Goal: Information Seeking & Learning: Learn about a topic

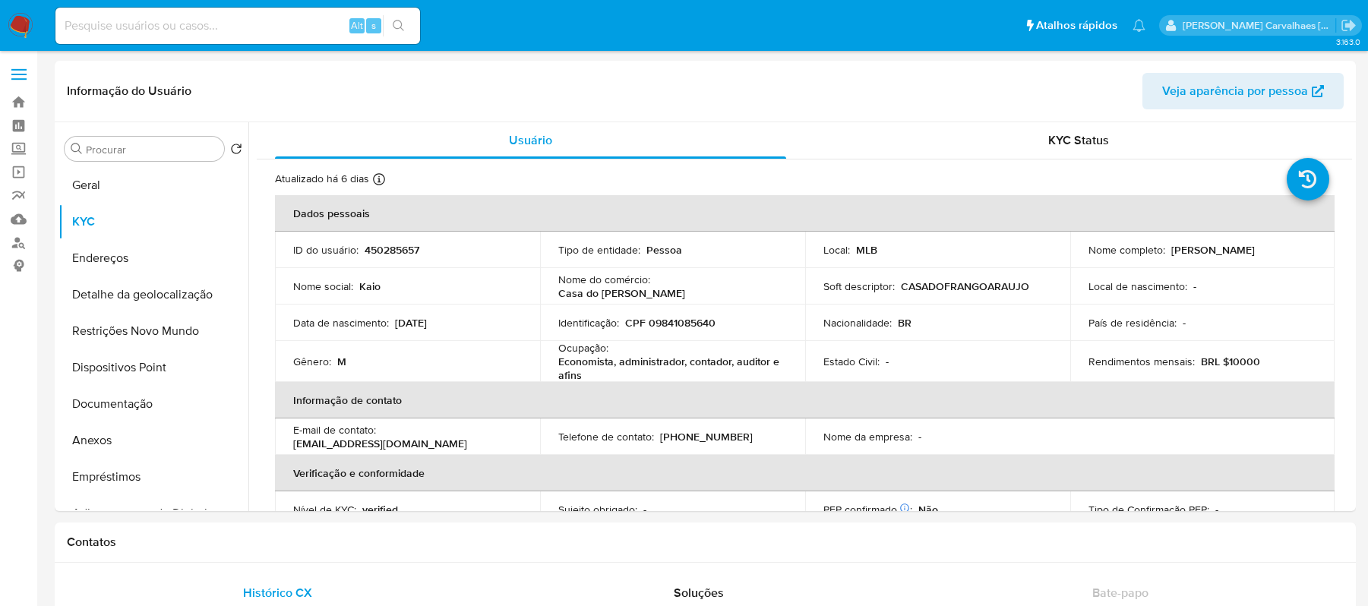
select select "10"
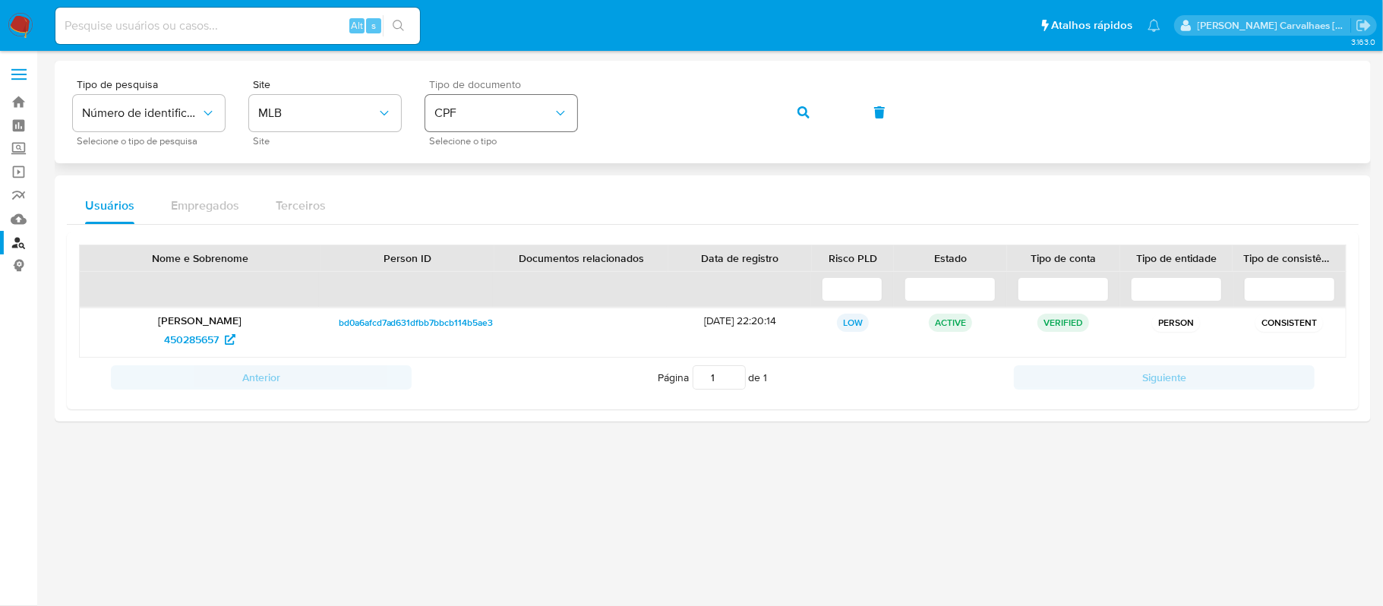
click at [572, 113] on div "Tipo de pesquisa Número de identificação Selecione o tipo de pesquisa Site MLB …" at bounding box center [713, 112] width 1280 height 66
click at [800, 106] on icon "button" at bounding box center [803, 112] width 12 height 12
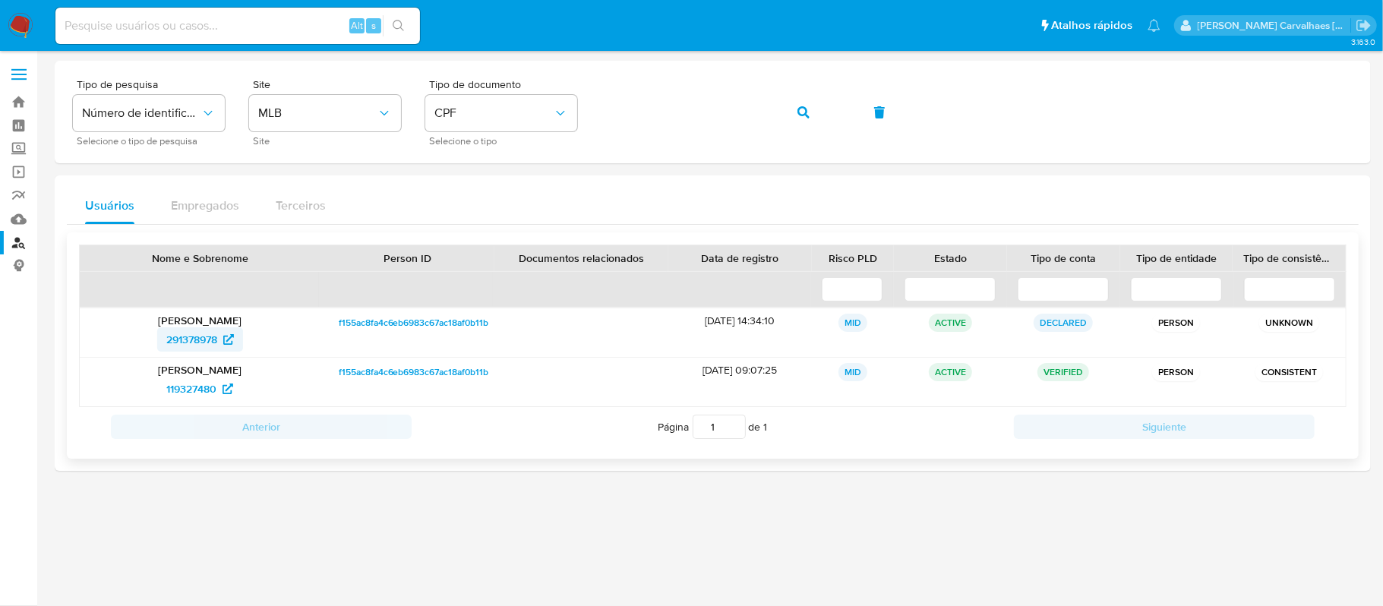
click at [202, 337] on span "291378978" at bounding box center [191, 339] width 51 height 24
click at [204, 387] on span "119327480" at bounding box center [191, 389] width 50 height 24
click at [530, 115] on span "CPF" at bounding box center [493, 113] width 118 height 15
click at [500, 156] on div "CNPJ CNPJ" at bounding box center [496, 162] width 125 height 52
click at [563, 112] on div "Tipo de pesquisa Número de identificação Selecione o tipo de pesquisa Site MLB …" at bounding box center [713, 112] width 1280 height 66
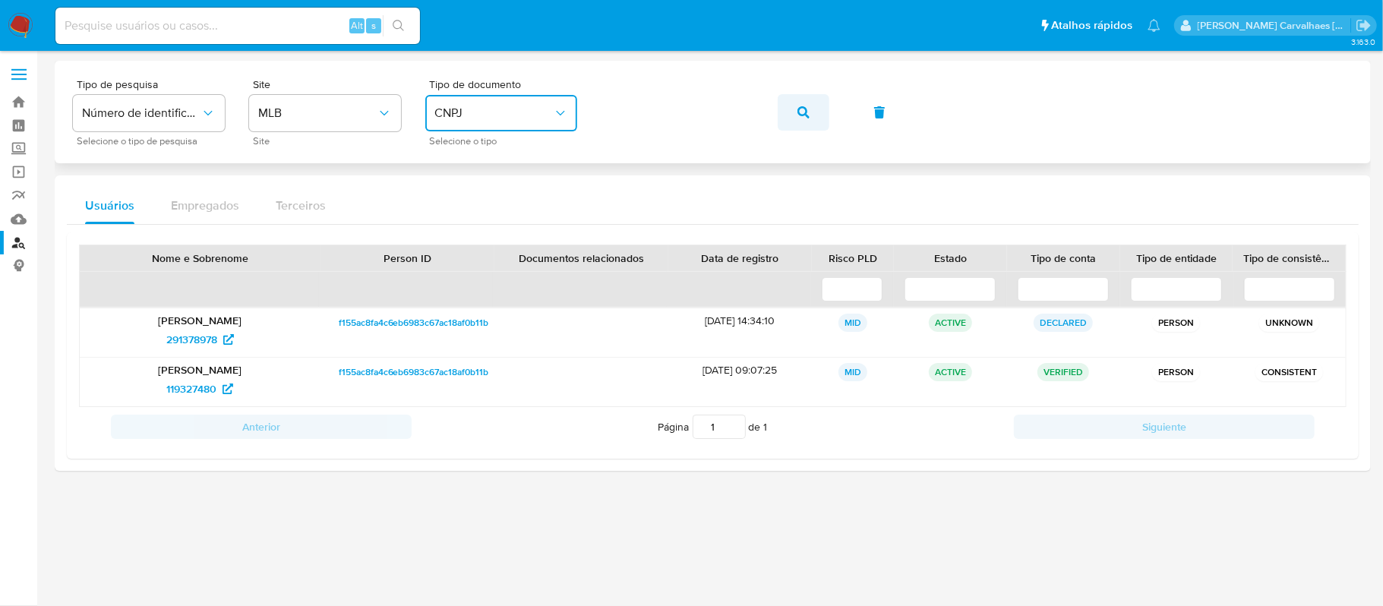
click at [787, 109] on button "button" at bounding box center [804, 112] width 52 height 36
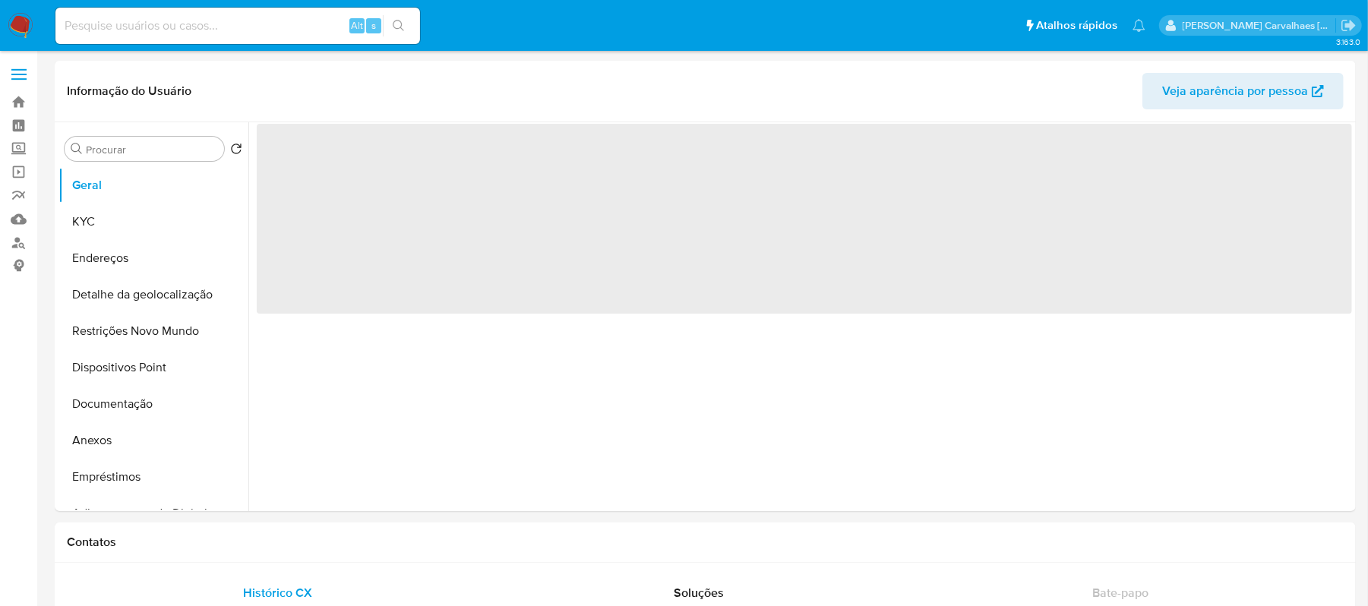
select select "10"
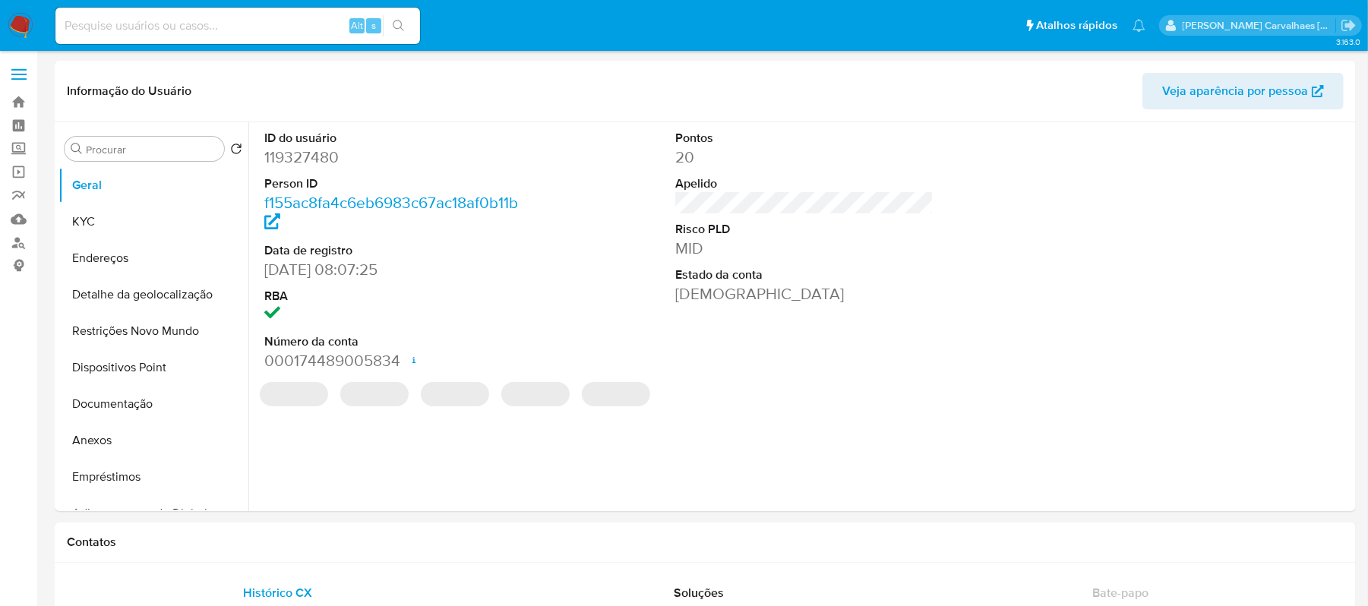
select select "10"
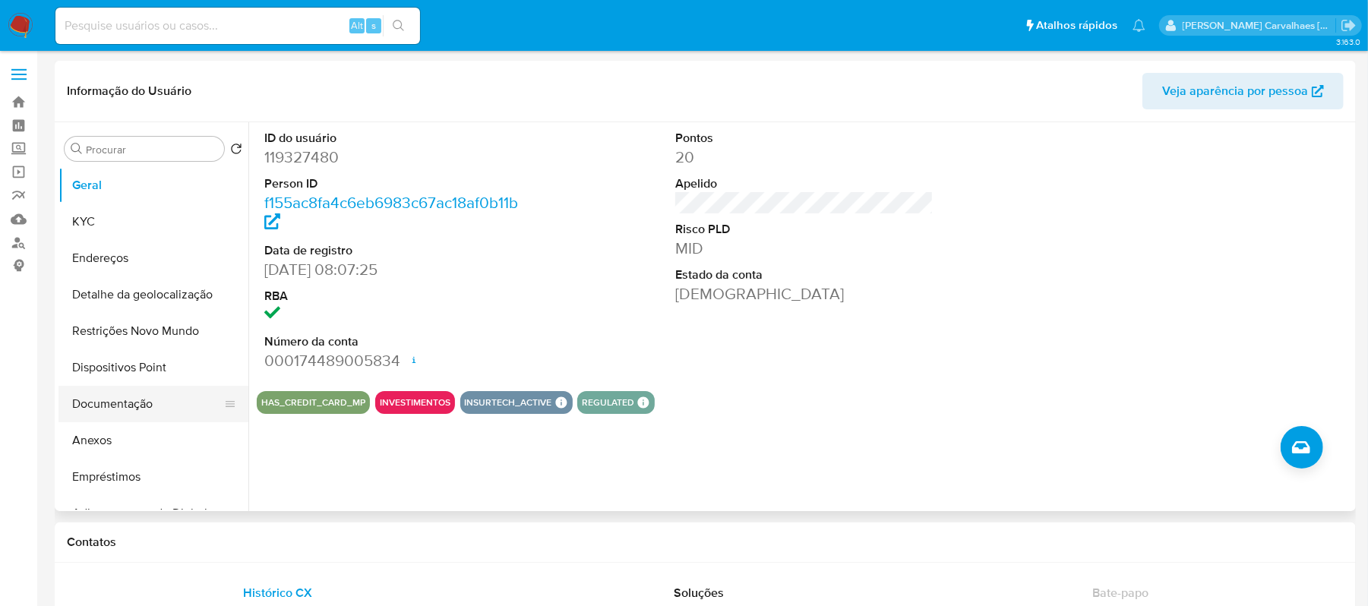
click at [146, 409] on button "Documentação" at bounding box center [147, 404] width 178 height 36
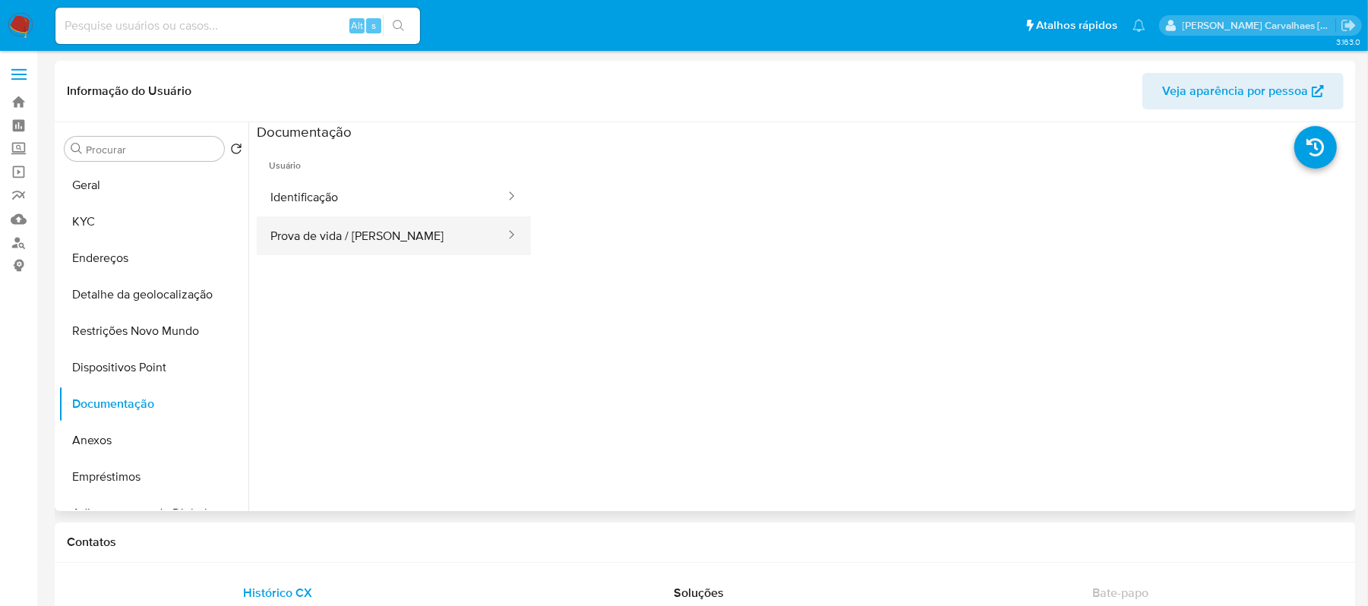
click at [361, 247] on button "Prova de vida / Selfie" at bounding box center [382, 235] width 250 height 39
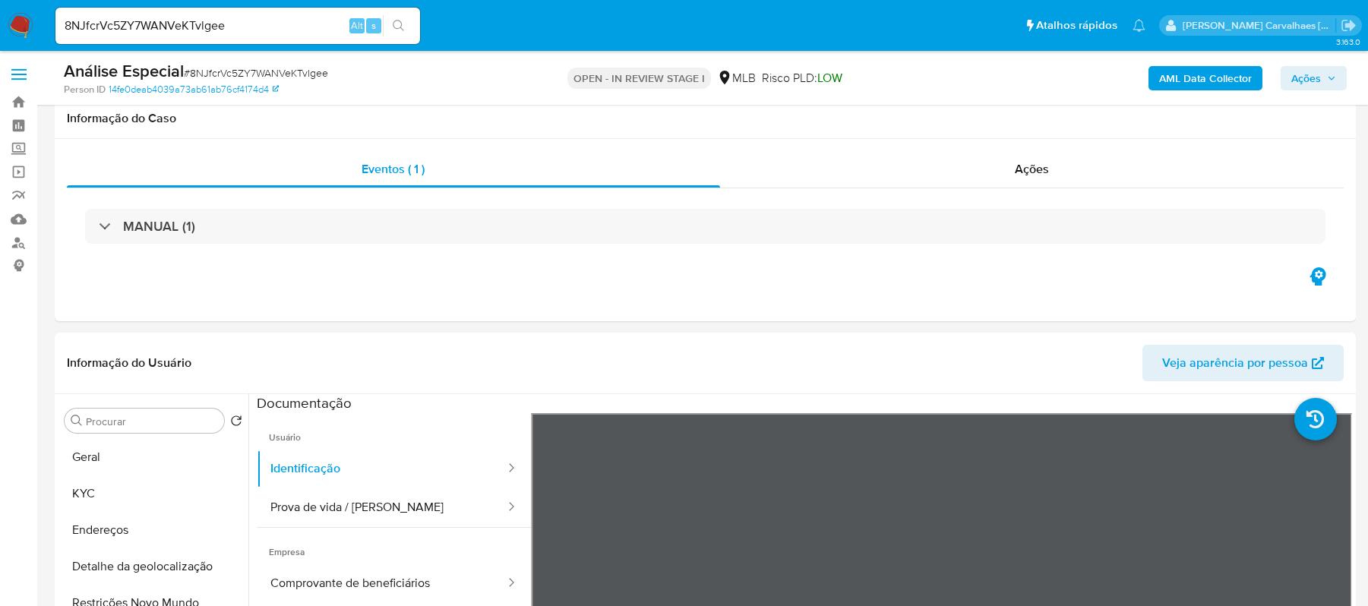
select select "10"
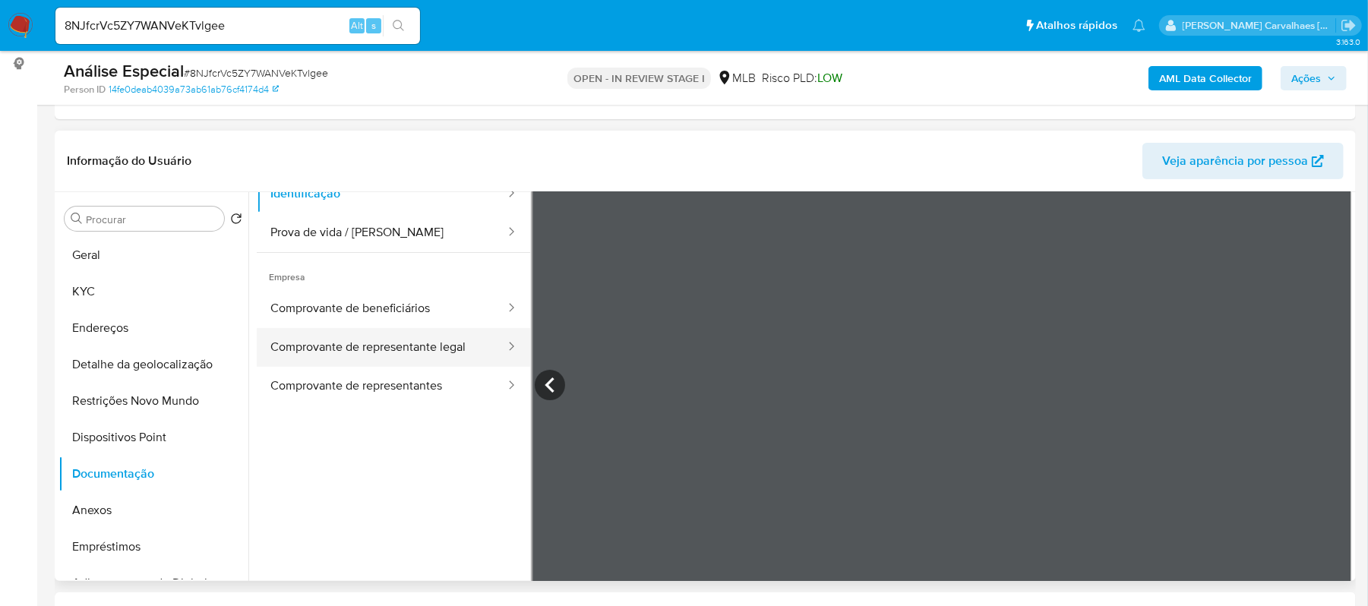
scroll to position [128, 0]
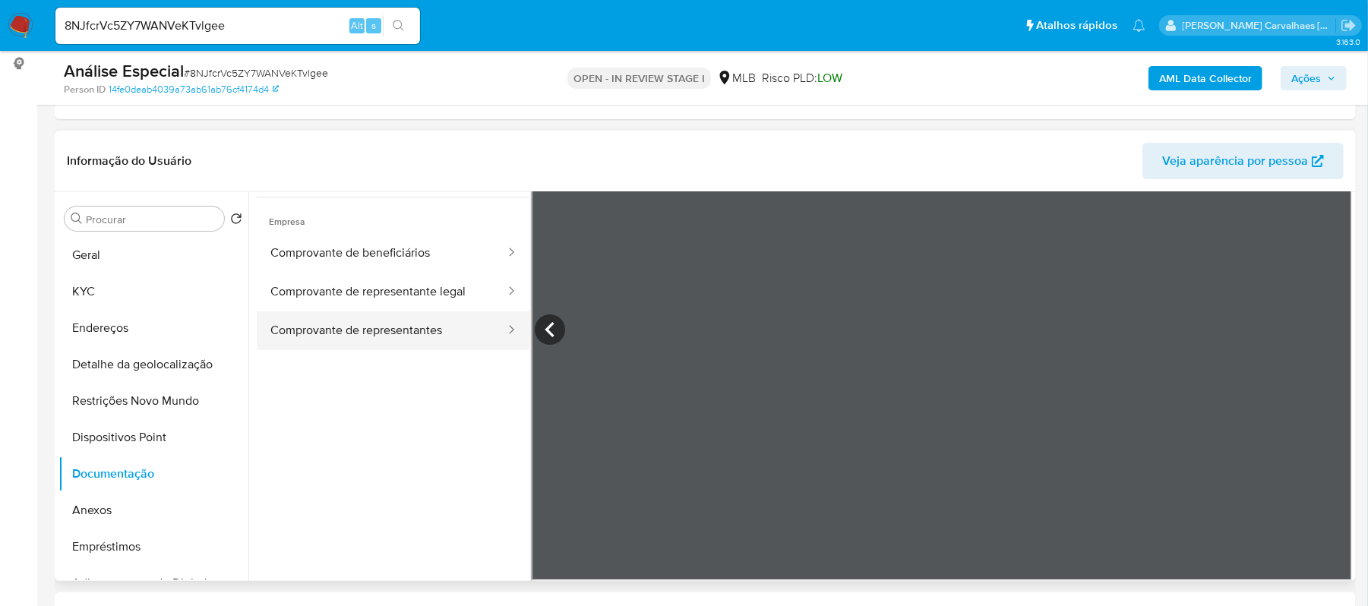
click at [429, 332] on button "Comprovante de representantes" at bounding box center [382, 330] width 250 height 39
click at [1321, 329] on icon at bounding box center [1333, 329] width 30 height 30
click at [372, 287] on button "Comprovante de representante legal" at bounding box center [382, 292] width 250 height 39
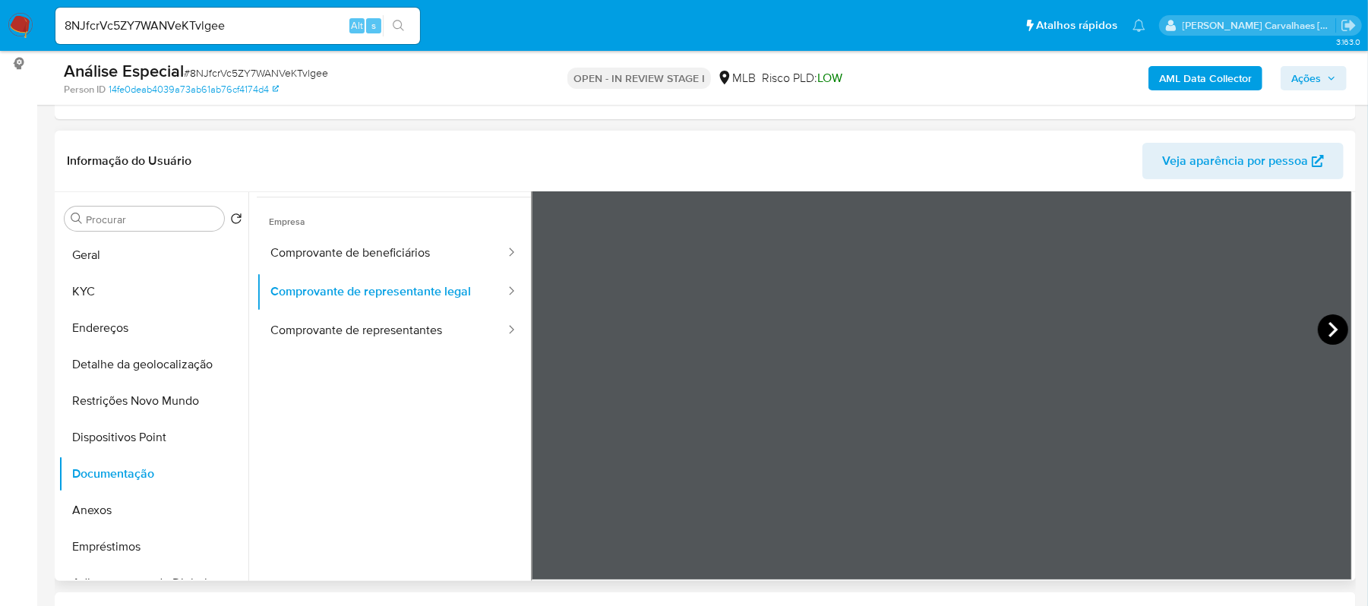
click at [1323, 338] on icon at bounding box center [1333, 329] width 30 height 30
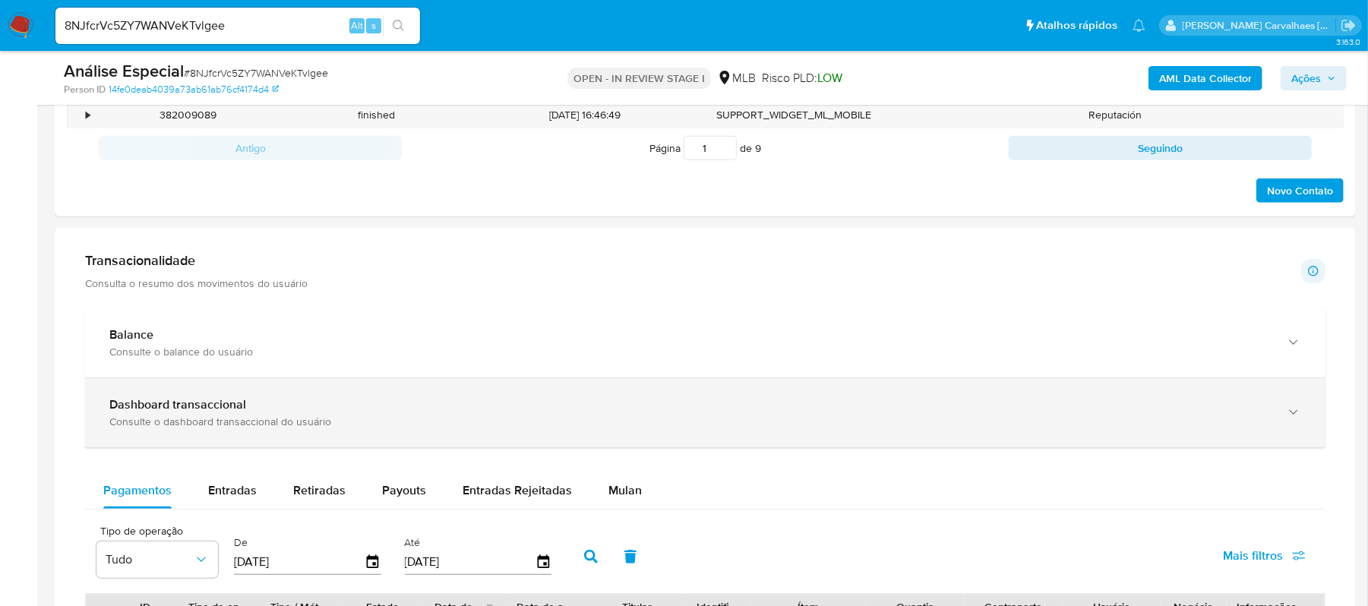
scroll to position [1113, 0]
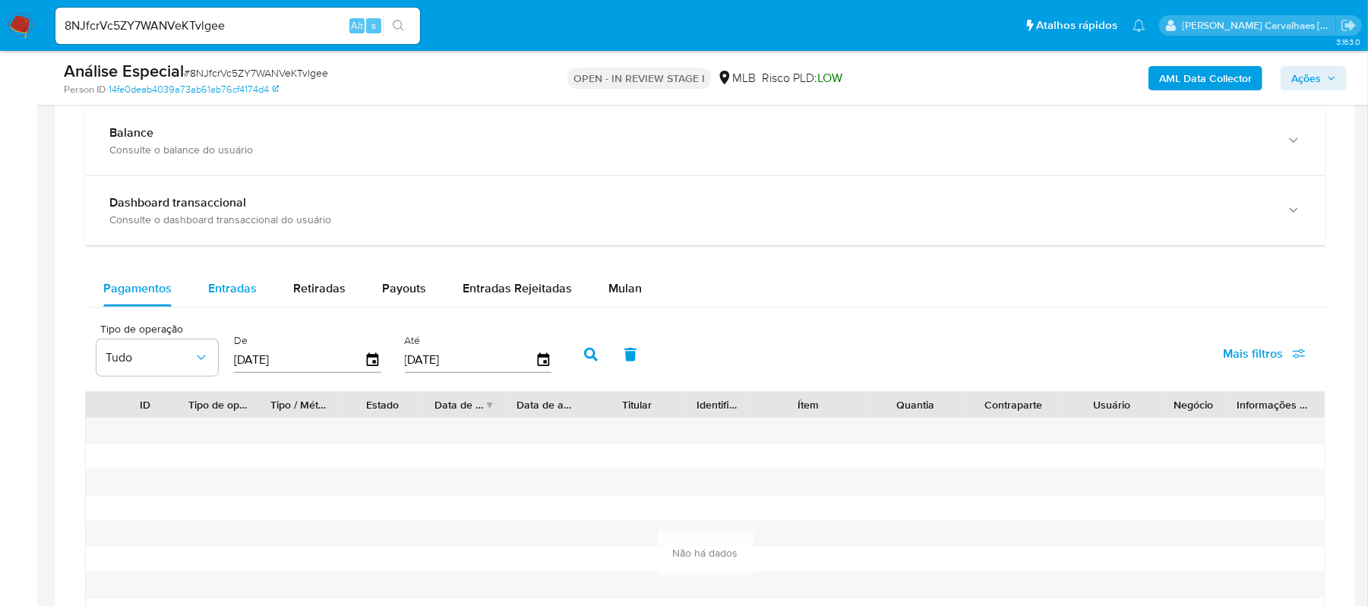
click at [219, 292] on span "Entradas" at bounding box center [232, 287] width 49 height 17
select select "10"
click at [316, 295] on span "Retiradas" at bounding box center [319, 287] width 52 height 17
select select "10"
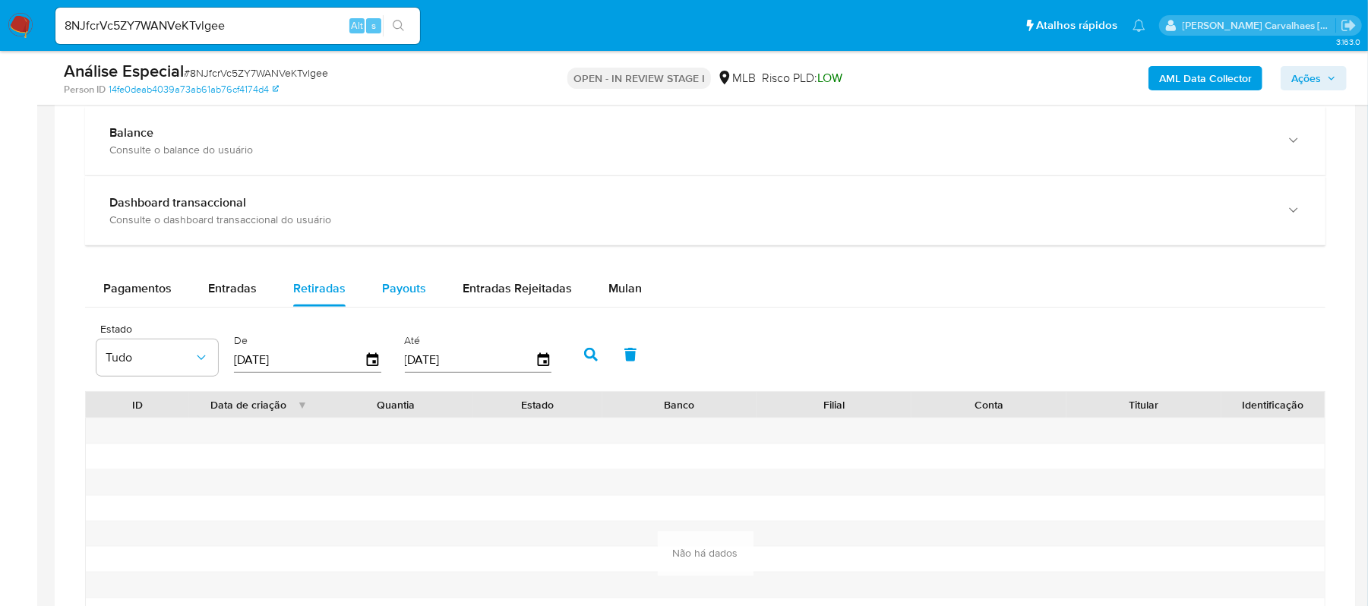
click at [401, 297] on span "Payouts" at bounding box center [404, 287] width 44 height 17
select select "10"
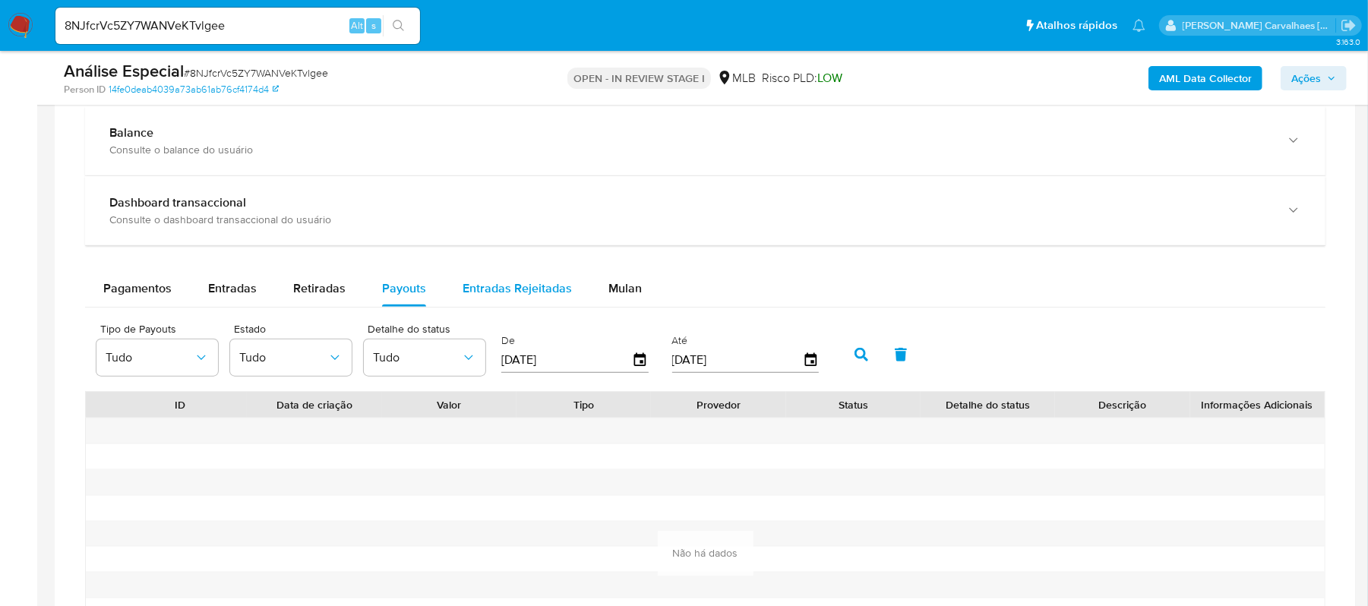
click at [515, 297] on span "Entradas Rejeitadas" at bounding box center [516, 287] width 109 height 17
select select "10"
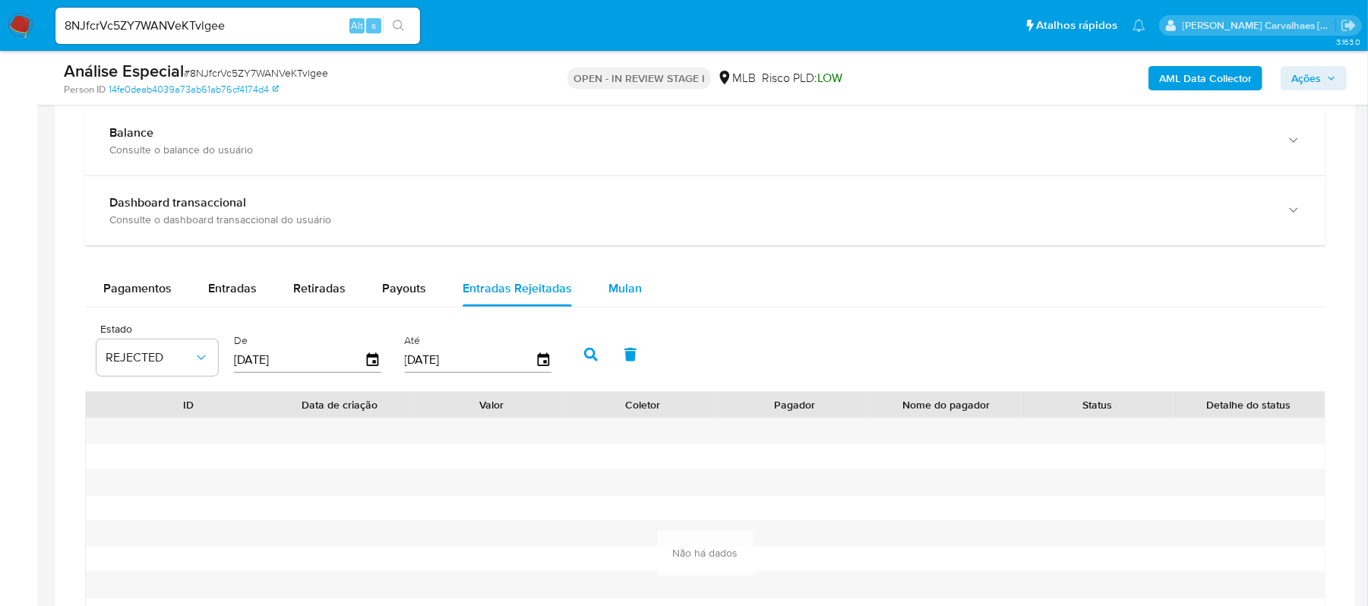
click at [614, 297] on span "Mulan" at bounding box center [624, 287] width 33 height 17
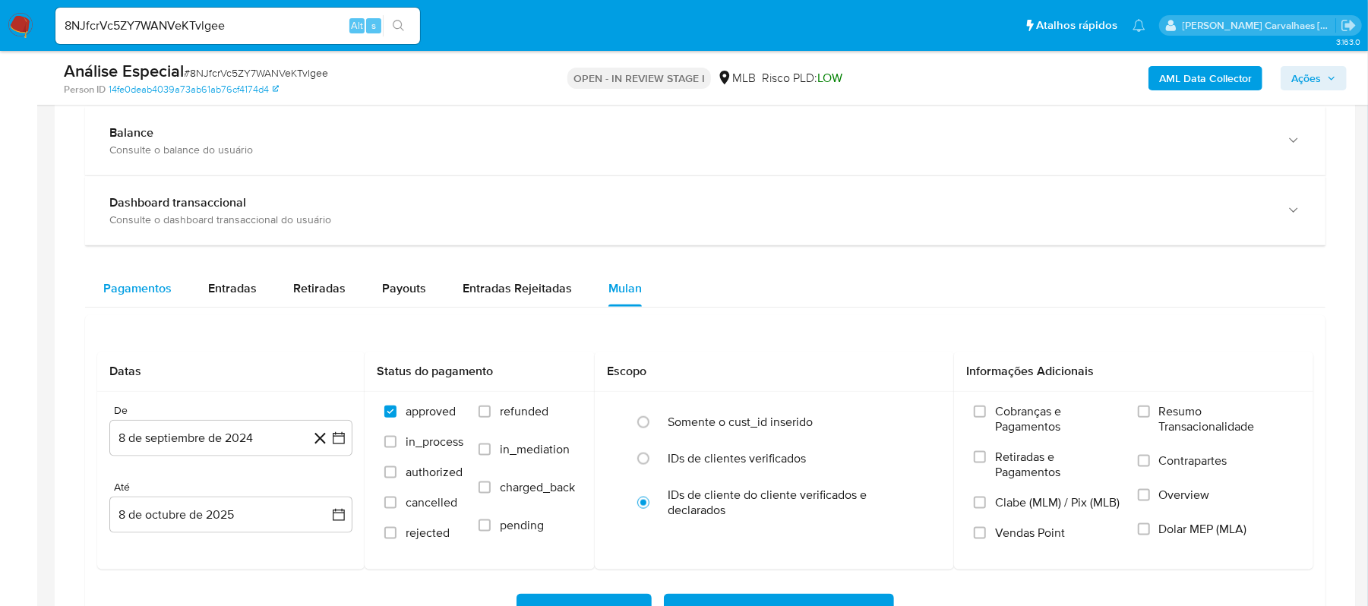
click at [168, 290] on span "Pagamentos" at bounding box center [137, 287] width 68 height 17
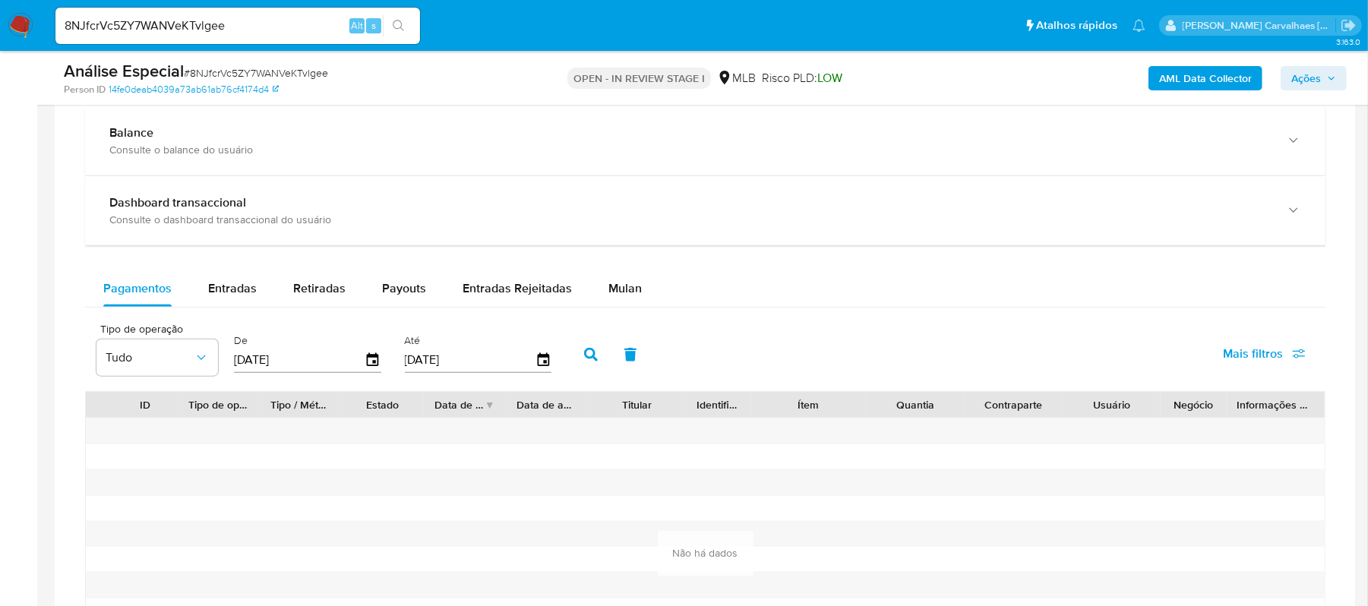
drag, startPoint x: 292, startPoint y: 364, endPoint x: 225, endPoint y: 362, distance: 67.6
click at [225, 362] on div "Tipo de operação Tudo De 11/07/2025 Até 08/10/2025" at bounding box center [328, 353] width 478 height 61
type input "0_/__/____"
type input "1_/__/____"
click at [369, 365] on icon "button" at bounding box center [373, 360] width 27 height 27
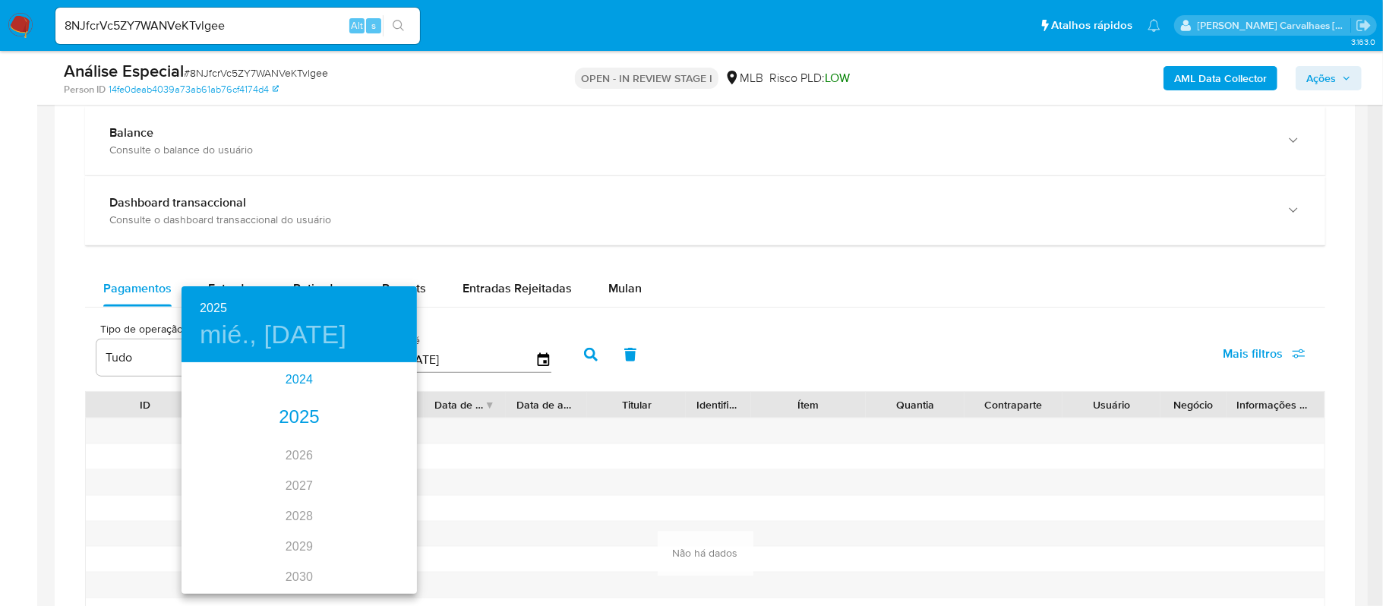
click at [308, 380] on div "2024" at bounding box center [298, 379] width 235 height 30
click at [204, 396] on div "ene. feb. mar. abr. may. jun. jul. ago. sep. oct. nov. dic." at bounding box center [298, 478] width 235 height 228
click at [216, 395] on div "ene. feb. mar. abr. may. jun. jul. ago. sep. oct. nov. dic." at bounding box center [298, 478] width 235 height 228
click at [222, 387] on div "ene. feb. mar. abr. may. jun. jul. ago. sep. oct. nov. dic." at bounding box center [298, 478] width 235 height 228
click at [229, 566] on div "oct." at bounding box center [220, 563] width 78 height 57
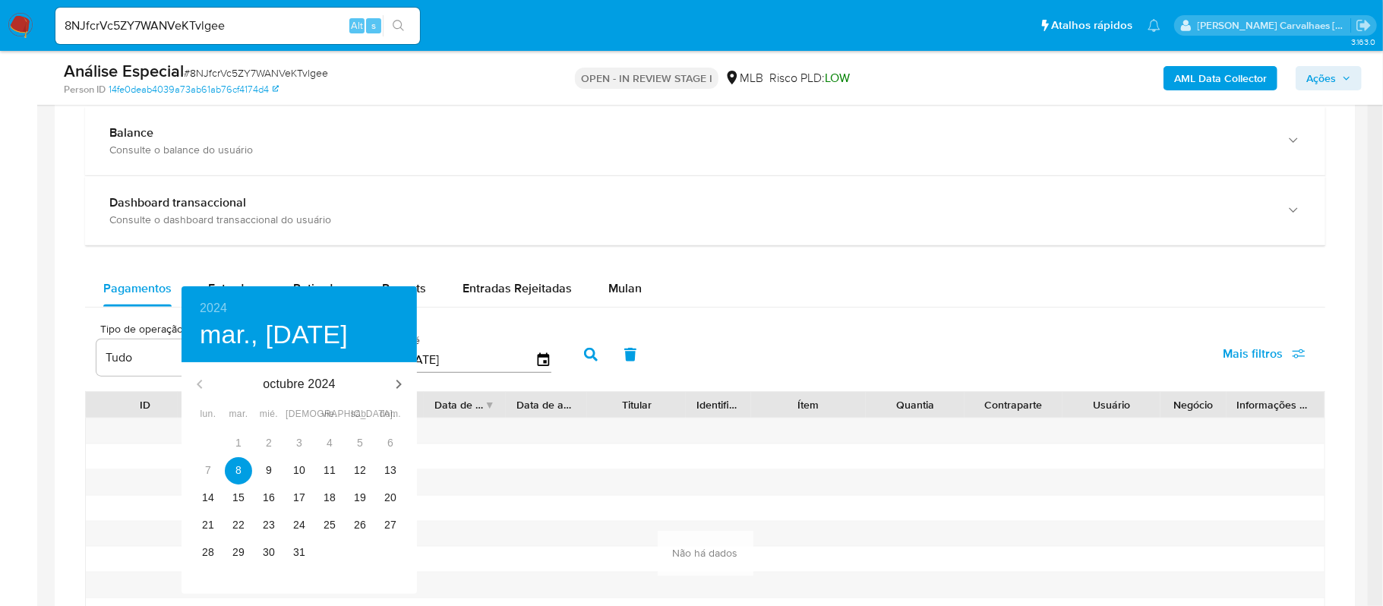
click at [500, 504] on div at bounding box center [691, 303] width 1383 height 606
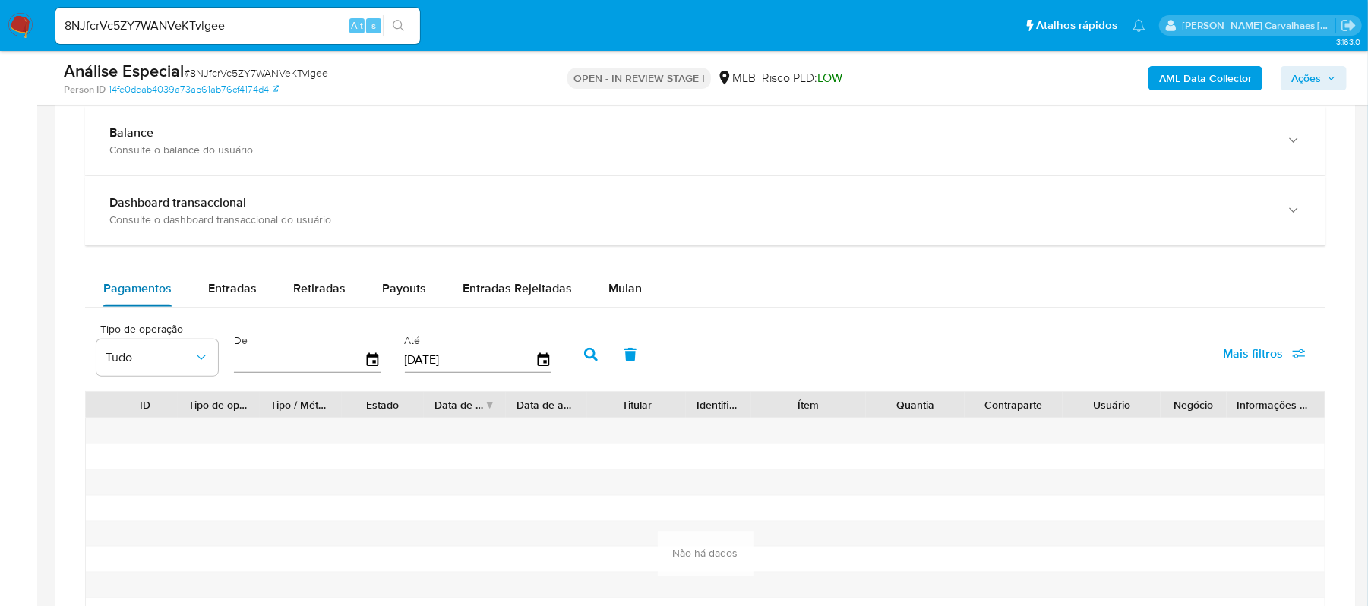
click at [128, 295] on span "Pagamentos" at bounding box center [137, 287] width 68 height 17
click at [247, 292] on span "Entradas" at bounding box center [232, 287] width 49 height 17
click at [314, 289] on span "Retiradas" at bounding box center [319, 287] width 52 height 17
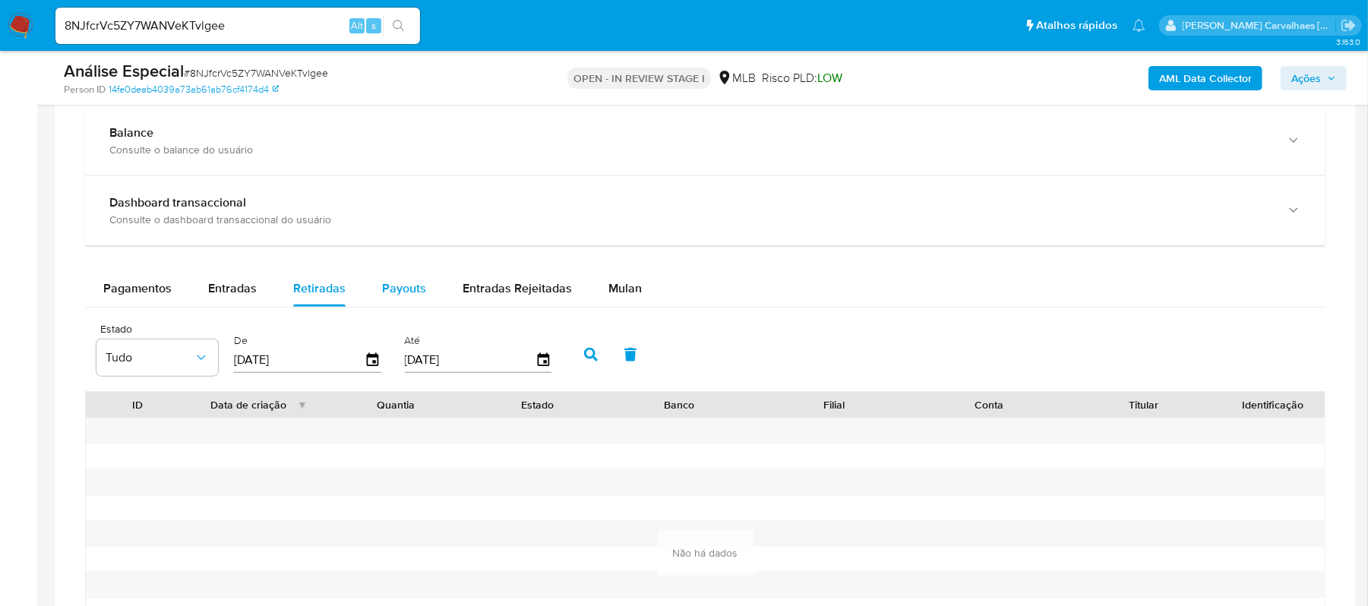
click at [392, 292] on span "Payouts" at bounding box center [404, 287] width 44 height 17
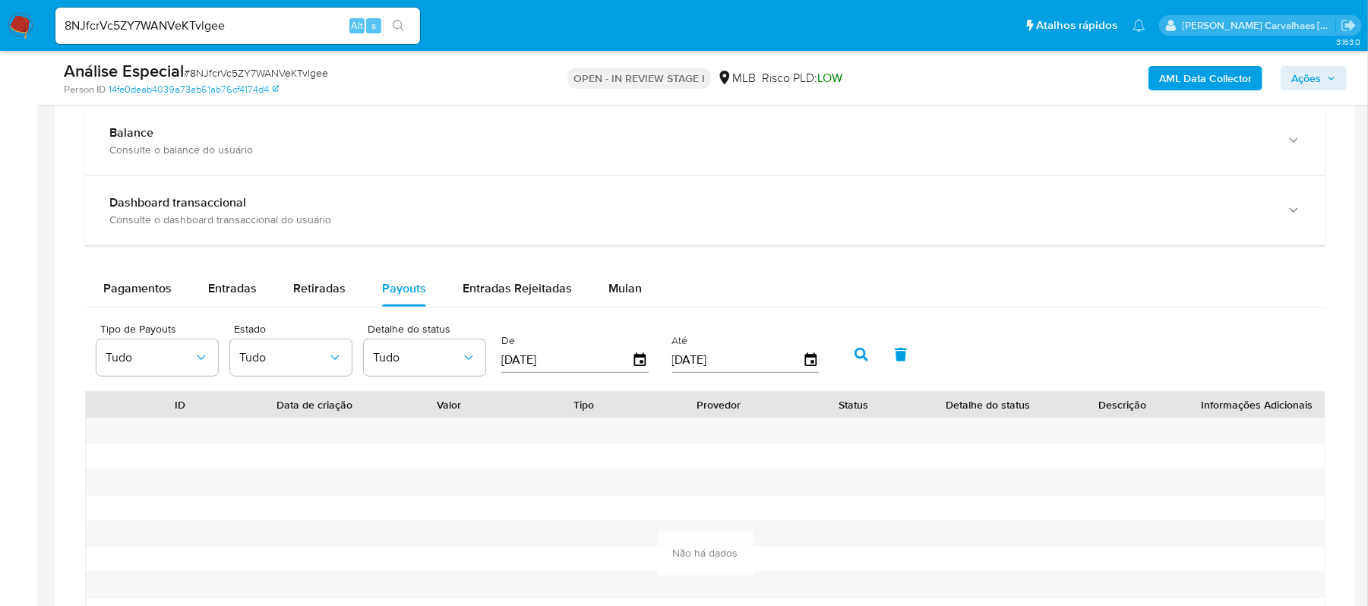
drag, startPoint x: 553, startPoint y: 369, endPoint x: 563, endPoint y: 369, distance: 9.9
click at [563, 369] on input "[DATE]" at bounding box center [566, 360] width 131 height 24
click at [645, 363] on icon "button" at bounding box center [640, 360] width 12 height 14
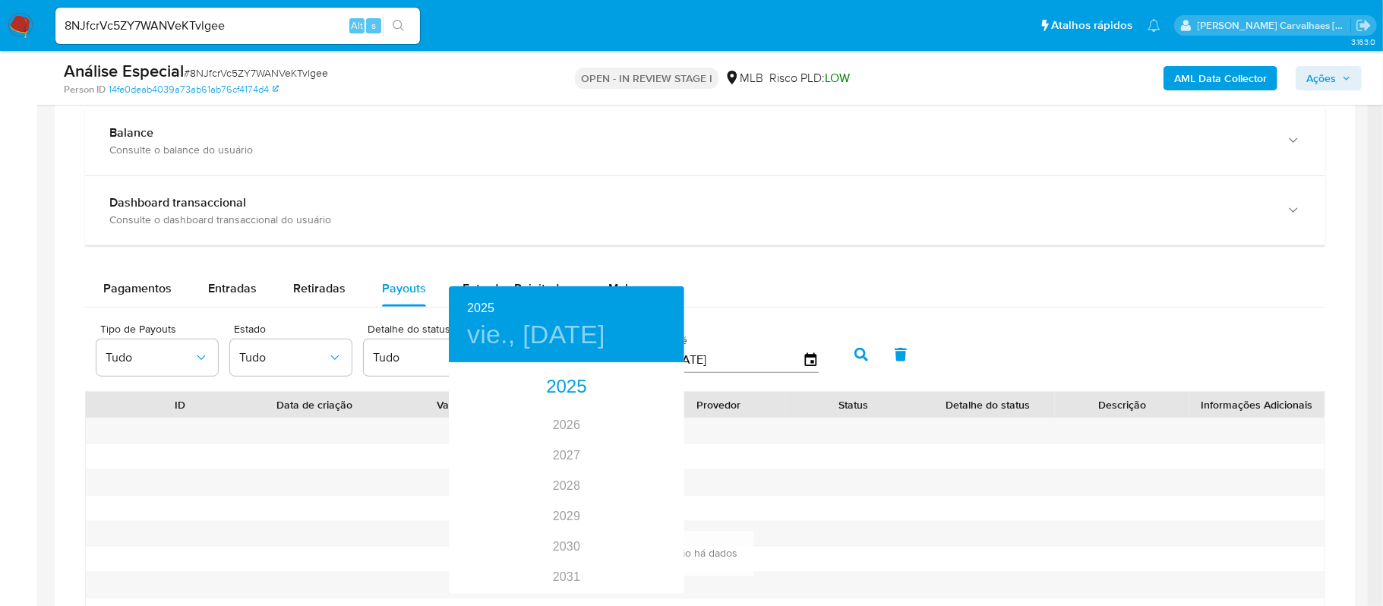
click at [815, 471] on div at bounding box center [691, 303] width 1383 height 606
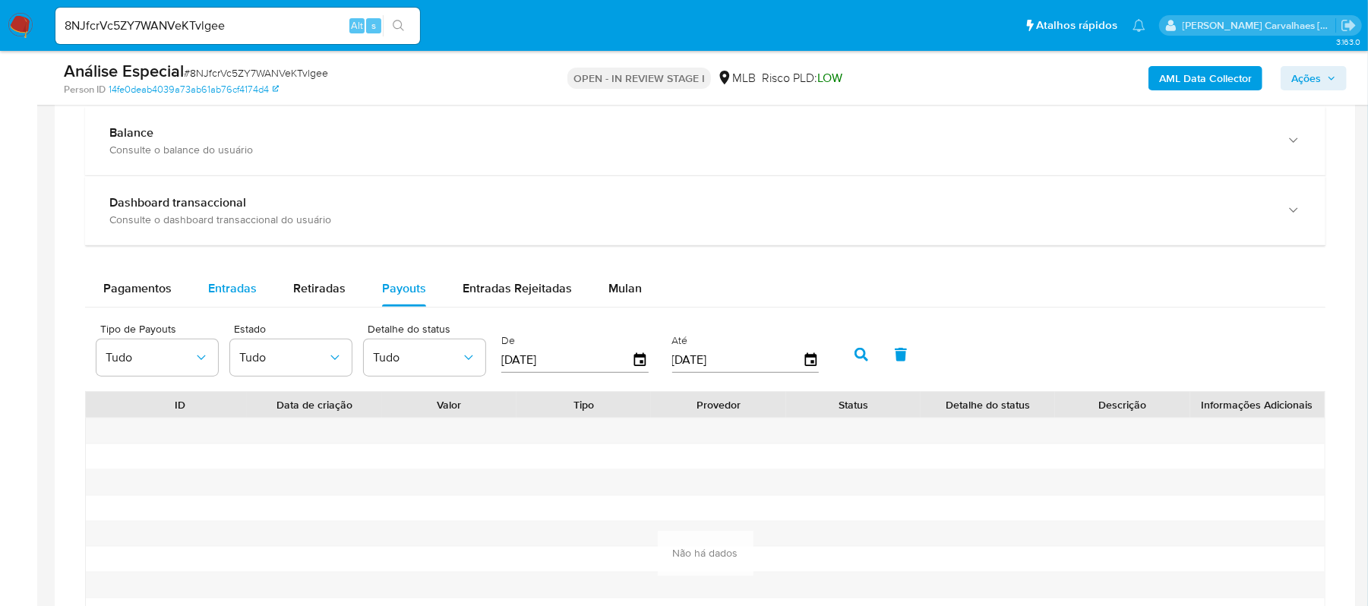
click at [211, 287] on span "Entradas" at bounding box center [232, 287] width 49 height 17
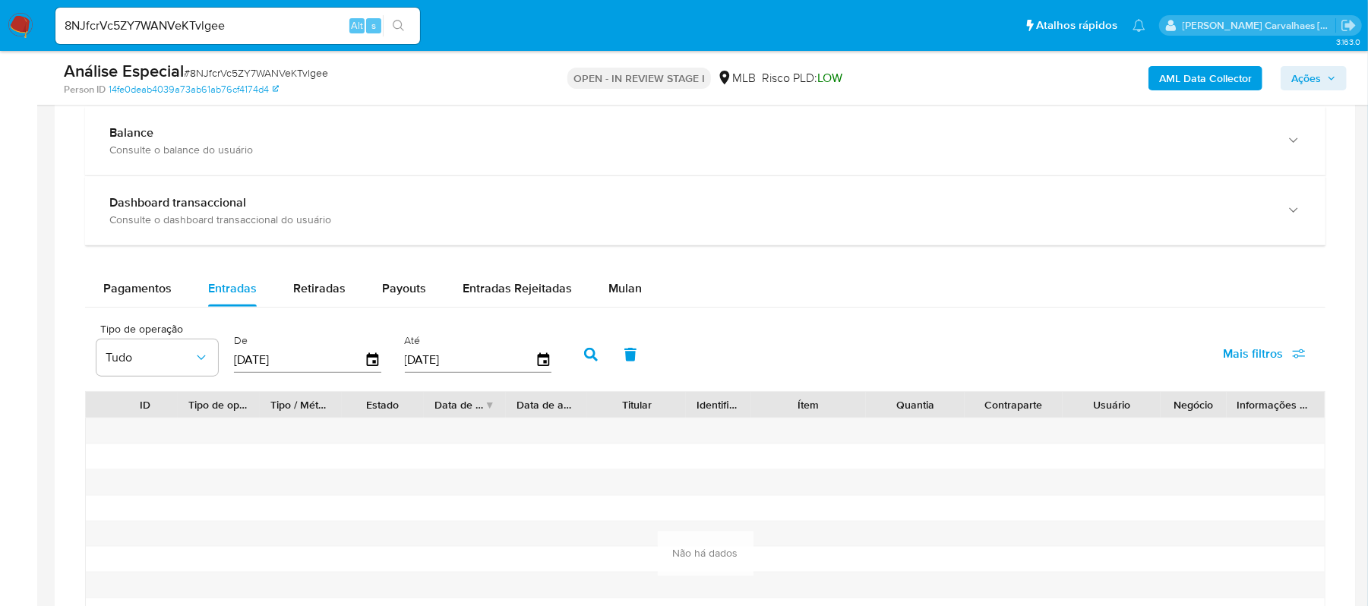
drag, startPoint x: 289, startPoint y: 363, endPoint x: 265, endPoint y: 363, distance: 23.5
click at [265, 363] on input "[DATE]" at bounding box center [299, 360] width 131 height 24
type input "11/07/2___"
type input "02/11/2024"
click at [595, 361] on icon "button" at bounding box center [591, 355] width 14 height 14
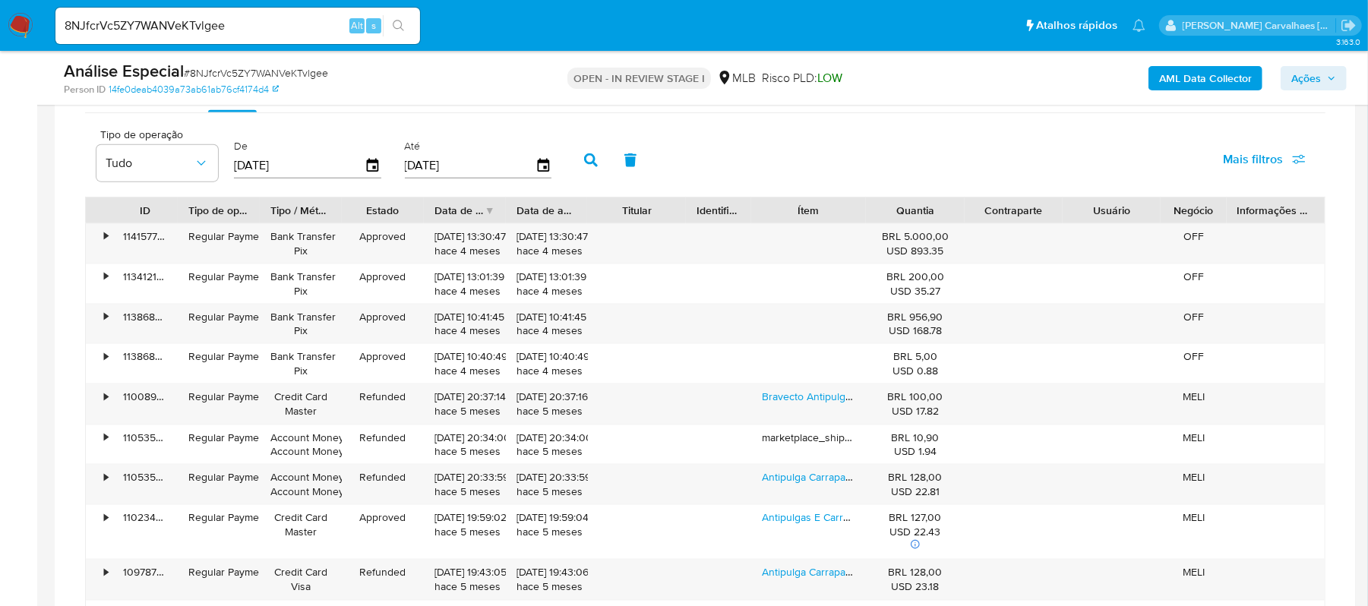
scroll to position [1316, 0]
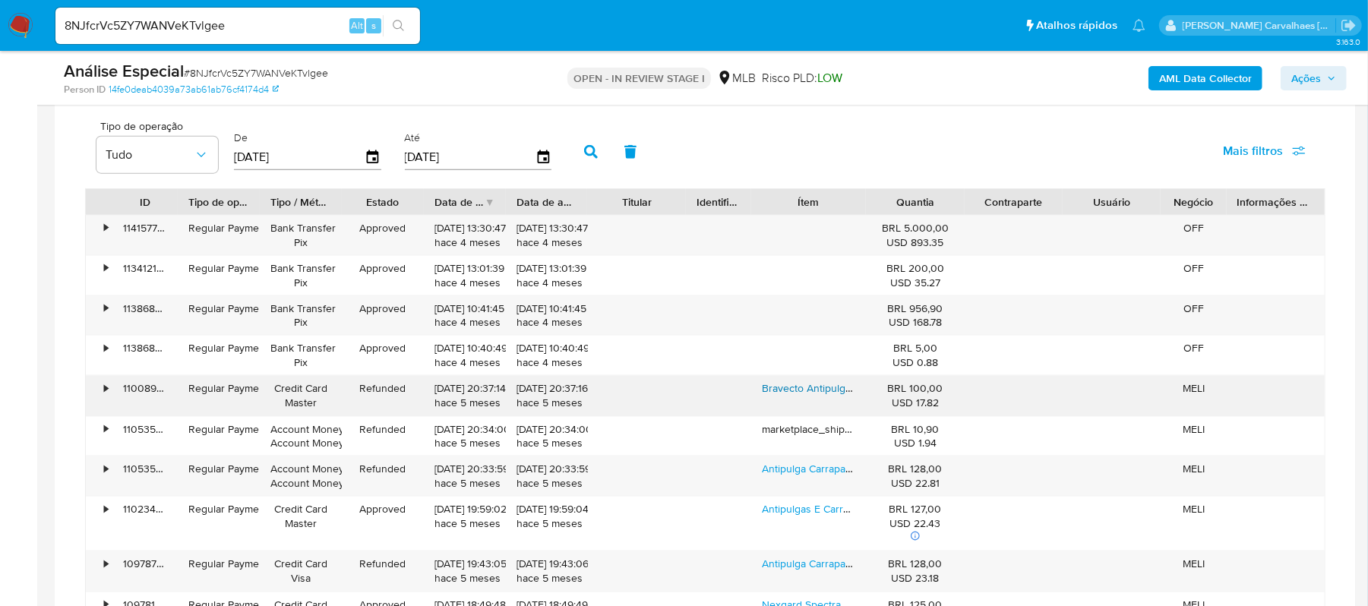
click at [800, 393] on link "Bravecto Antipulgas E Carrapatos Cães De 10 A 20kg +" at bounding box center [892, 387] width 260 height 15
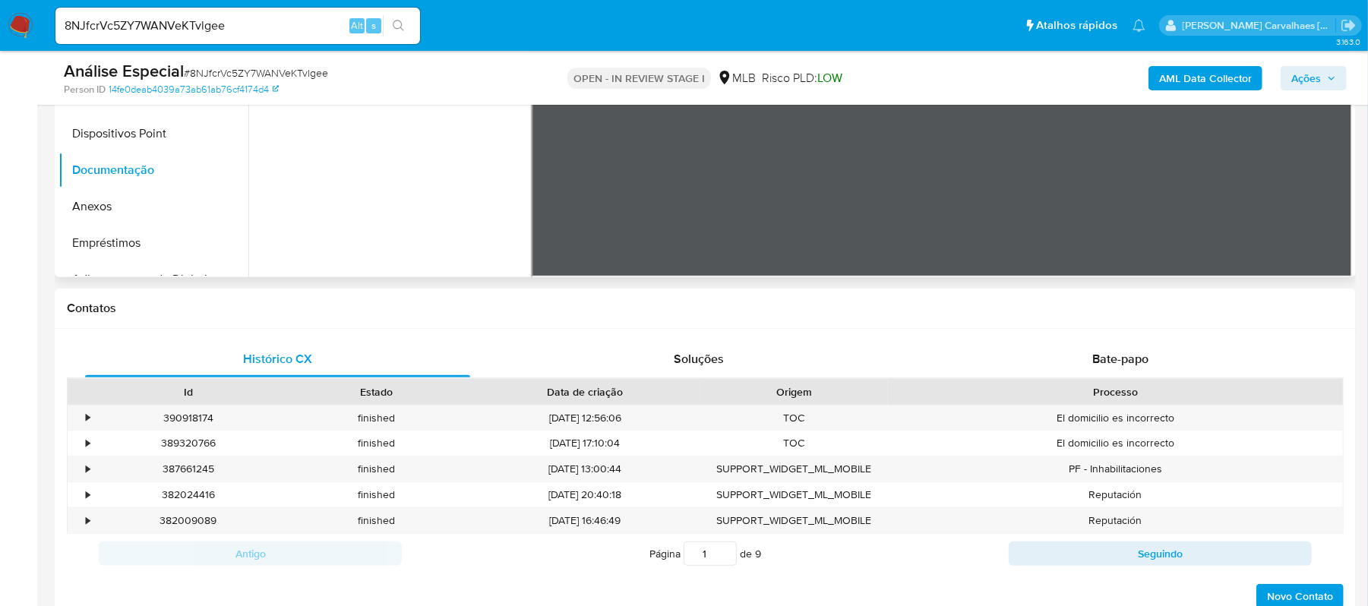
scroll to position [101, 0]
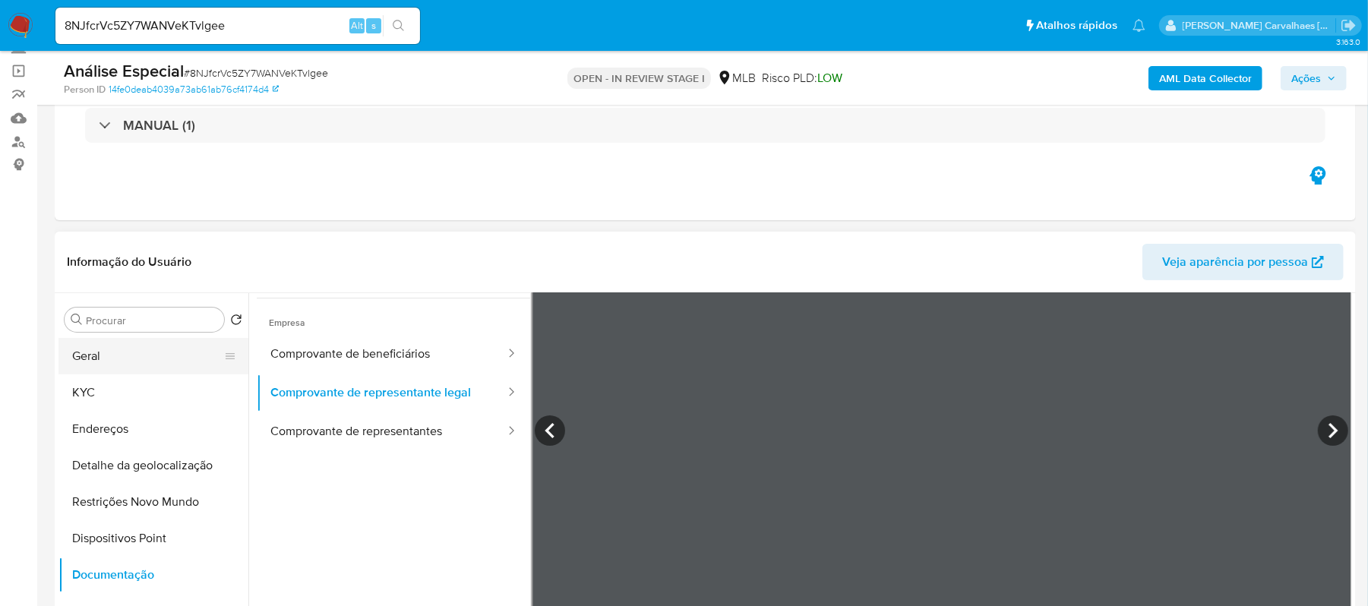
click at [110, 350] on button "Geral" at bounding box center [147, 356] width 178 height 36
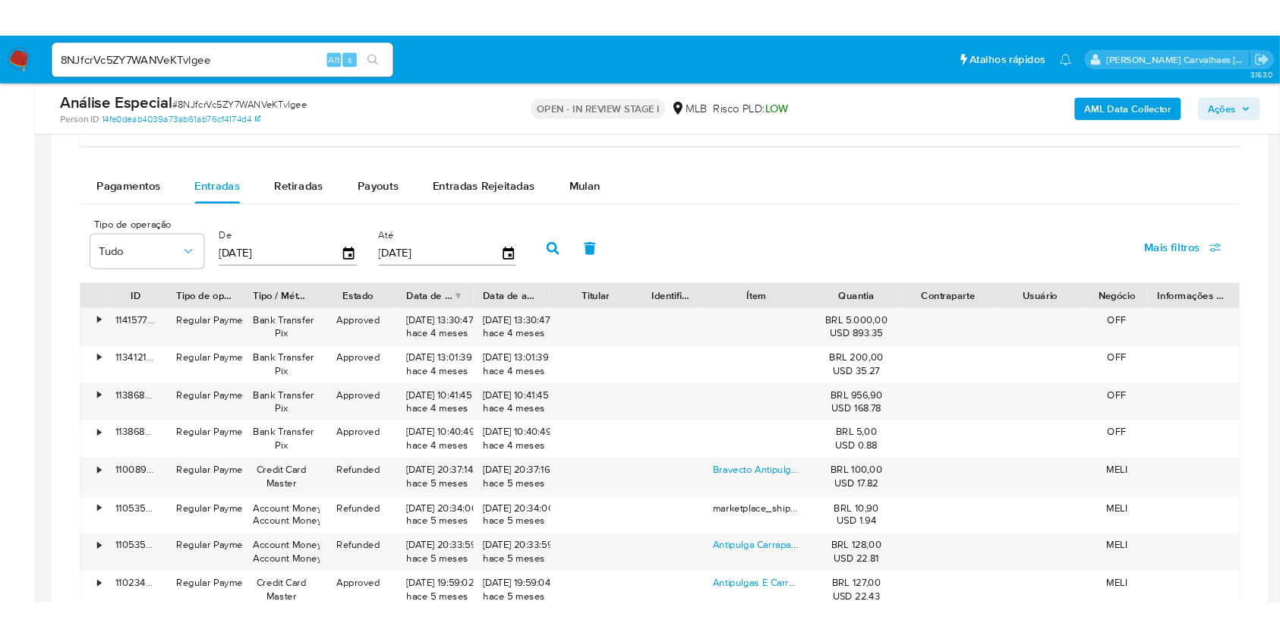
scroll to position [1417, 0]
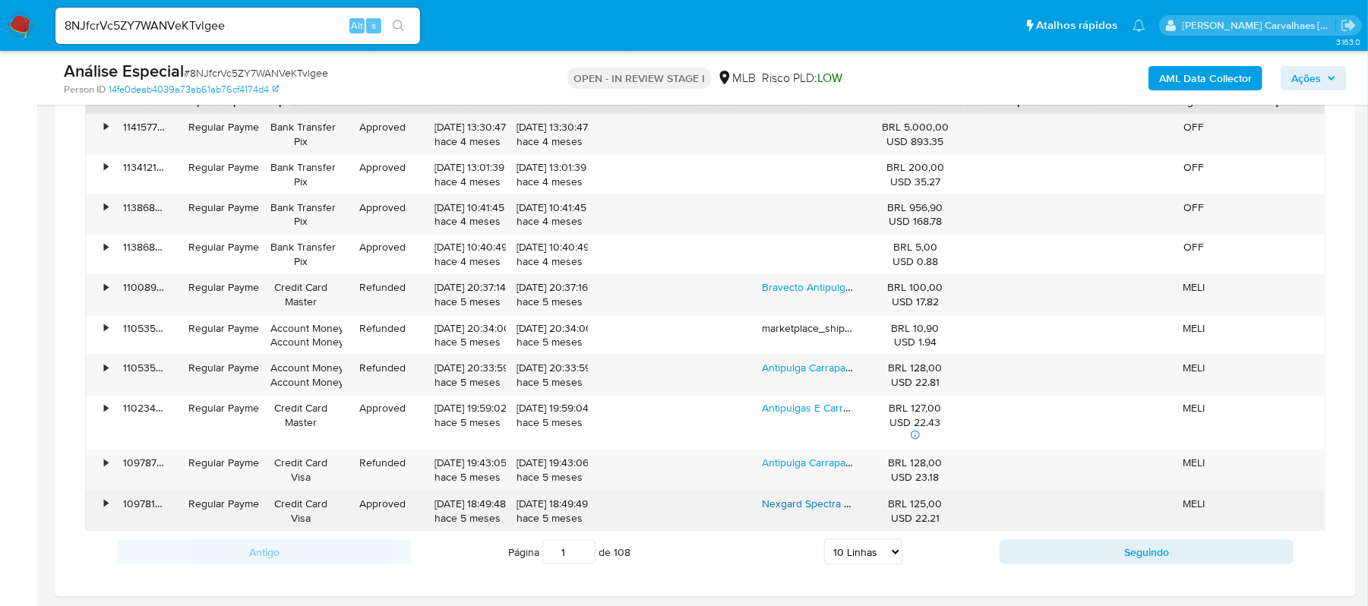
click at [816, 510] on link "Nexgard Spectra Antipulgas Para Cães 7,6 A 15kg 3 Tabletes" at bounding box center [903, 503] width 283 height 15
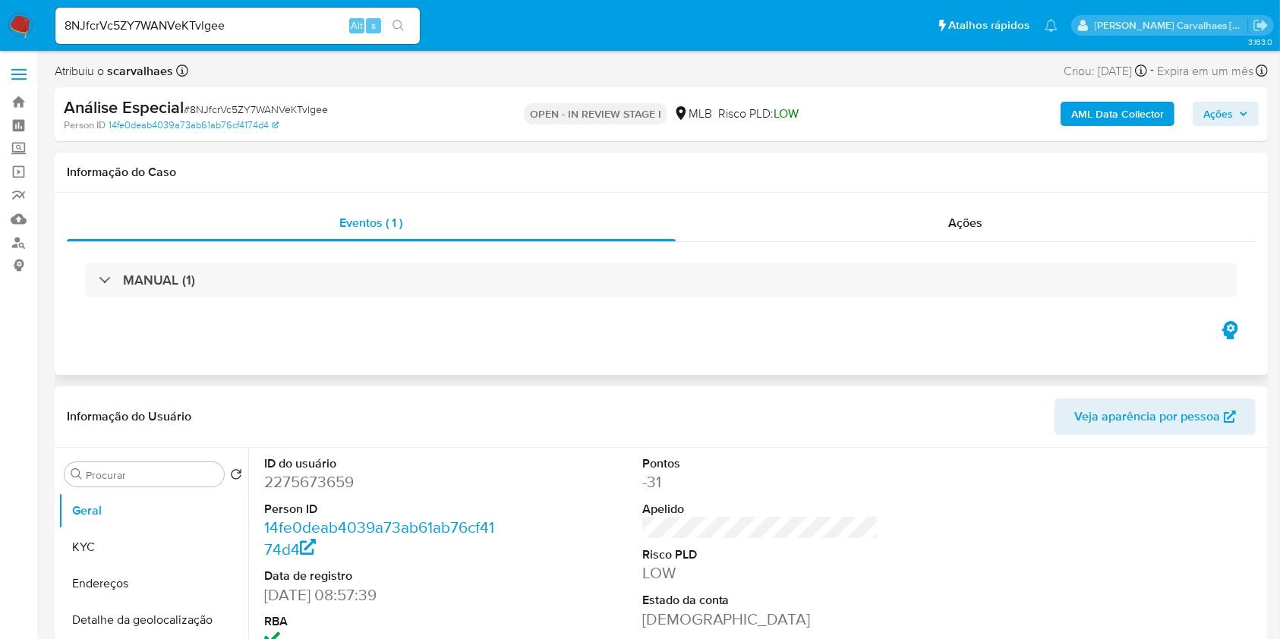
scroll to position [101, 0]
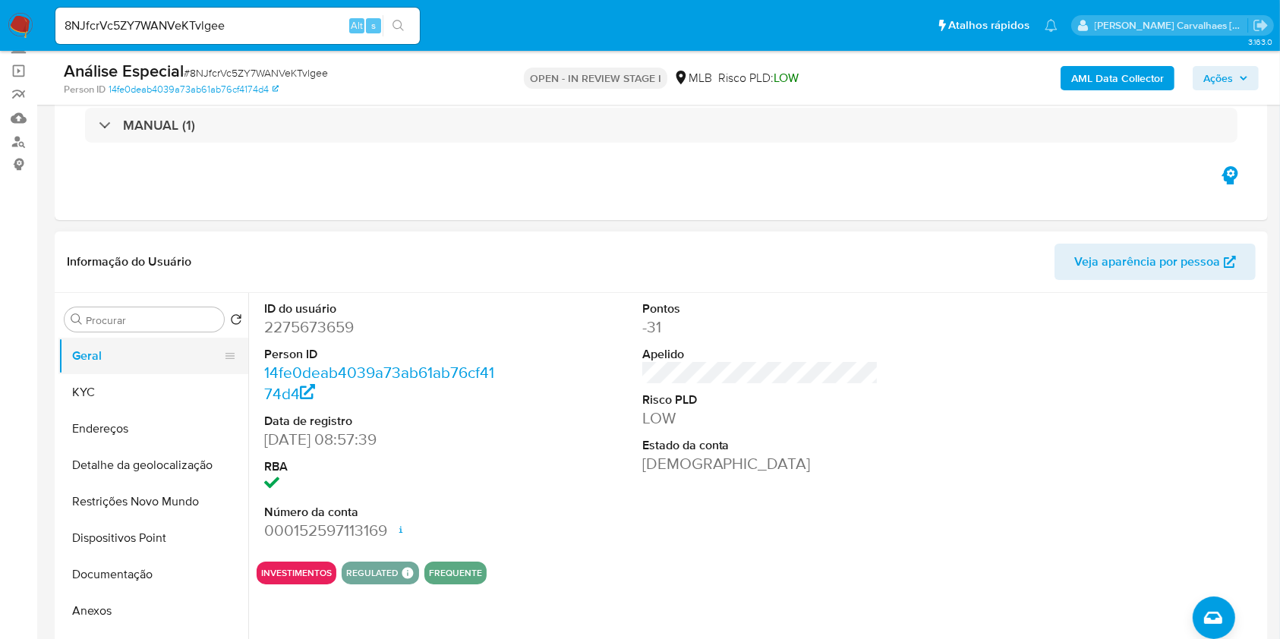
click at [100, 352] on button "Geral" at bounding box center [147, 356] width 178 height 36
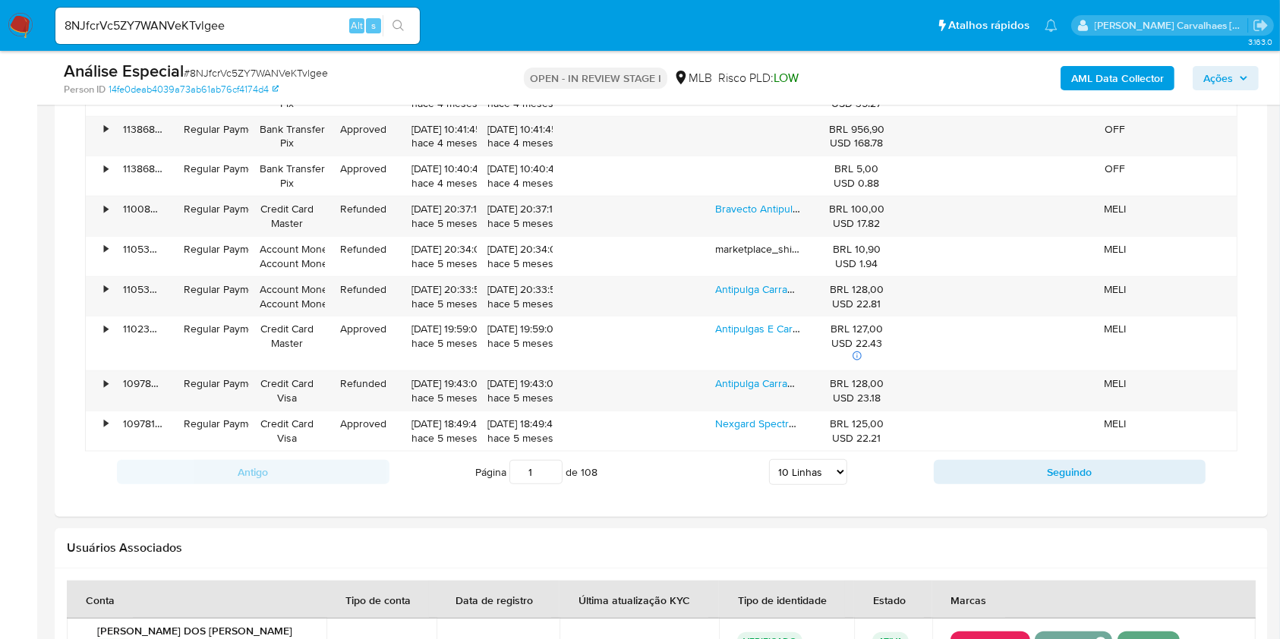
scroll to position [1721, 0]
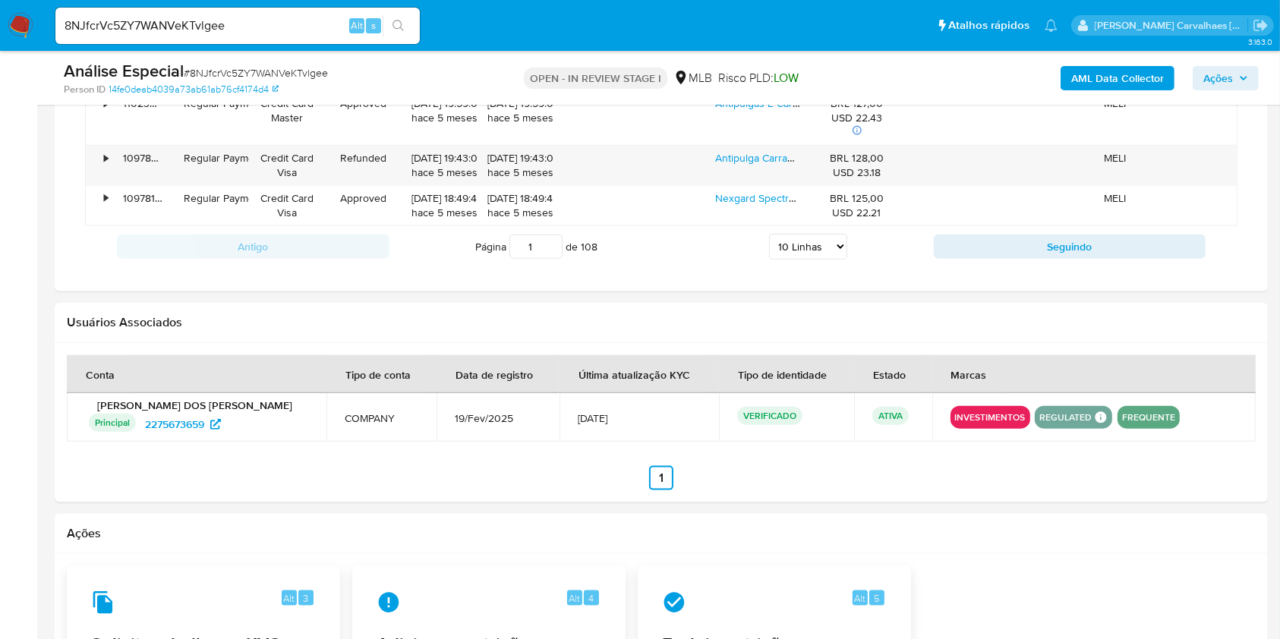
click at [551, 248] on input "1" at bounding box center [536, 247] width 53 height 24
click at [551, 244] on input "2" at bounding box center [536, 247] width 53 height 24
click at [551, 240] on input "3" at bounding box center [536, 247] width 53 height 24
click at [551, 240] on input "4" at bounding box center [536, 247] width 53 height 24
click at [551, 240] on input "5" at bounding box center [536, 247] width 53 height 24
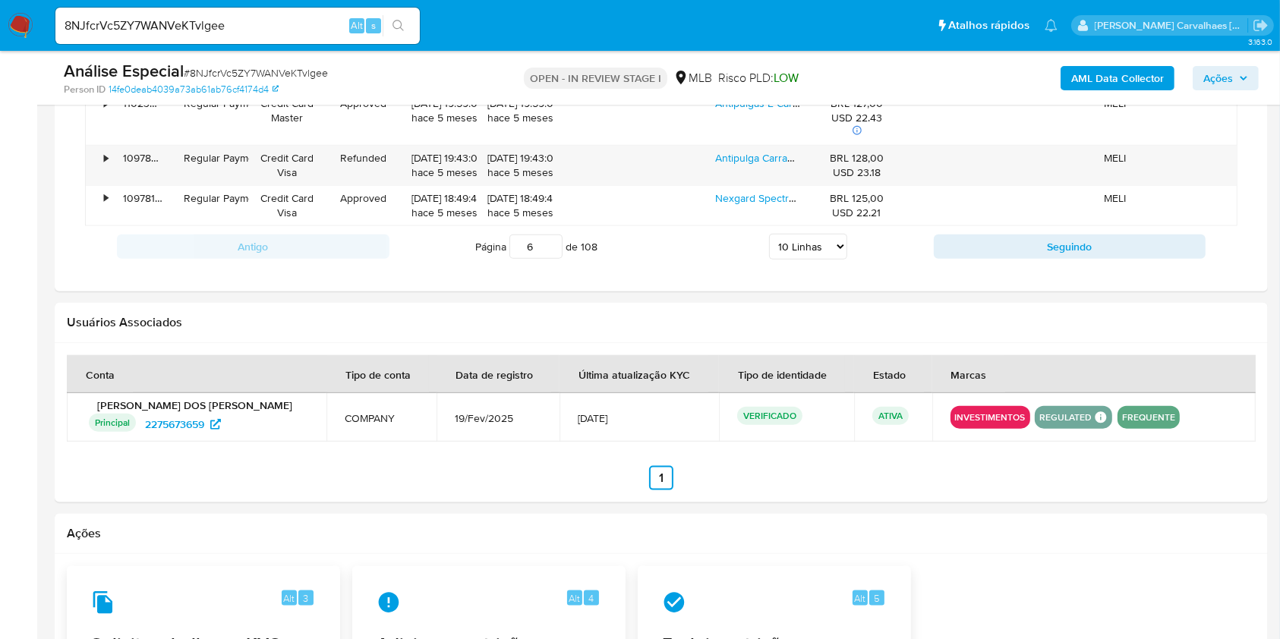
click at [551, 240] on input "6" at bounding box center [536, 247] width 53 height 24
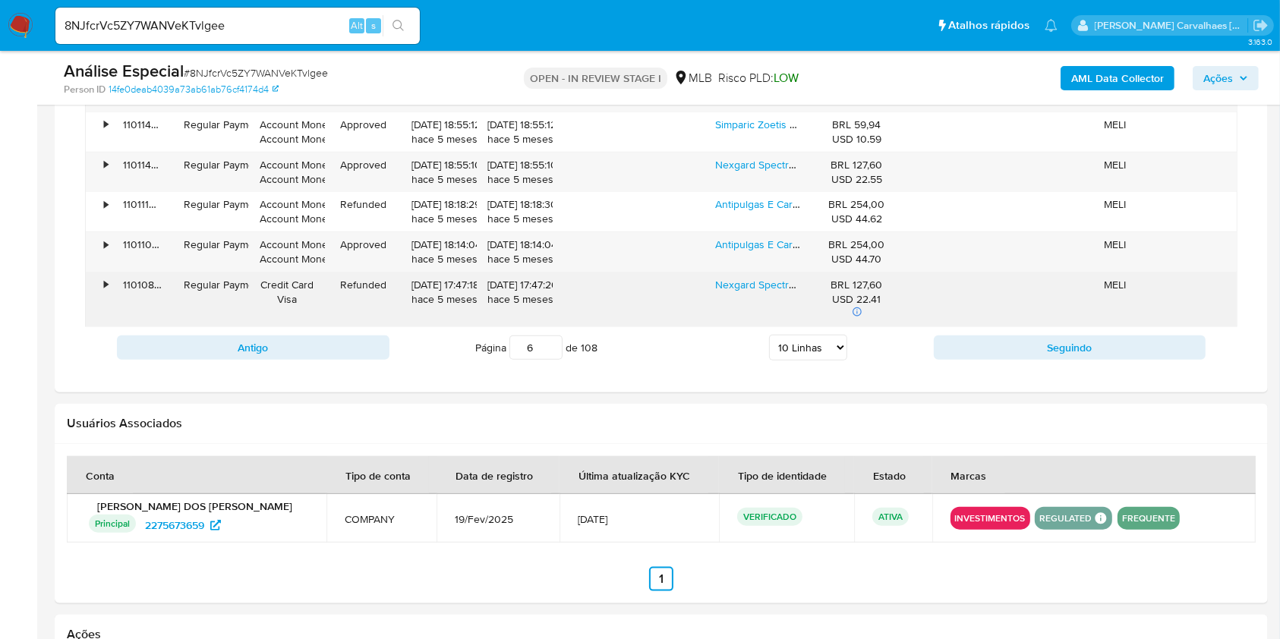
scroll to position [1519, 0]
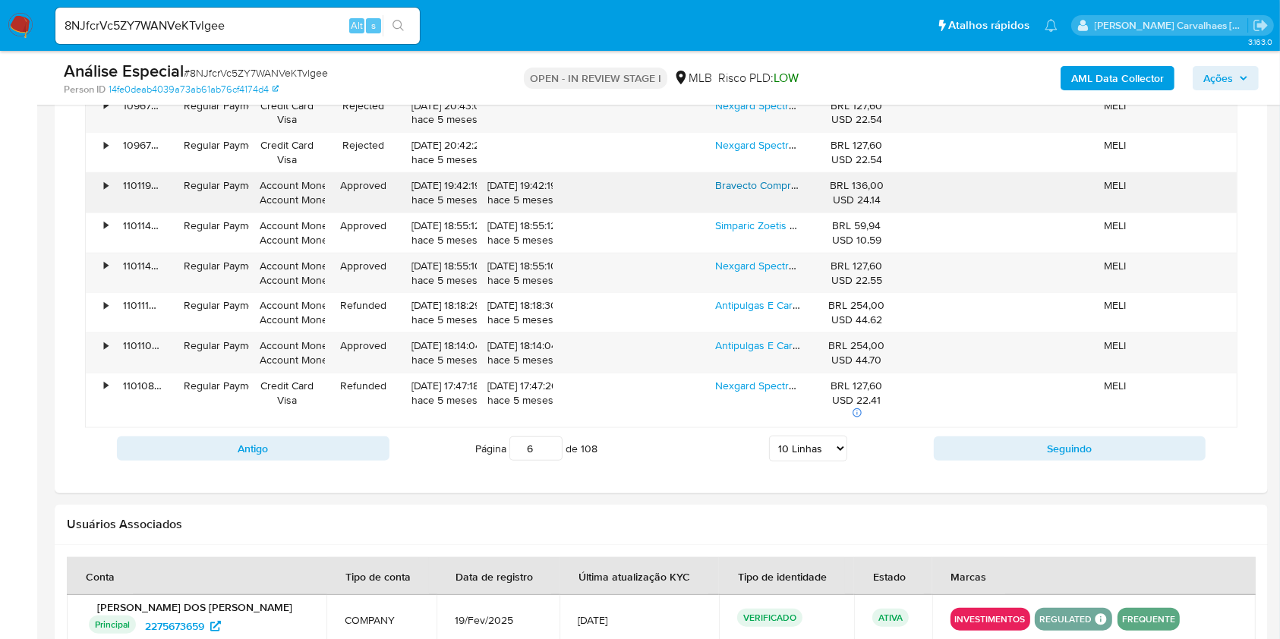
click at [749, 187] on link "Bravecto Comprimido Antipulgas E Carrapatos Cães 10 A 20kg" at bounding box center [862, 185] width 294 height 15
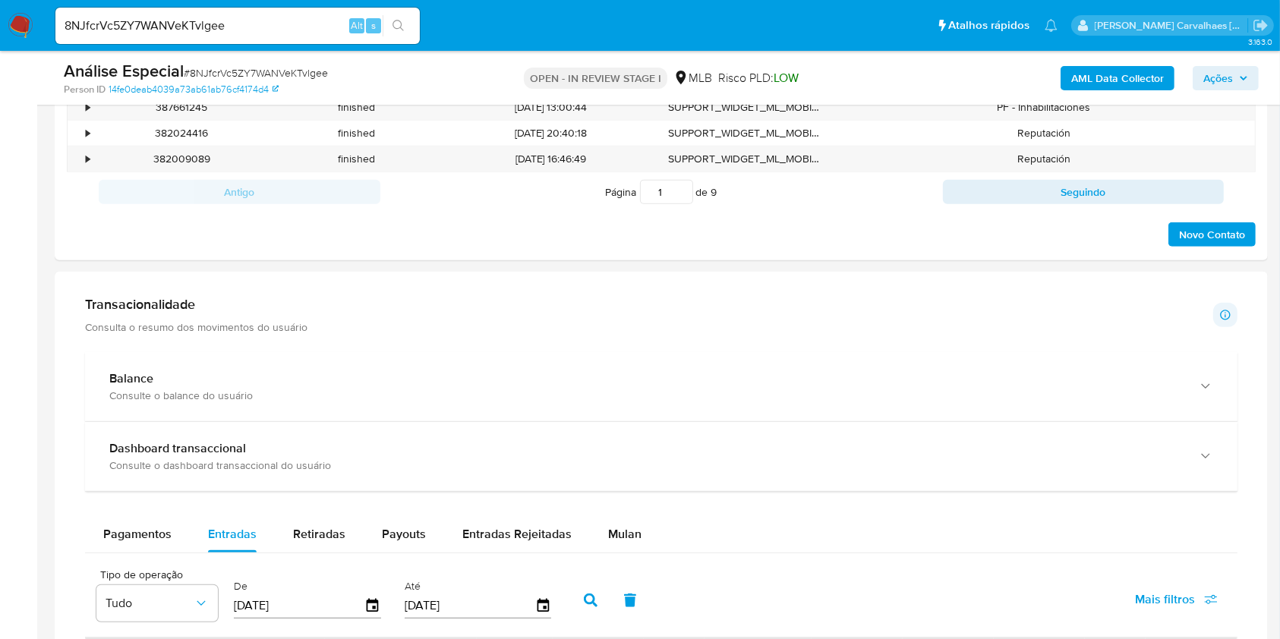
scroll to position [729, 0]
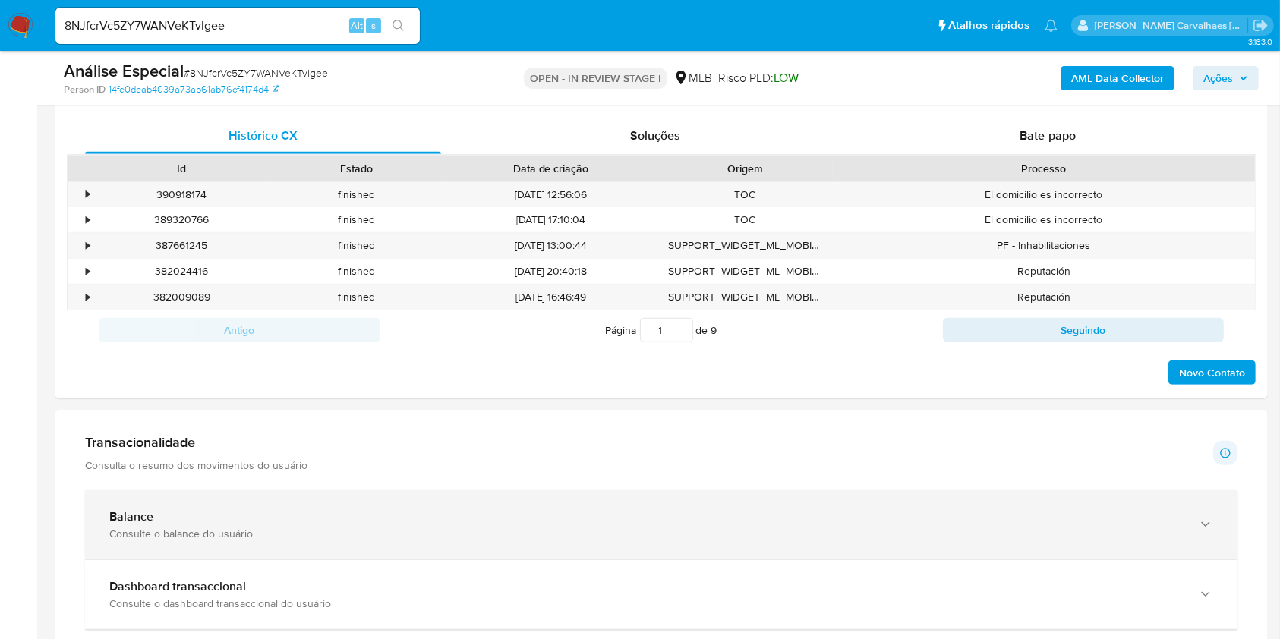
click at [1202, 529] on icon "button" at bounding box center [1205, 524] width 15 height 15
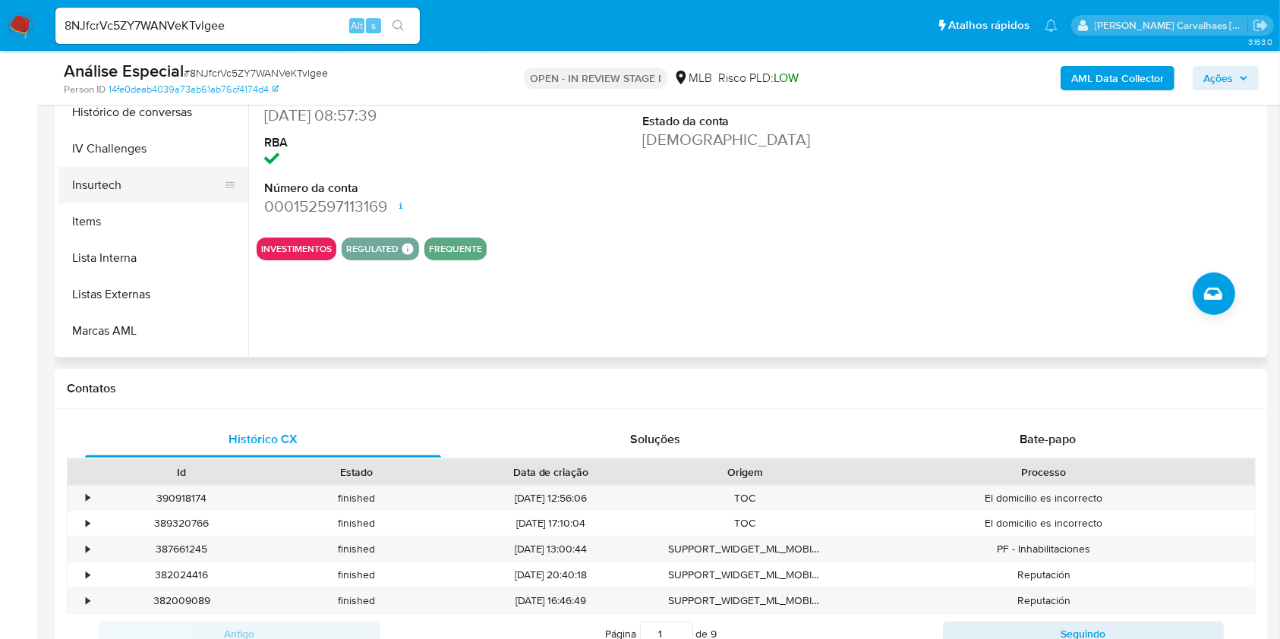
scroll to position [607, 0]
click at [131, 193] on button "Items" at bounding box center [147, 190] width 178 height 36
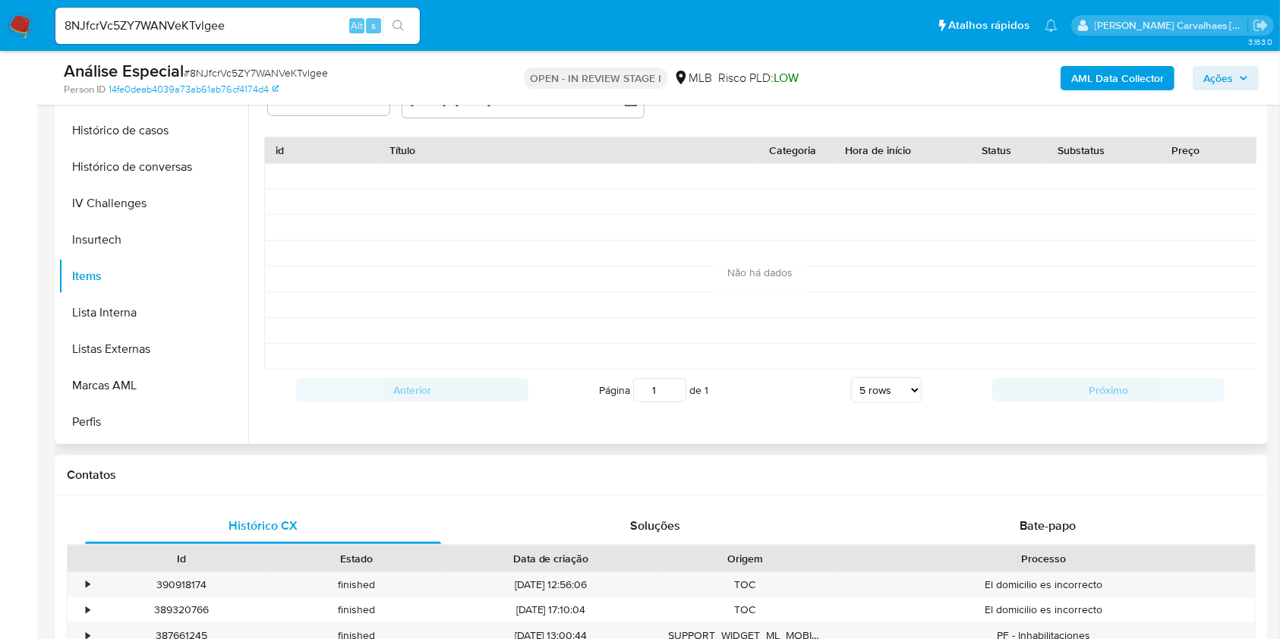
scroll to position [223, 0]
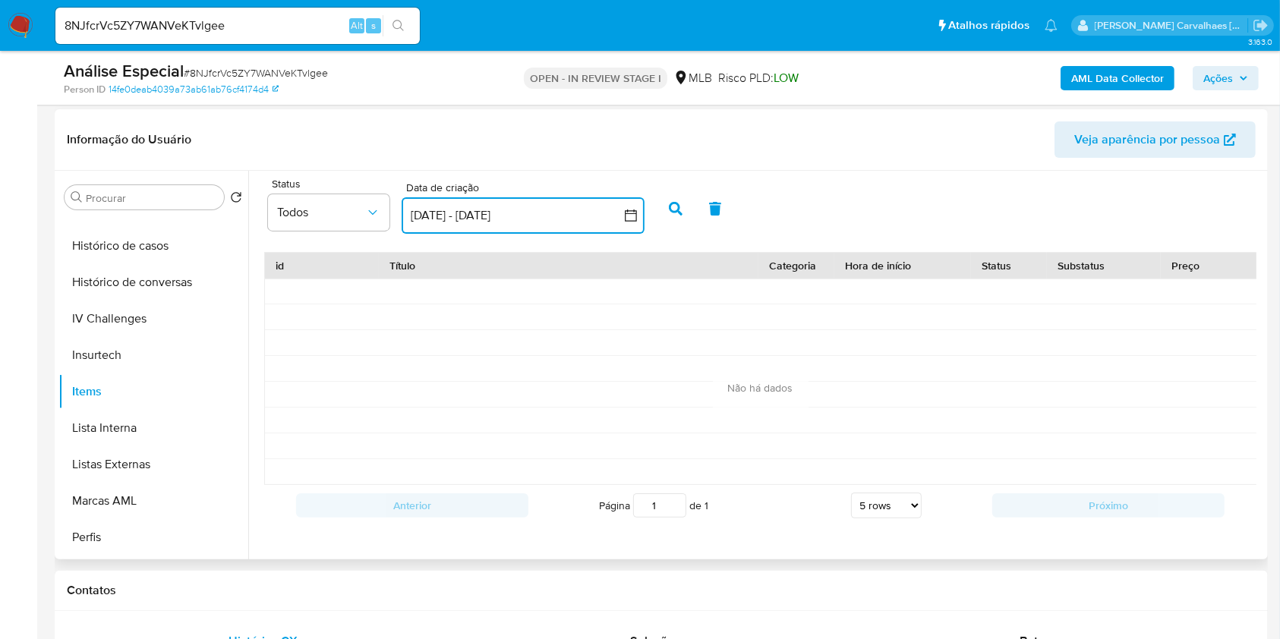
click at [626, 215] on icon "button" at bounding box center [630, 215] width 15 height 15
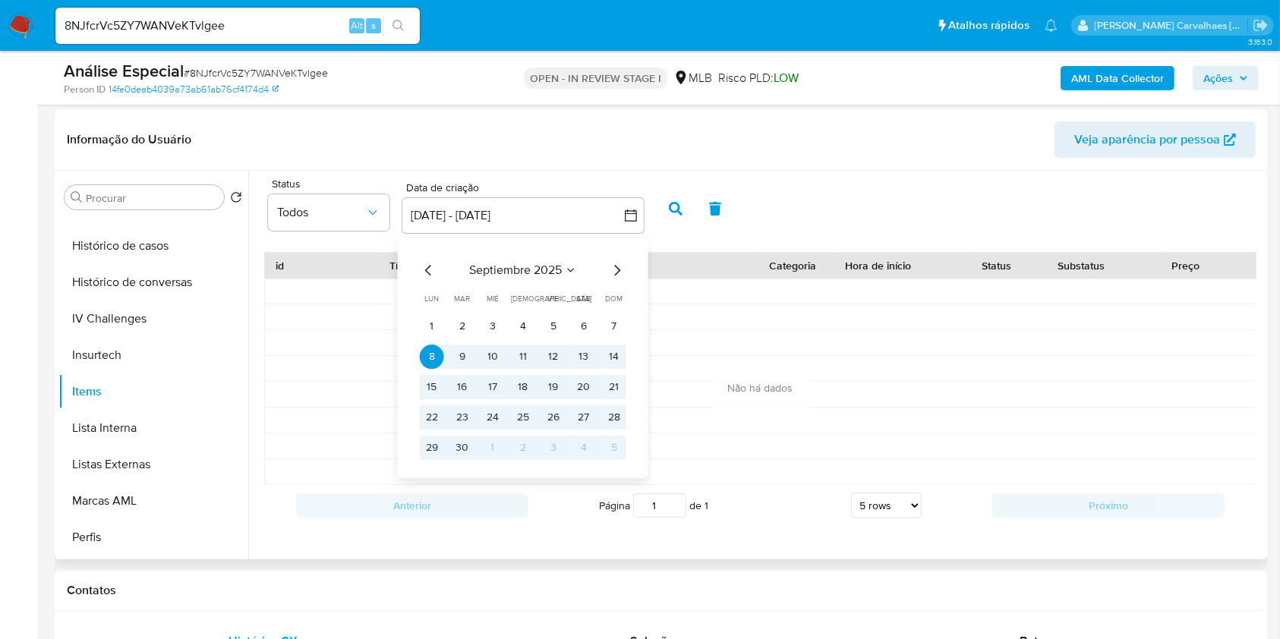
click at [424, 261] on icon "Mes anterior" at bounding box center [429, 270] width 18 height 18
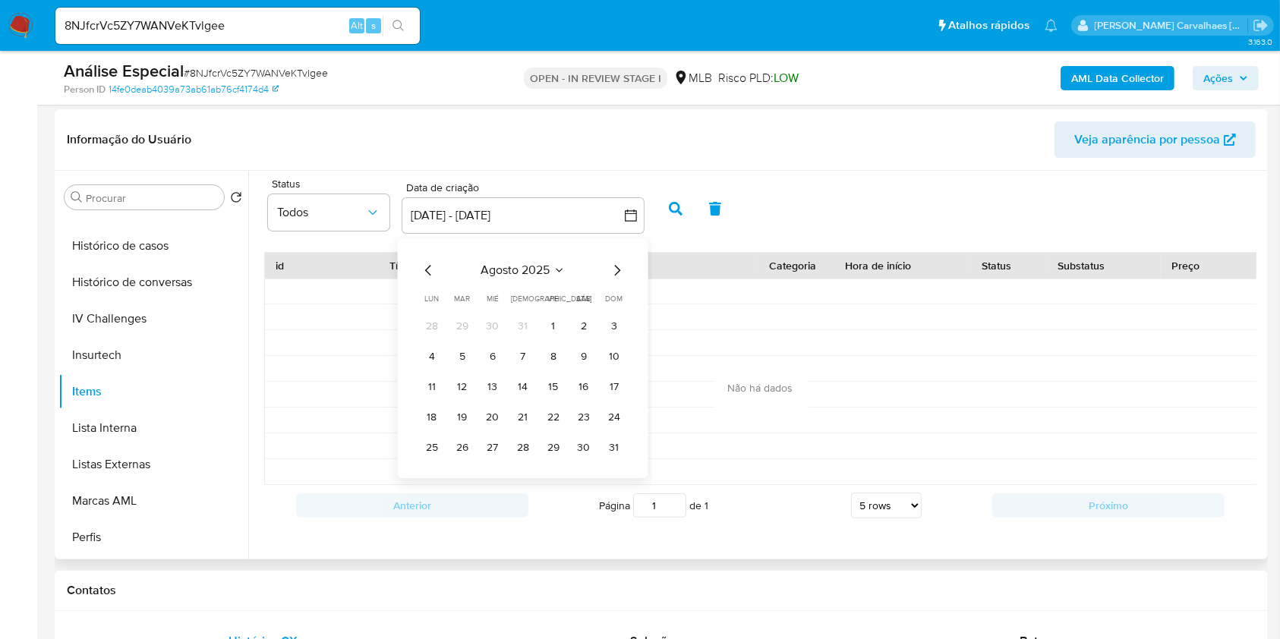
click at [425, 261] on icon "Mes anterior" at bounding box center [429, 270] width 18 height 18
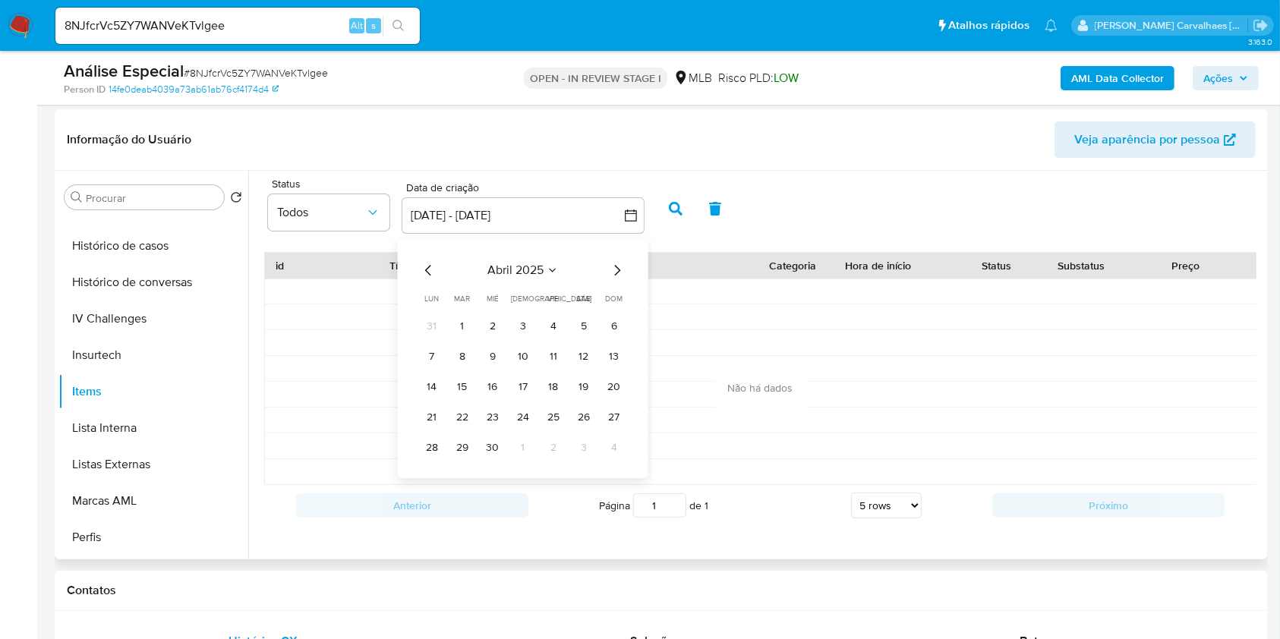
click at [425, 261] on icon "Mes anterior" at bounding box center [429, 270] width 18 height 18
click at [425, 264] on icon "Mes anterior" at bounding box center [429, 270] width 18 height 18
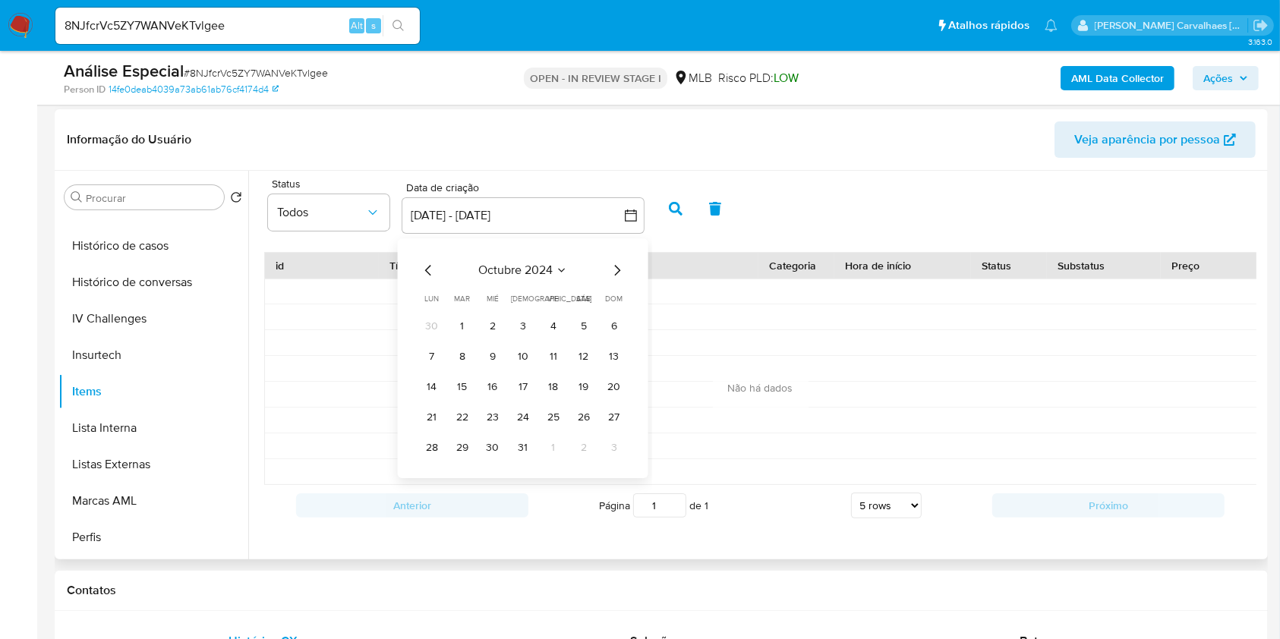
click at [425, 264] on icon "Mes anterior" at bounding box center [429, 270] width 18 height 18
click at [535, 270] on span "julio 2024" at bounding box center [515, 270] width 57 height 15
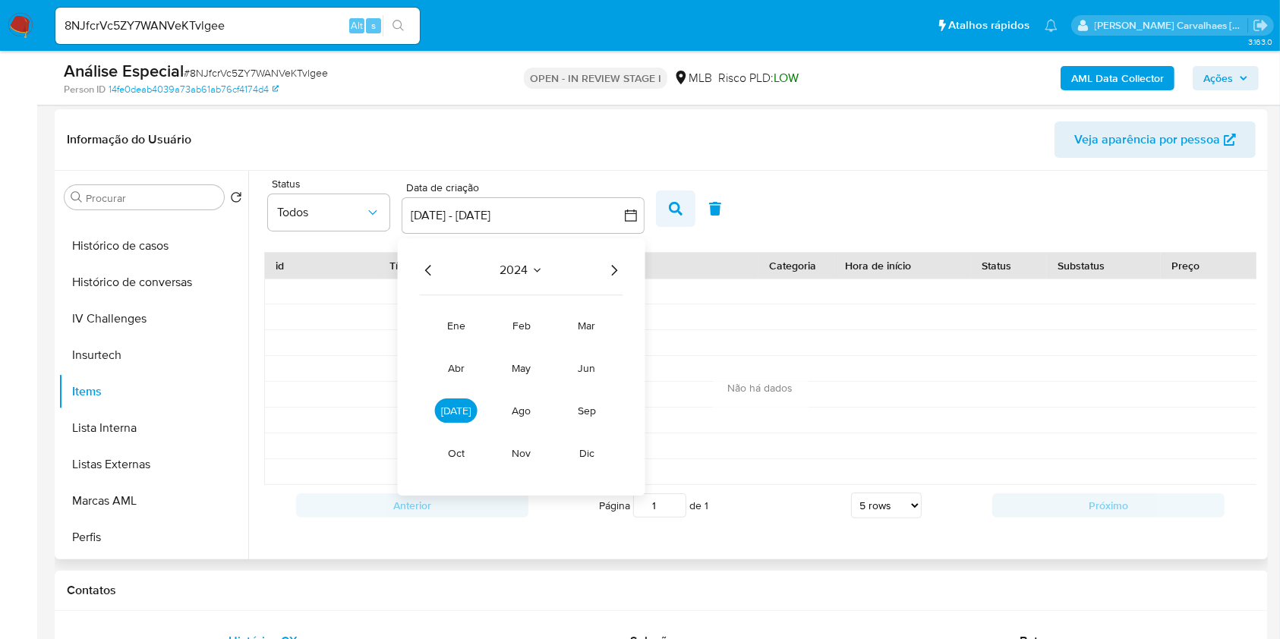
click at [676, 214] on icon "button" at bounding box center [676, 209] width 14 height 14
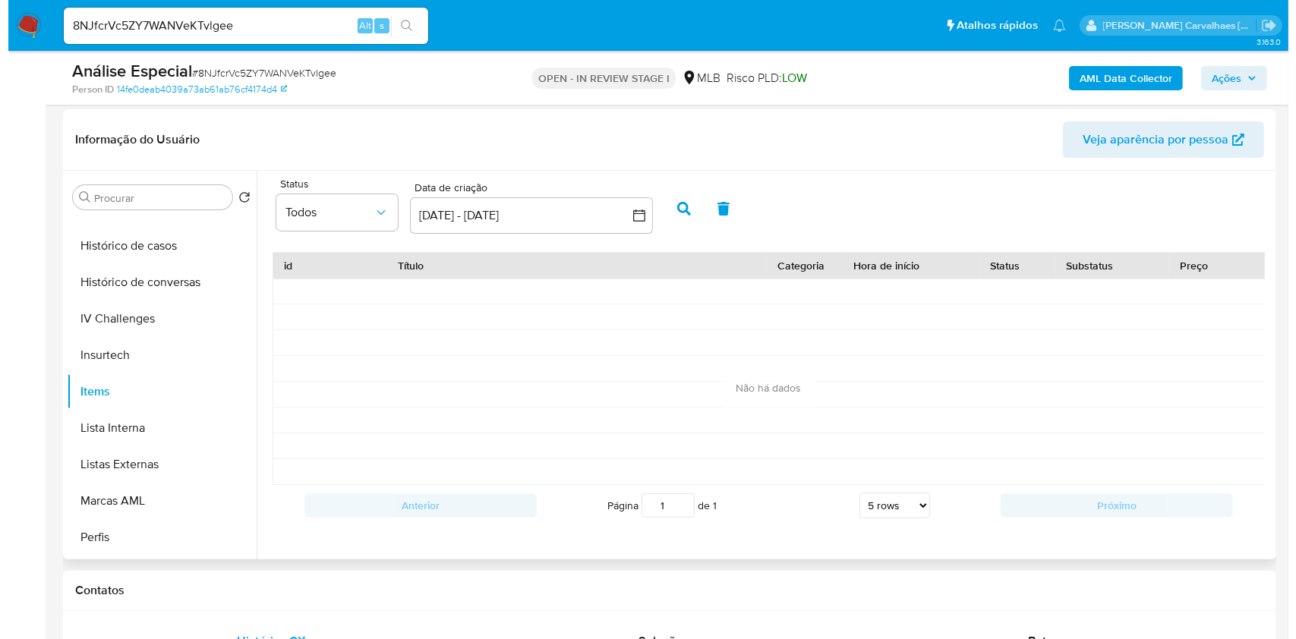
scroll to position [0, 0]
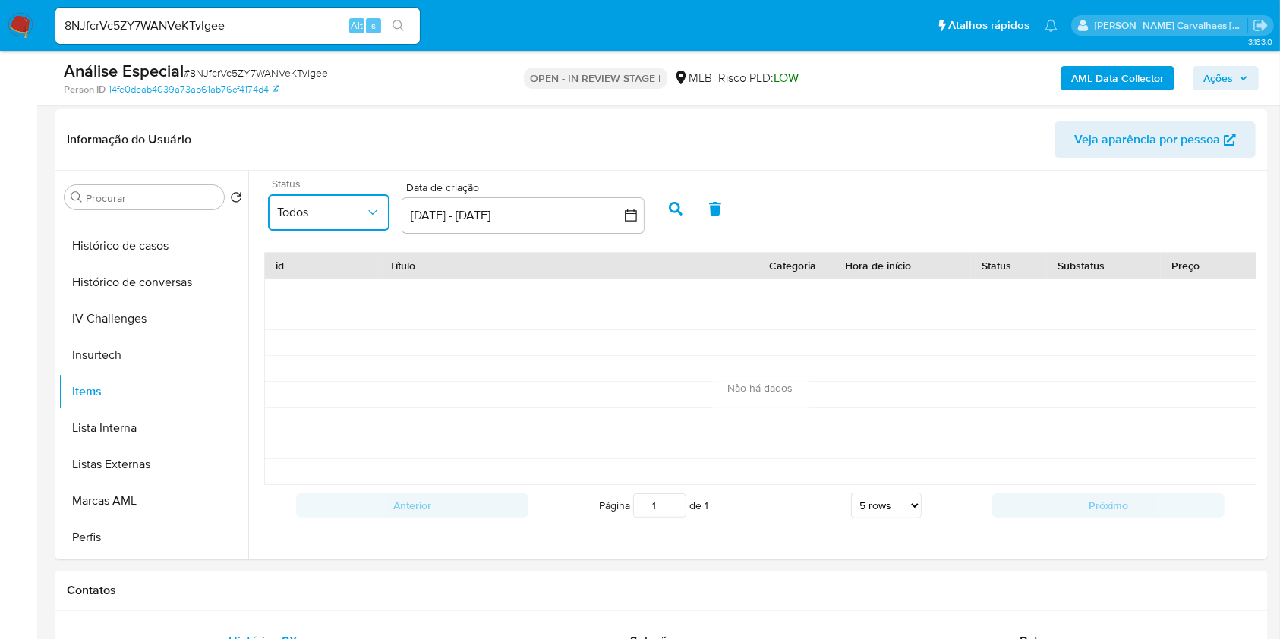
click at [374, 210] on icon "common.sort_by" at bounding box center [372, 212] width 15 height 15
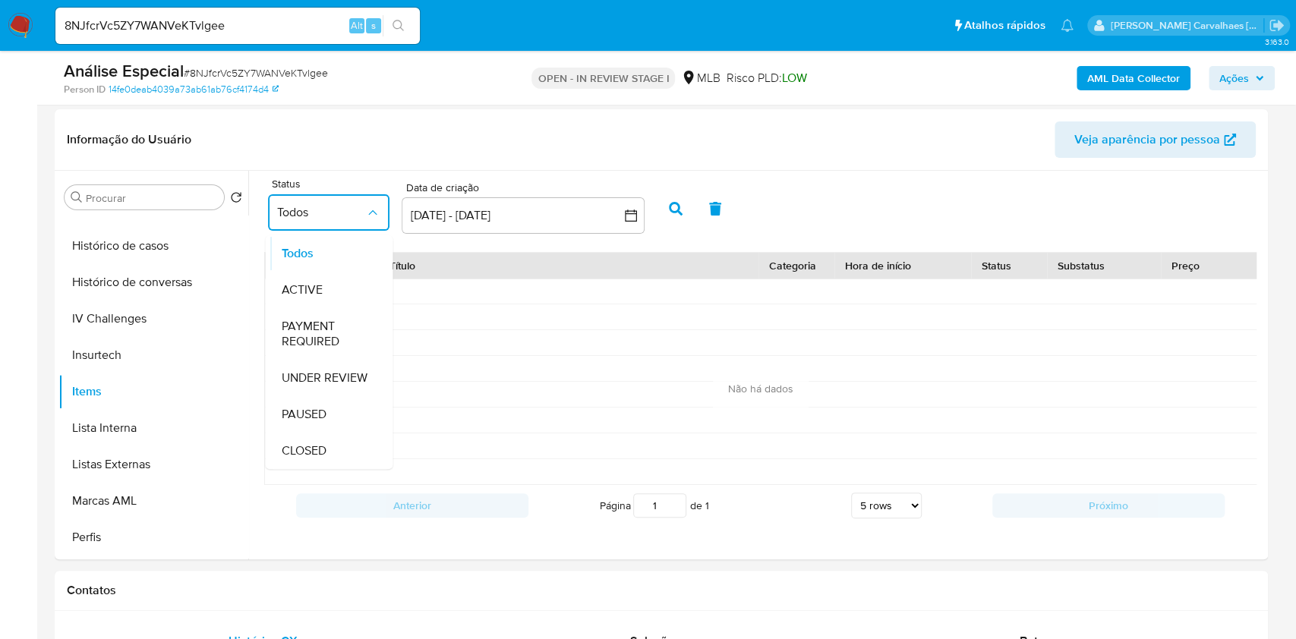
click at [317, 445] on span "CLOSED" at bounding box center [303, 450] width 45 height 15
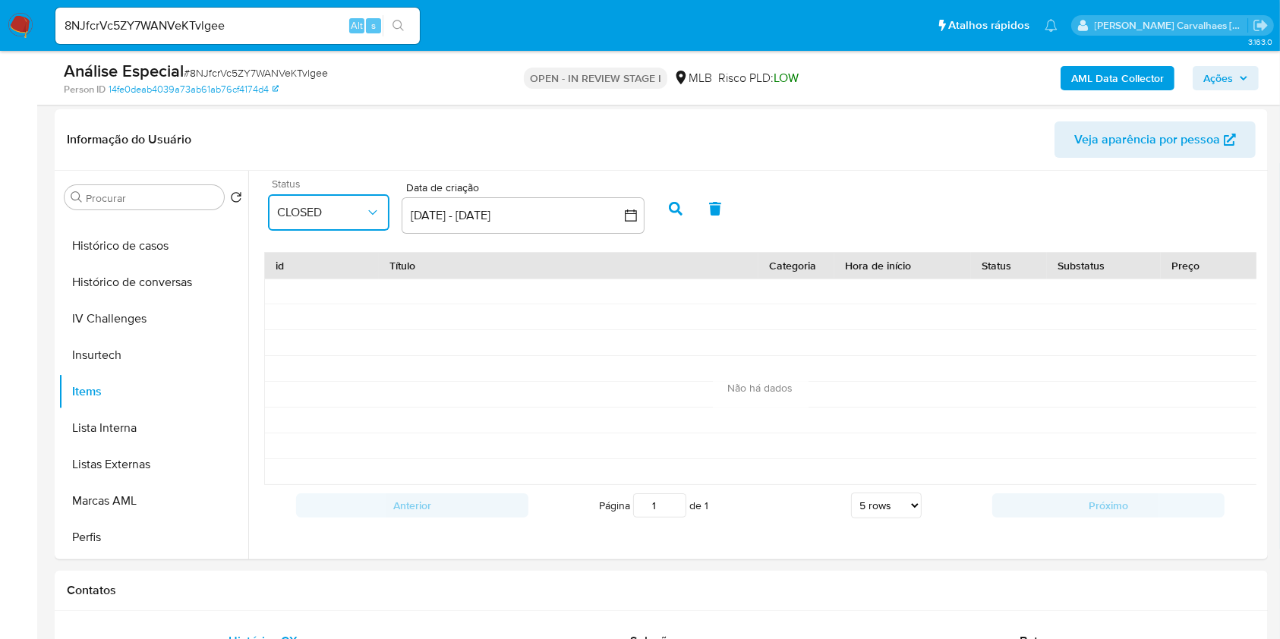
click at [371, 217] on icon "common.sort_by" at bounding box center [372, 212] width 15 height 15
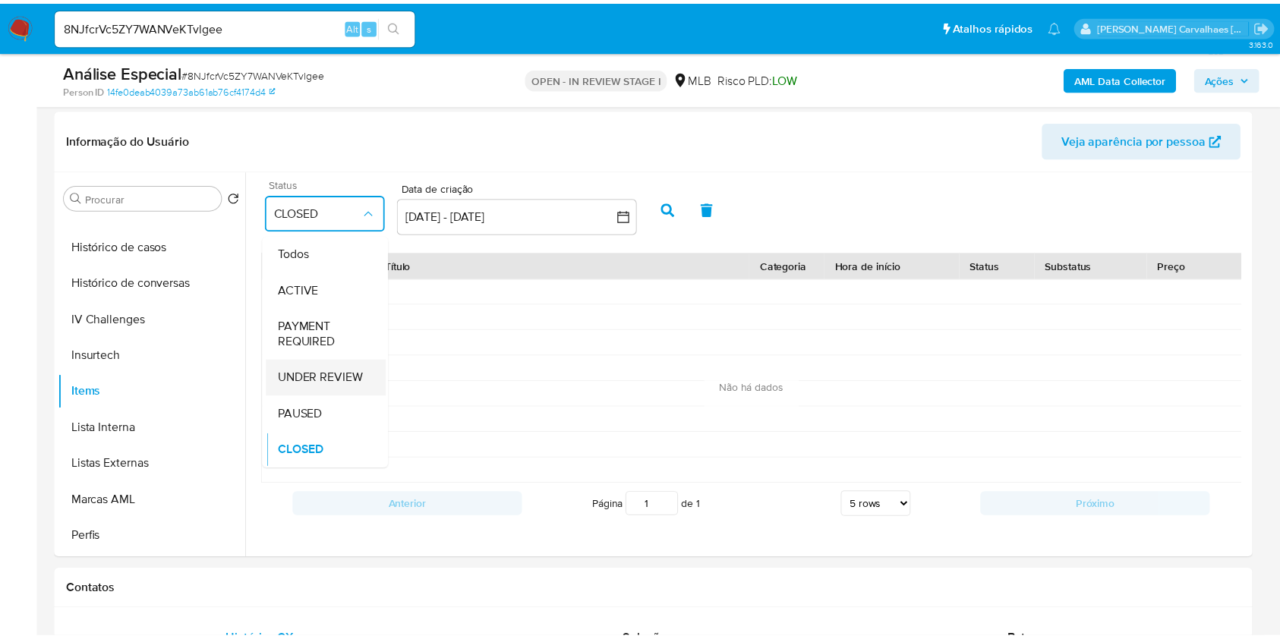
scroll to position [5, 0]
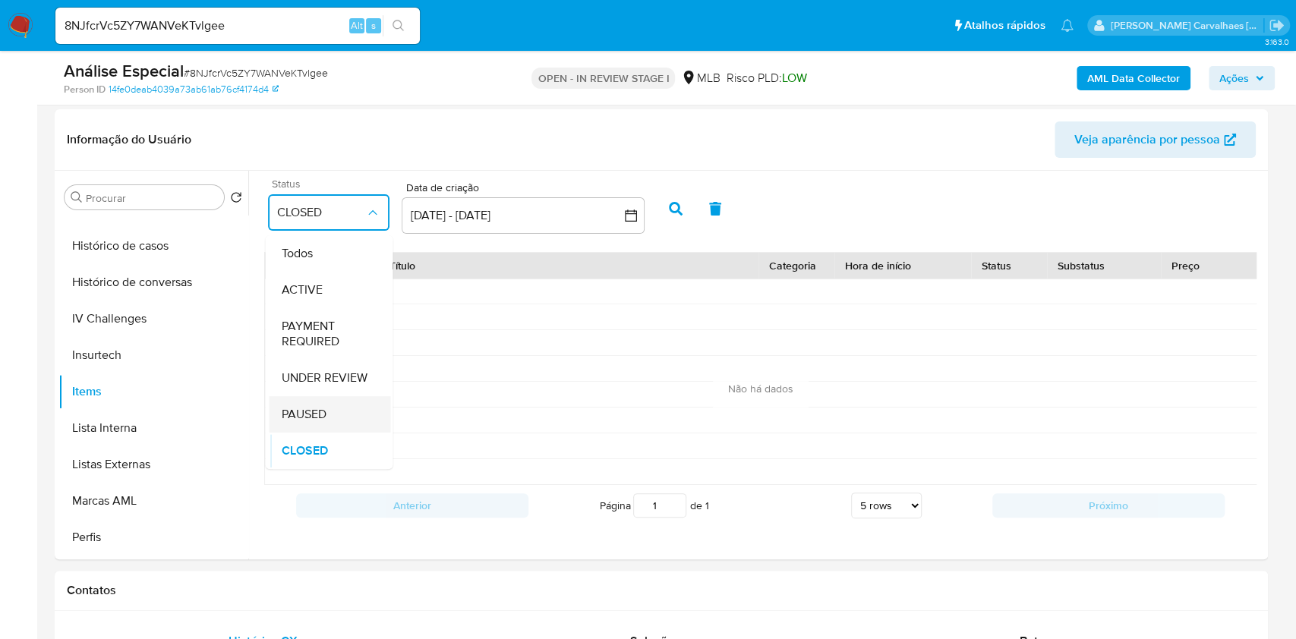
click at [333, 406] on div "PAUSED" at bounding box center [329, 414] width 97 height 36
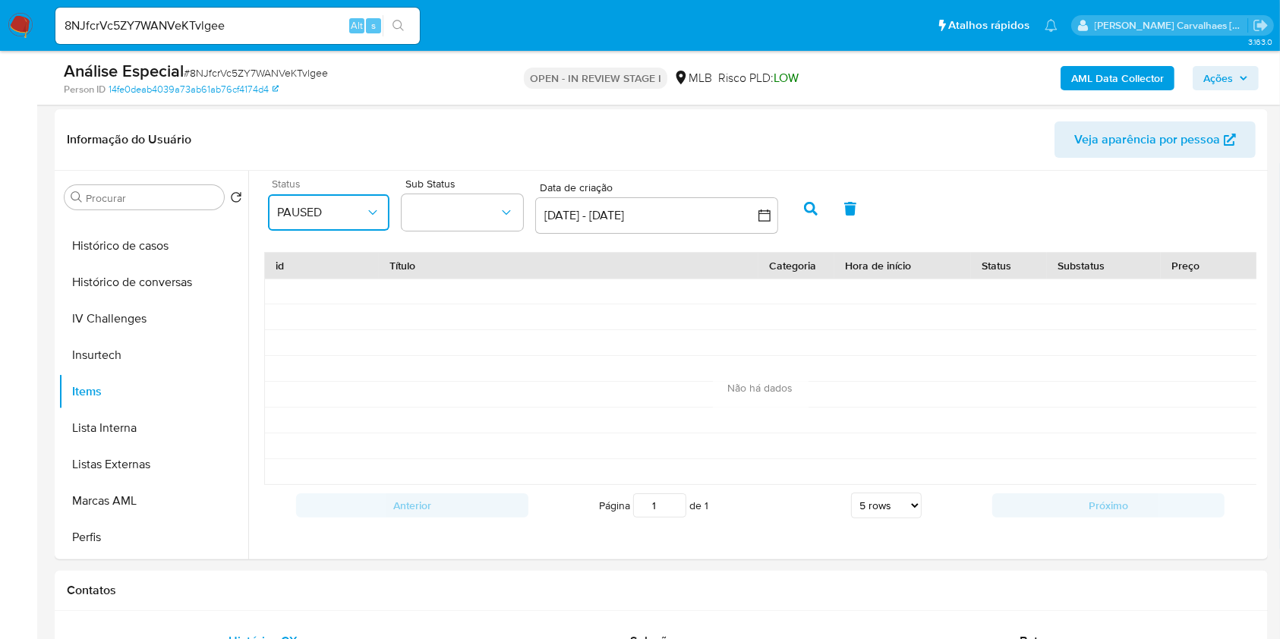
click at [367, 197] on button "PAUSED" at bounding box center [328, 212] width 121 height 36
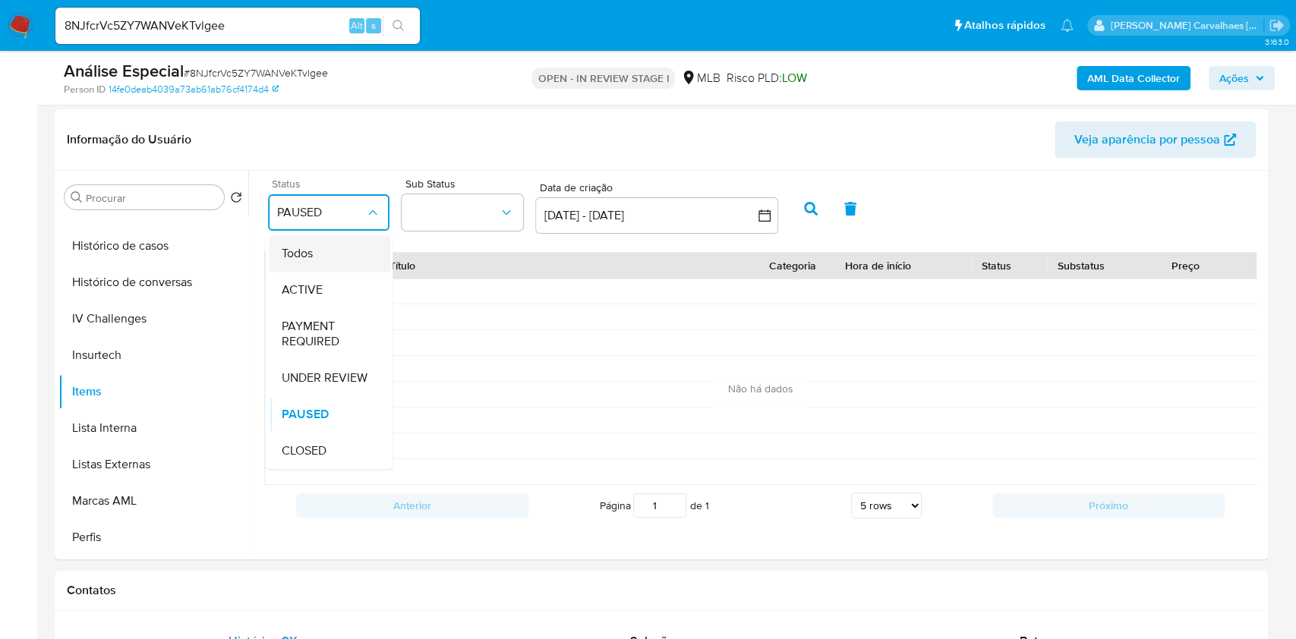
click at [337, 250] on div "Todos" at bounding box center [329, 253] width 97 height 36
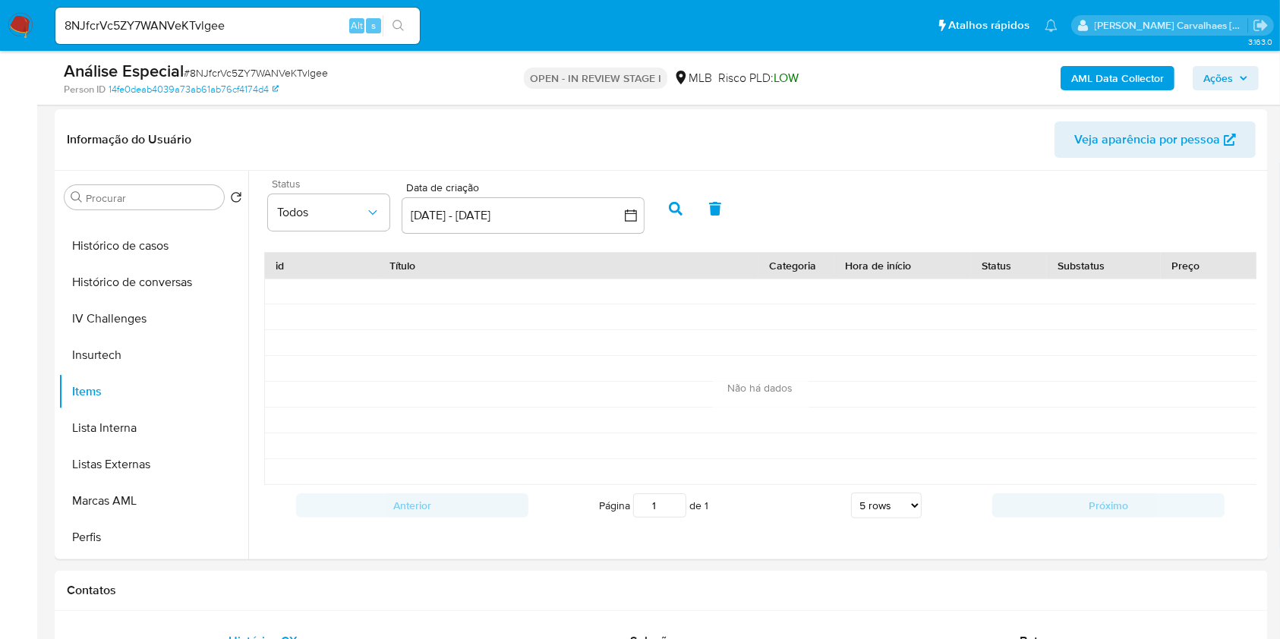
click at [677, 204] on icon "button" at bounding box center [676, 209] width 14 height 14
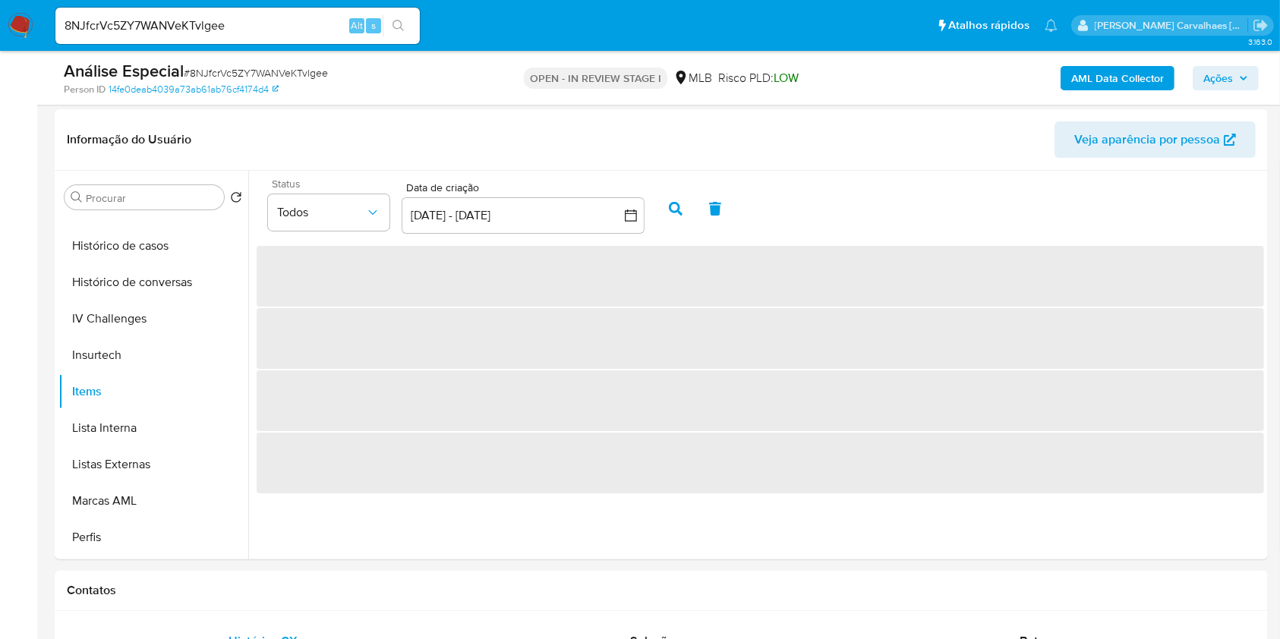
scroll to position [0, 0]
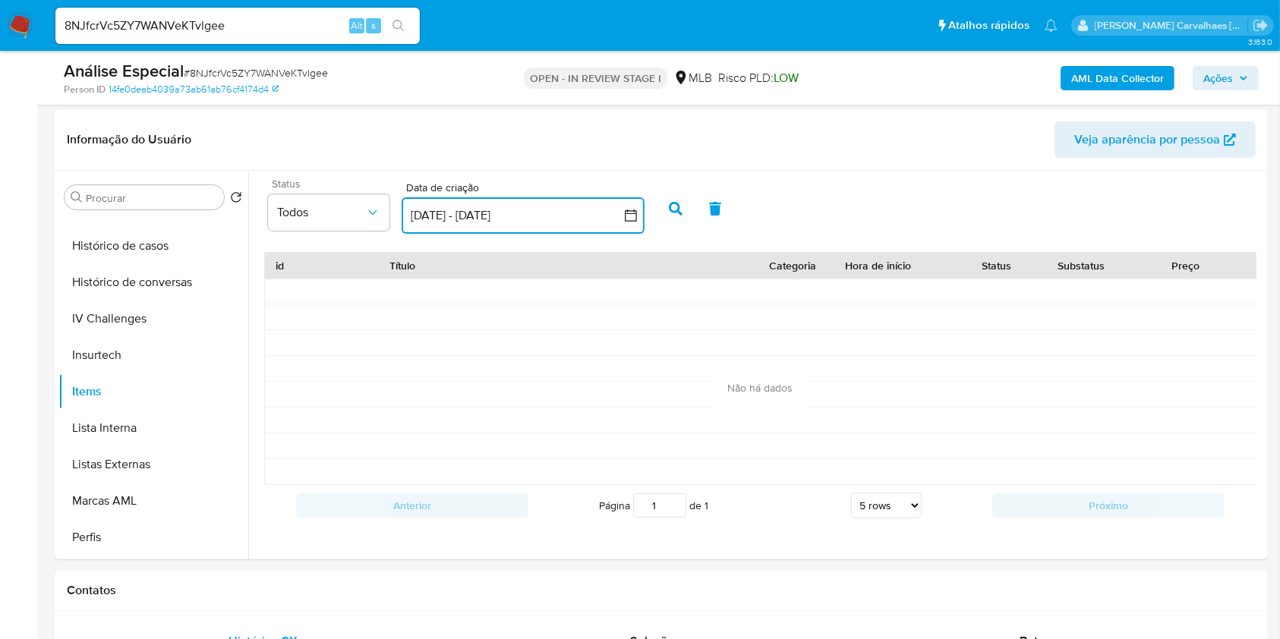
click at [469, 212] on button "8 sep 2025 - 8 oct 2025" at bounding box center [523, 215] width 243 height 36
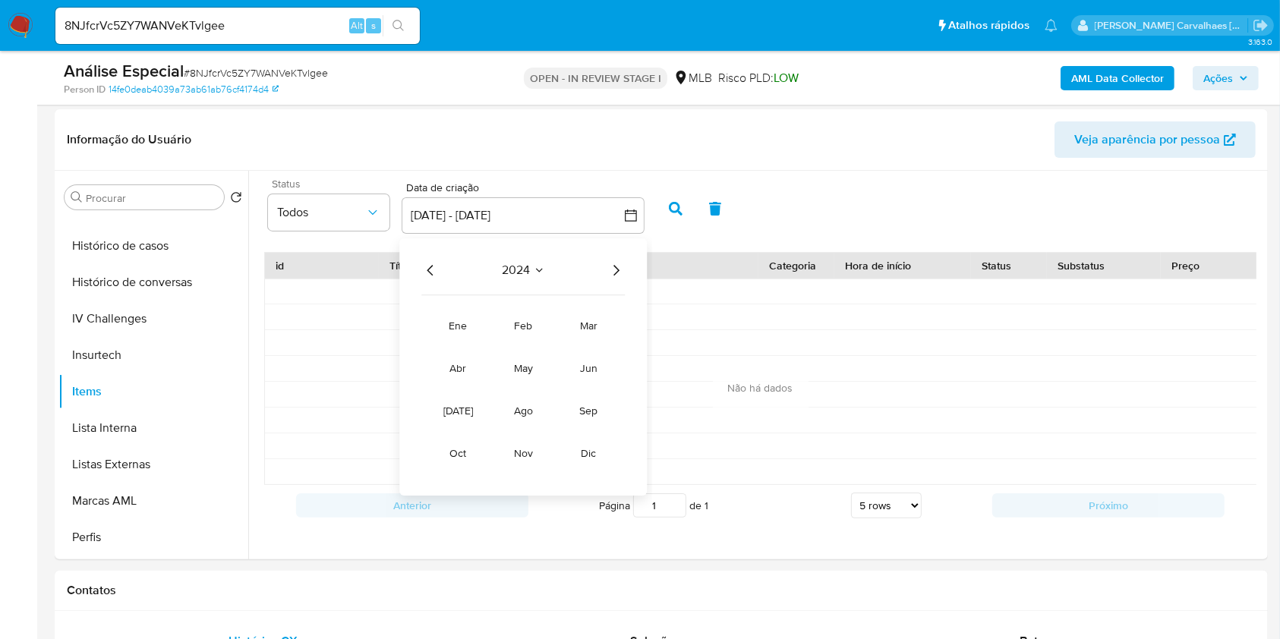
click at [428, 270] on icon "Año anterior" at bounding box center [430, 270] width 18 height 18
click at [430, 270] on icon "Año anterior" at bounding box center [430, 270] width 18 height 18
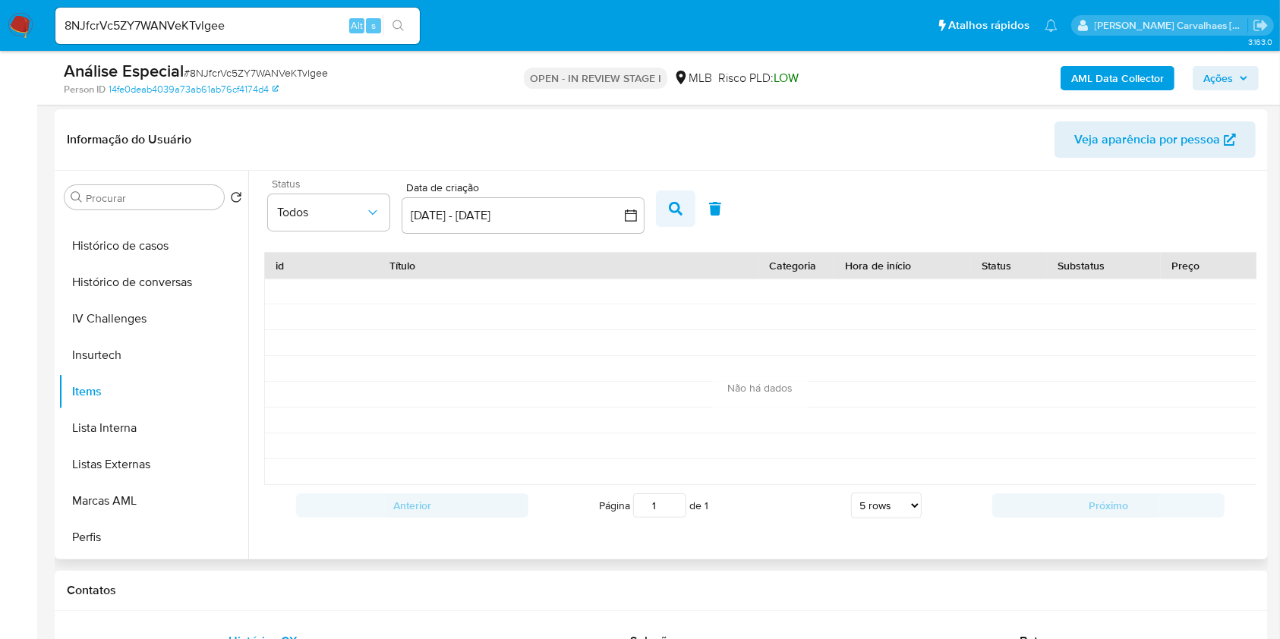
click at [671, 206] on icon "button" at bounding box center [676, 209] width 14 height 14
click at [499, 217] on button "8 sep 2025 - 8 oct 2025" at bounding box center [523, 215] width 243 height 36
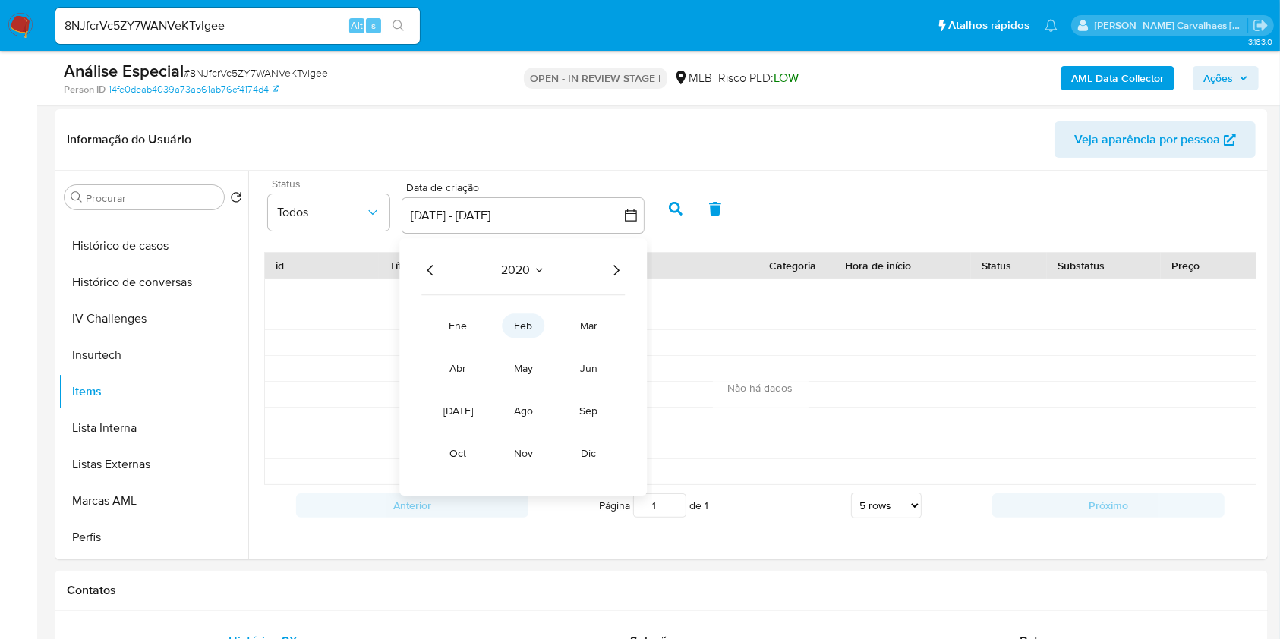
click at [519, 318] on span "feb" at bounding box center [523, 325] width 18 height 15
click at [581, 329] on button "1" at bounding box center [584, 326] width 24 height 24
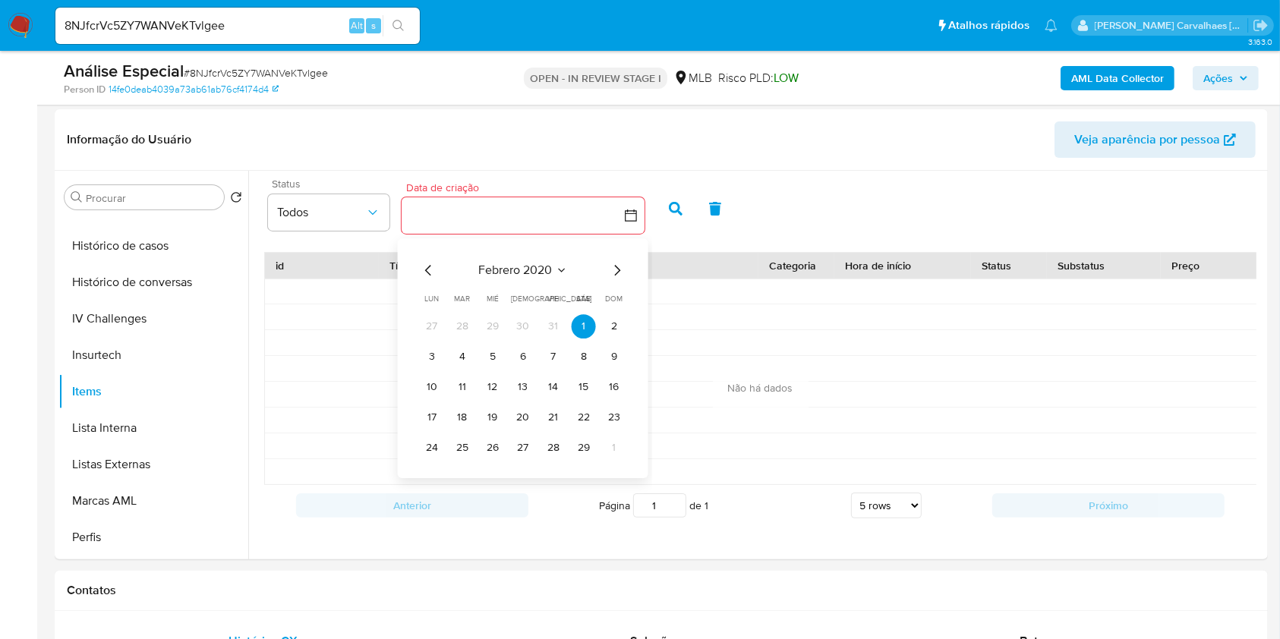
click at [632, 222] on icon "button" at bounding box center [630, 215] width 15 height 15
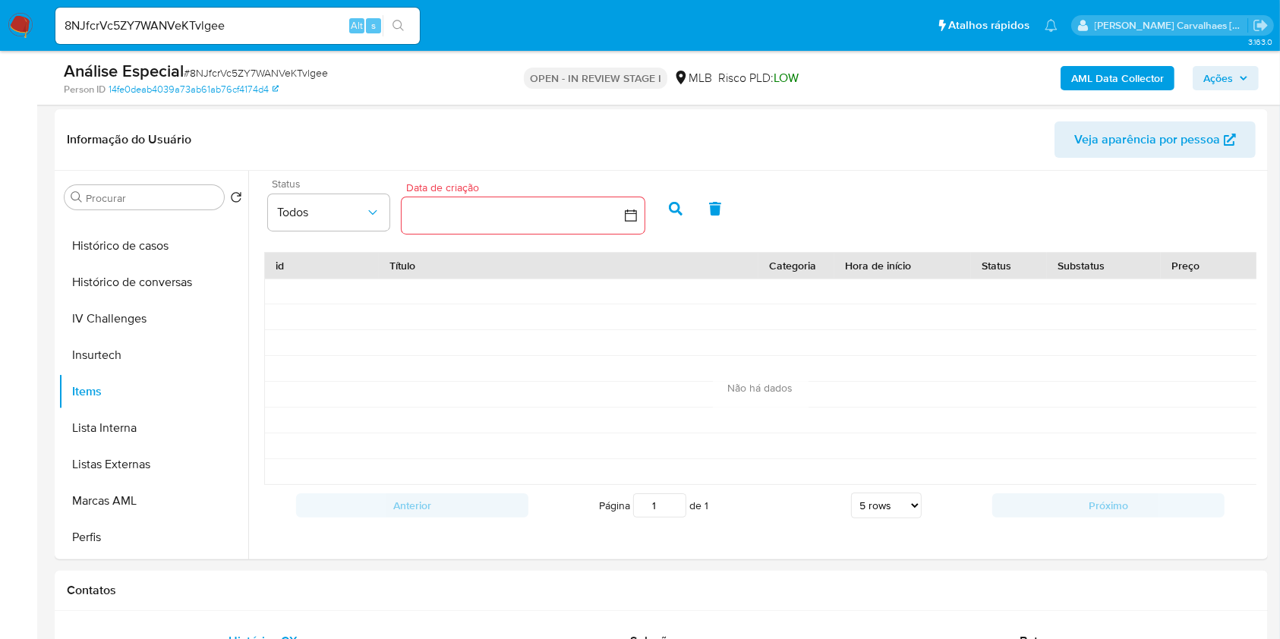
click at [592, 198] on button "button" at bounding box center [523, 215] width 243 height 36
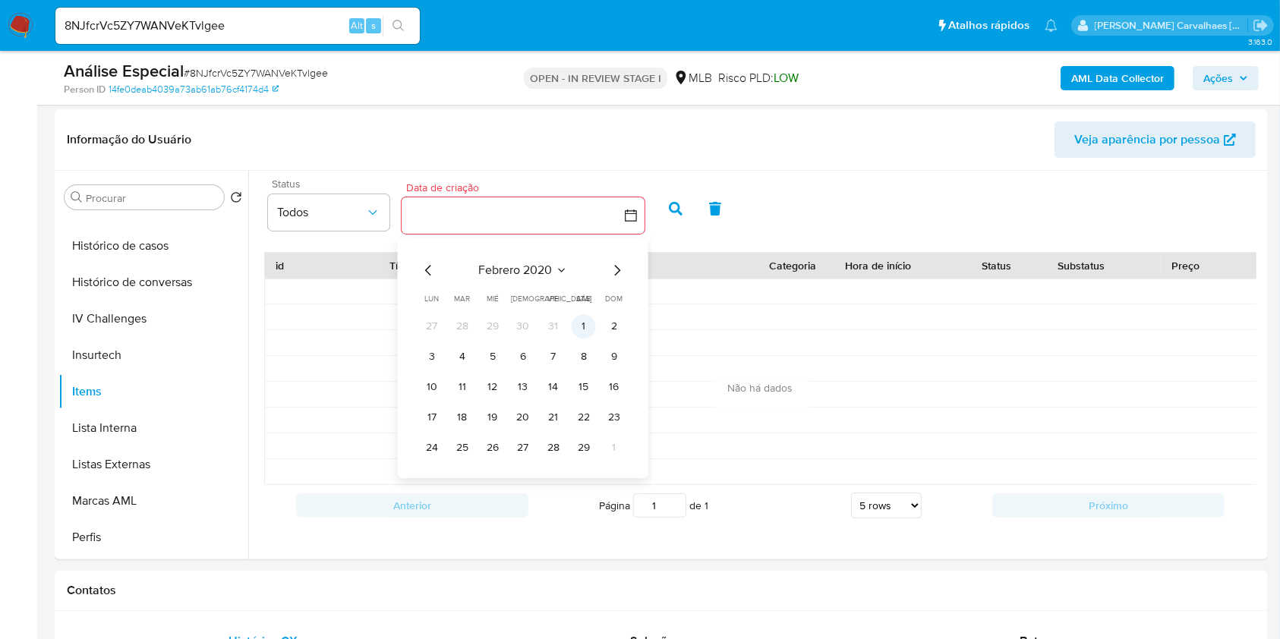
click at [589, 327] on button "1" at bounding box center [584, 326] width 24 height 24
click at [584, 320] on button "1" at bounding box center [584, 326] width 24 height 24
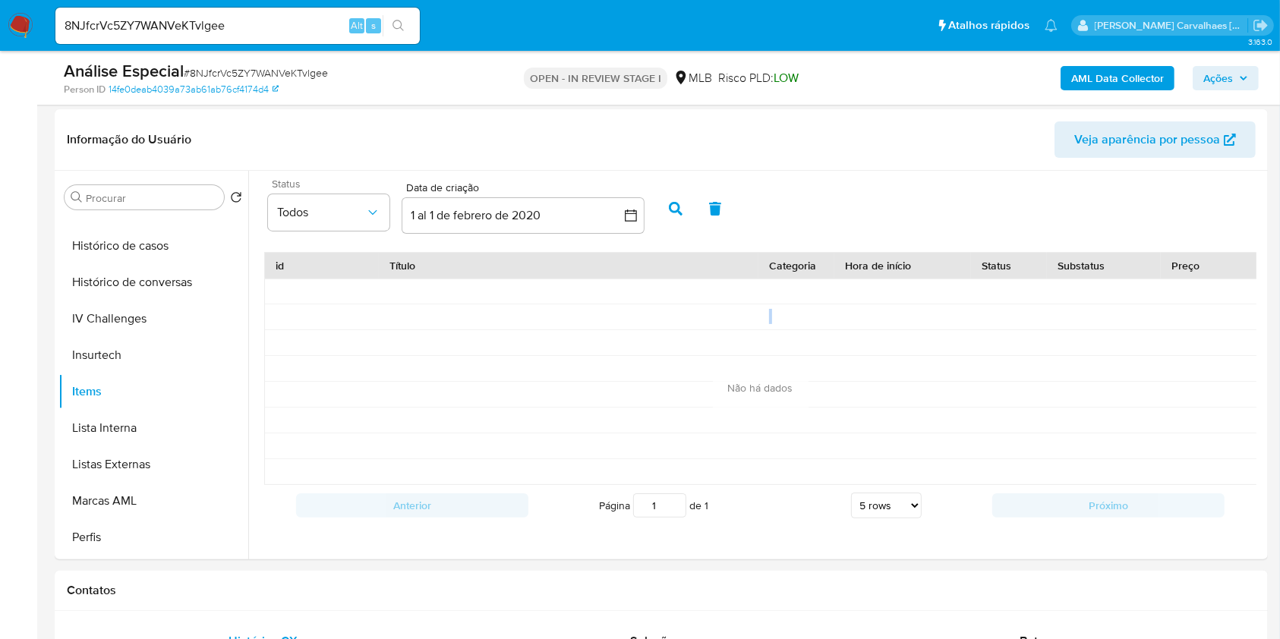
click at [584, 320] on div at bounding box center [569, 317] width 380 height 25
click at [674, 210] on icon "button" at bounding box center [676, 209] width 14 height 14
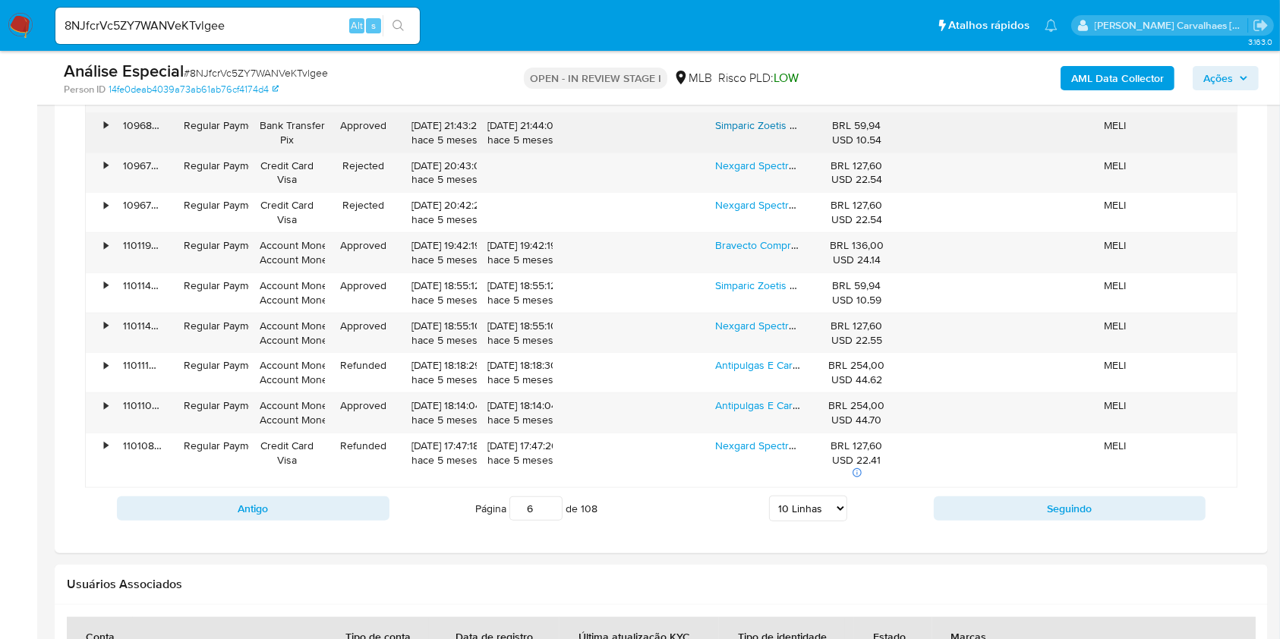
scroll to position [1640, 0]
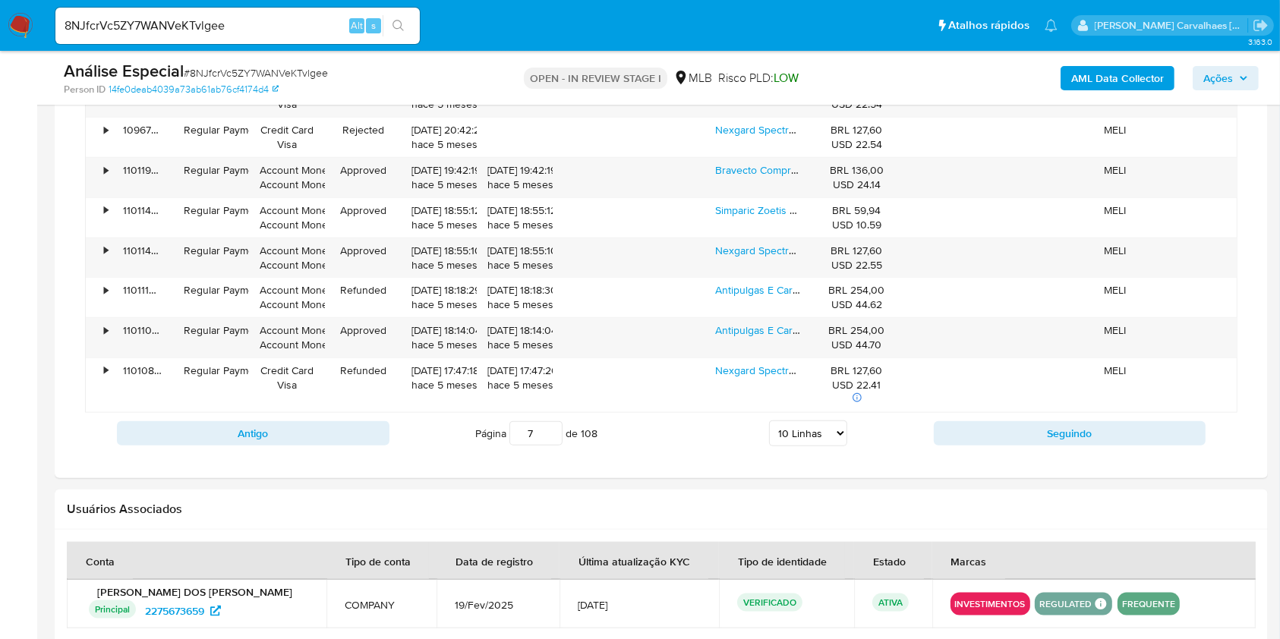
click at [554, 423] on input "7" at bounding box center [536, 433] width 53 height 24
click at [554, 423] on input "8" at bounding box center [536, 433] width 53 height 24
click at [554, 423] on input "9" at bounding box center [536, 433] width 53 height 24
click at [554, 423] on input "10" at bounding box center [536, 433] width 53 height 24
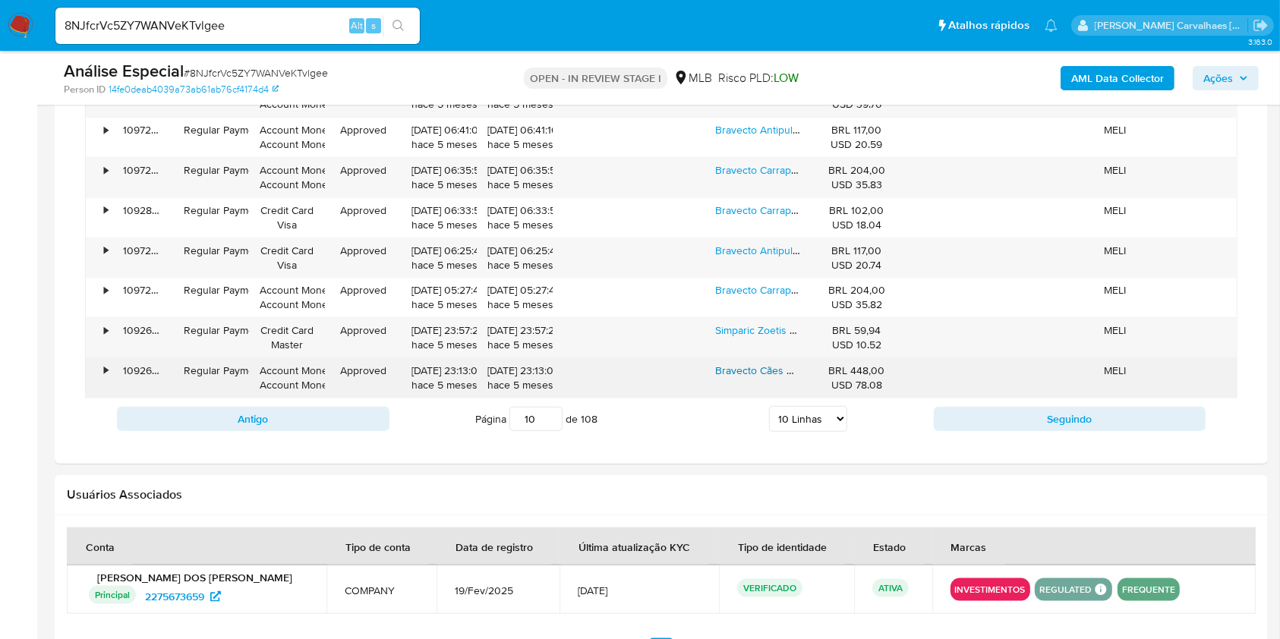
click at [751, 372] on link "Bravecto Cães De 4,5 A 10kg Imediato" at bounding box center [805, 370] width 180 height 15
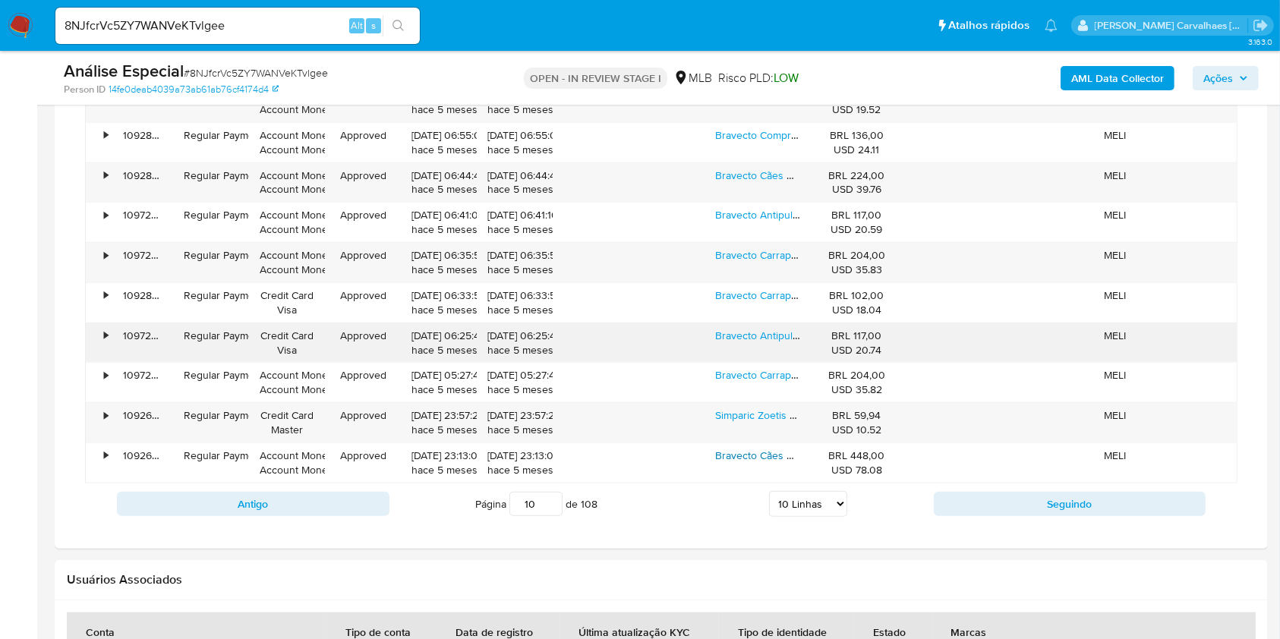
scroll to position [1742, 0]
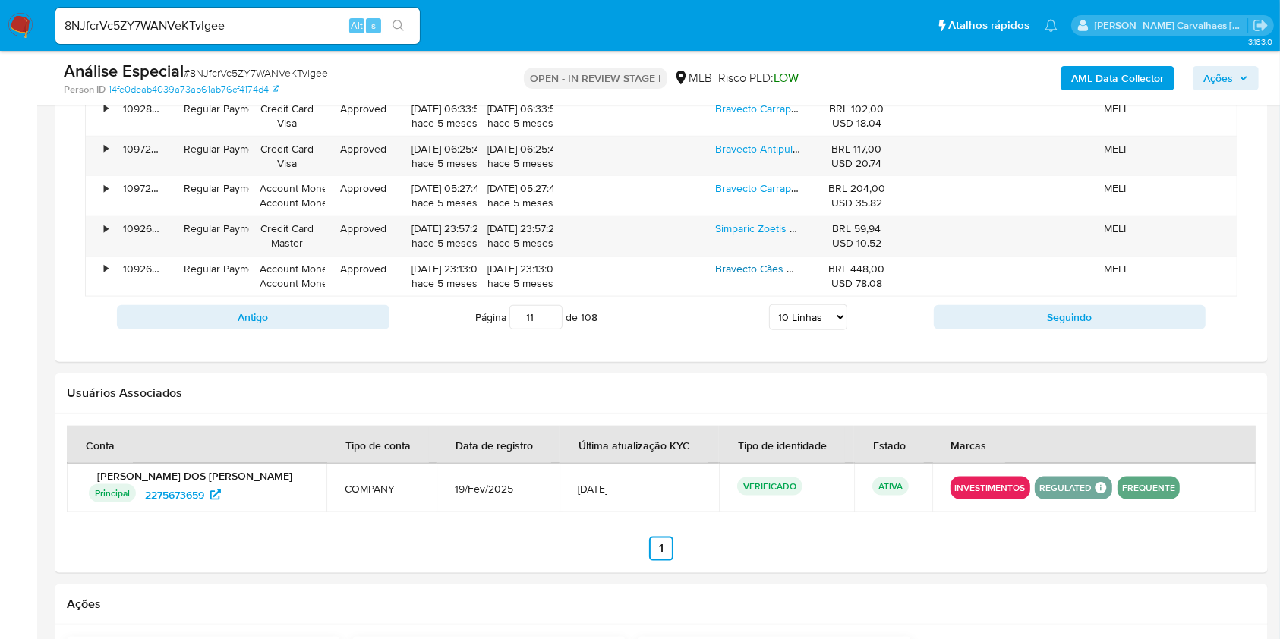
click at [551, 307] on input "11" at bounding box center [536, 317] width 53 height 24
click at [551, 307] on input "12" at bounding box center [536, 317] width 53 height 24
click at [551, 307] on input "13" at bounding box center [536, 317] width 53 height 24
click at [551, 307] on input "14" at bounding box center [536, 317] width 53 height 24
click at [554, 307] on input "15" at bounding box center [536, 317] width 53 height 24
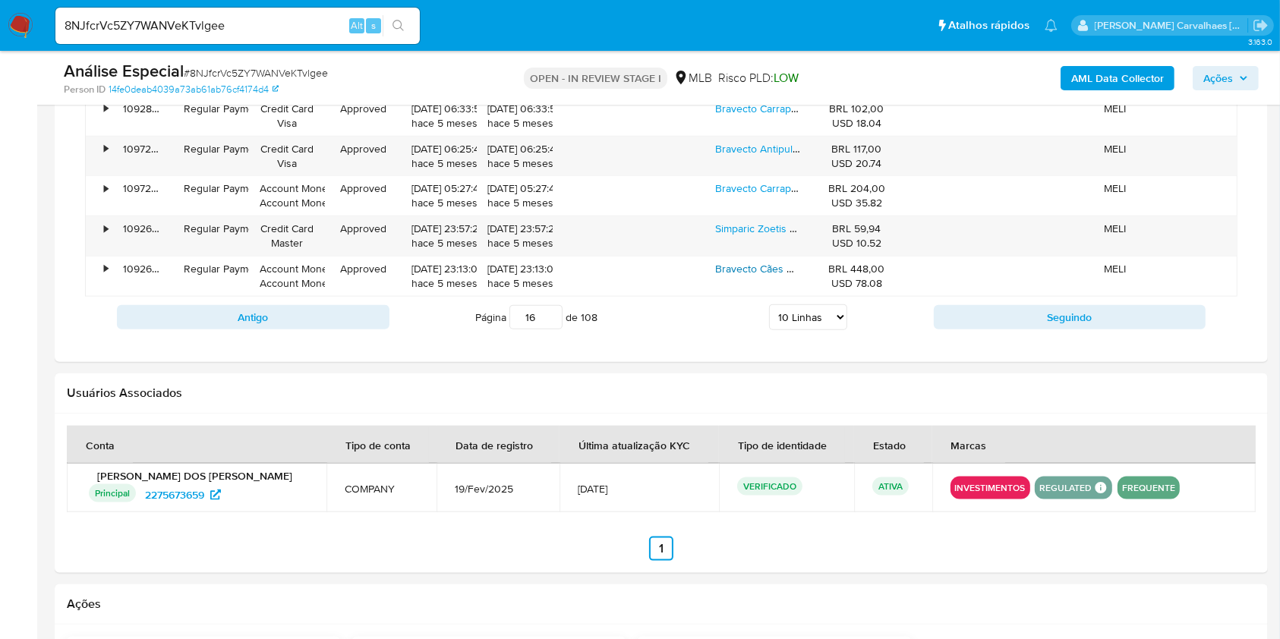
click at [554, 307] on input "16" at bounding box center [536, 317] width 53 height 24
type input "16"
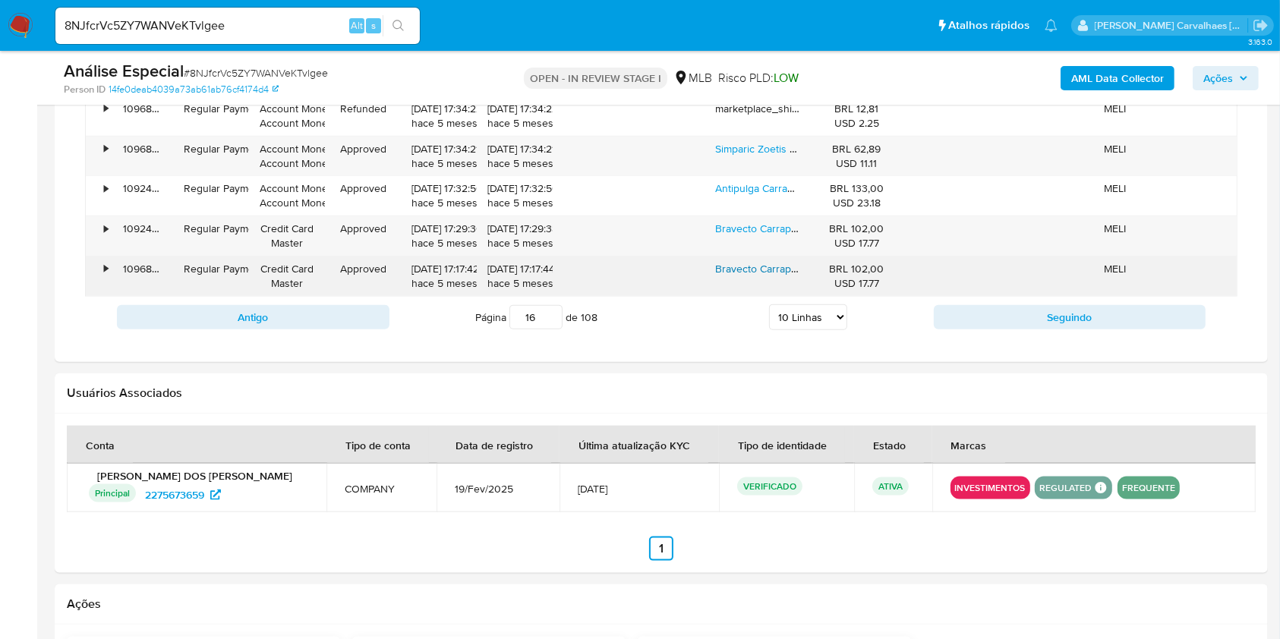
click at [721, 266] on link "Bravecto Carrapatos Antipulgas Cães De 4,5 A 10 Kg Msd 250mg" at bounding box center [868, 268] width 307 height 15
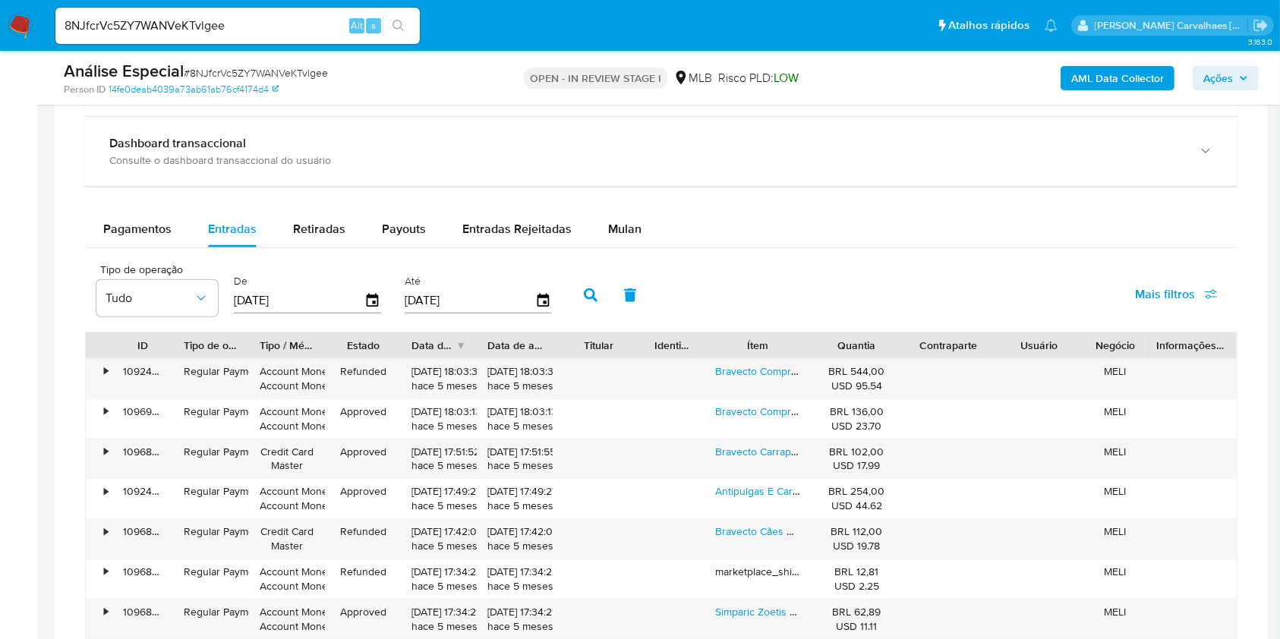
scroll to position [1519, 0]
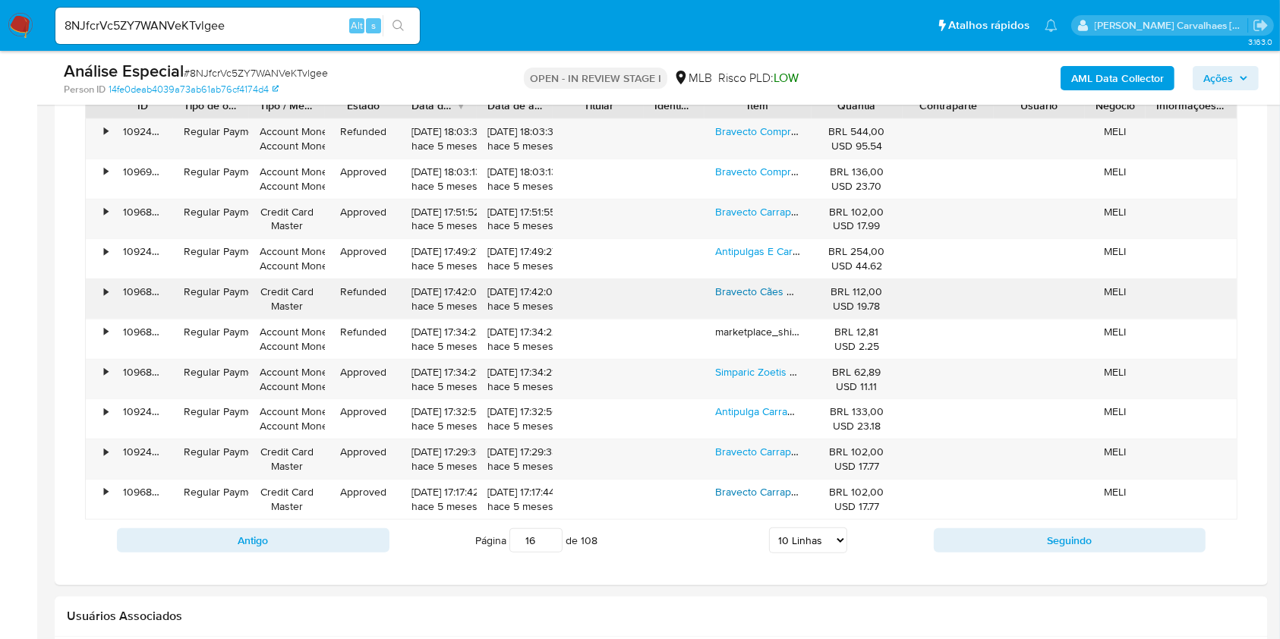
click at [749, 292] on link "Bravecto Cães De 4,5 A 10kg Imediato" at bounding box center [805, 291] width 180 height 15
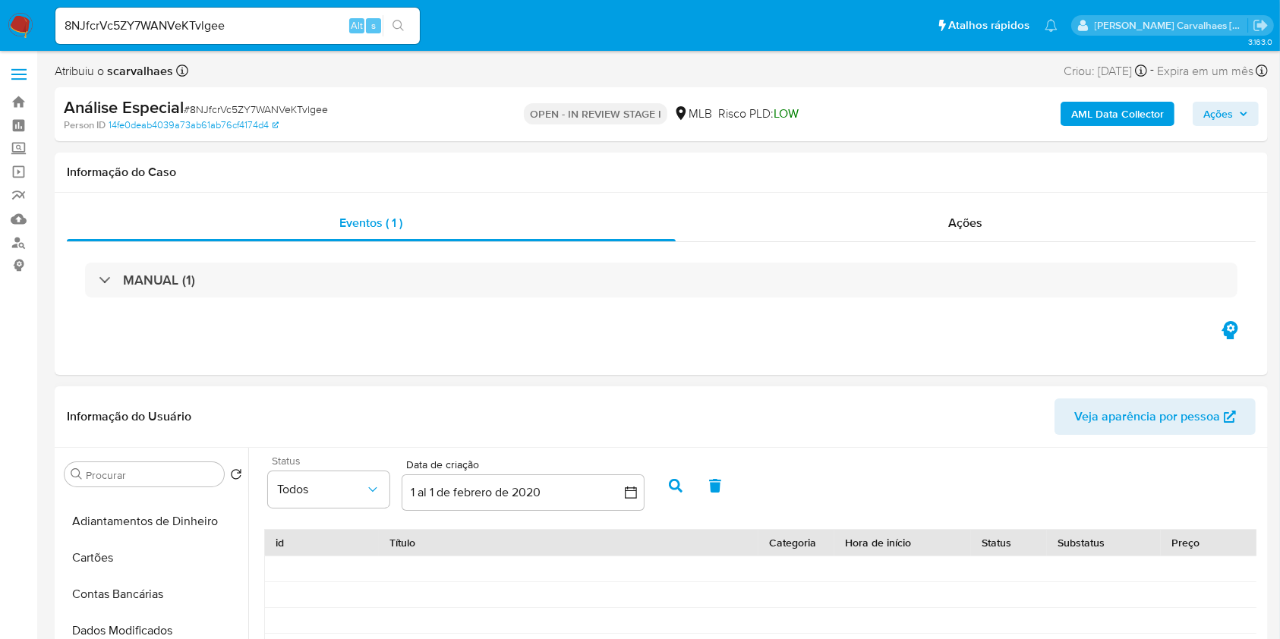
scroll to position [0, 0]
click at [140, 509] on button "Geral" at bounding box center [147, 511] width 178 height 36
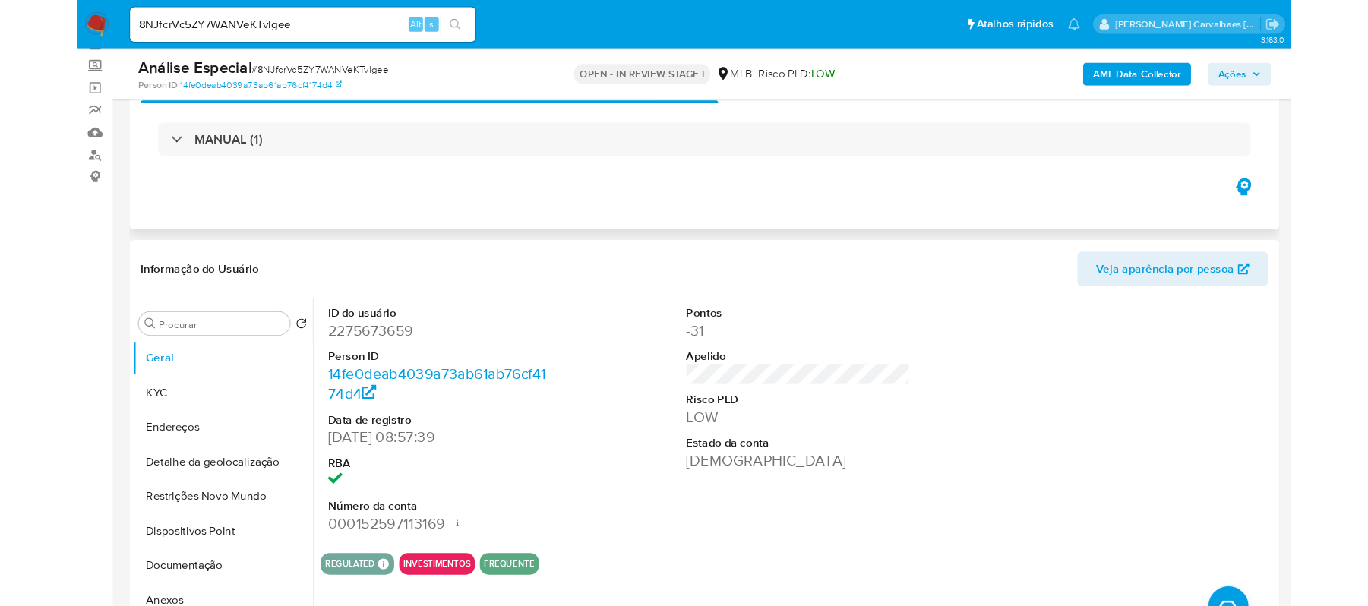
scroll to position [202, 0]
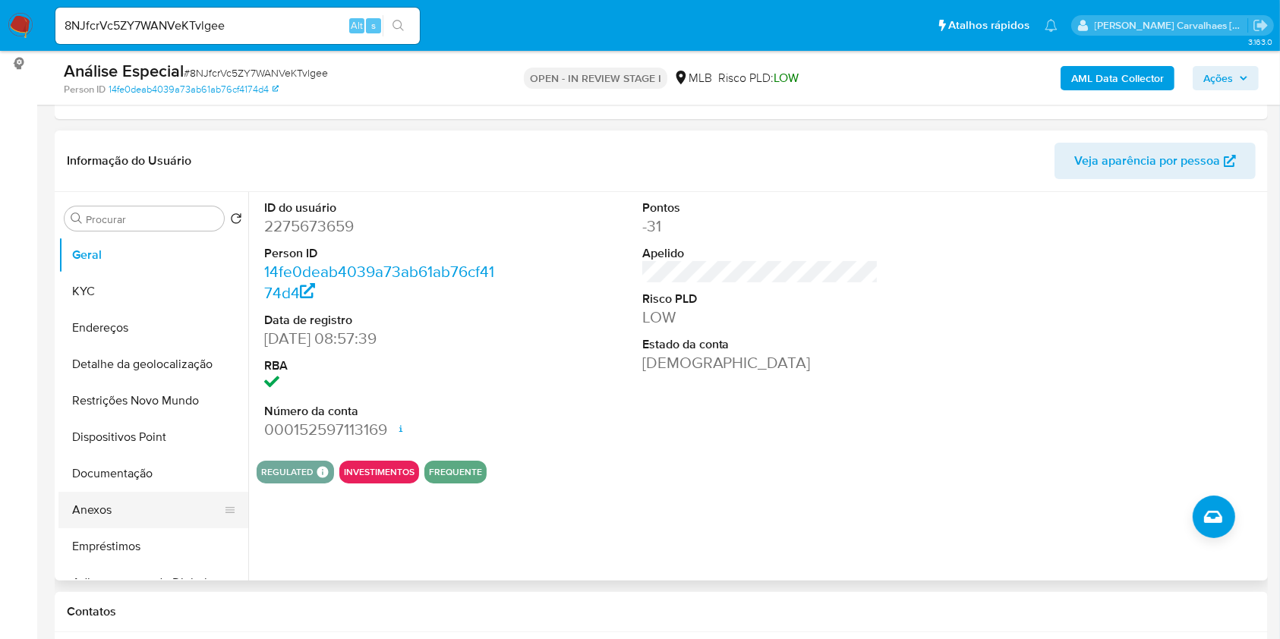
click at [131, 501] on button "Anexos" at bounding box center [147, 510] width 178 height 36
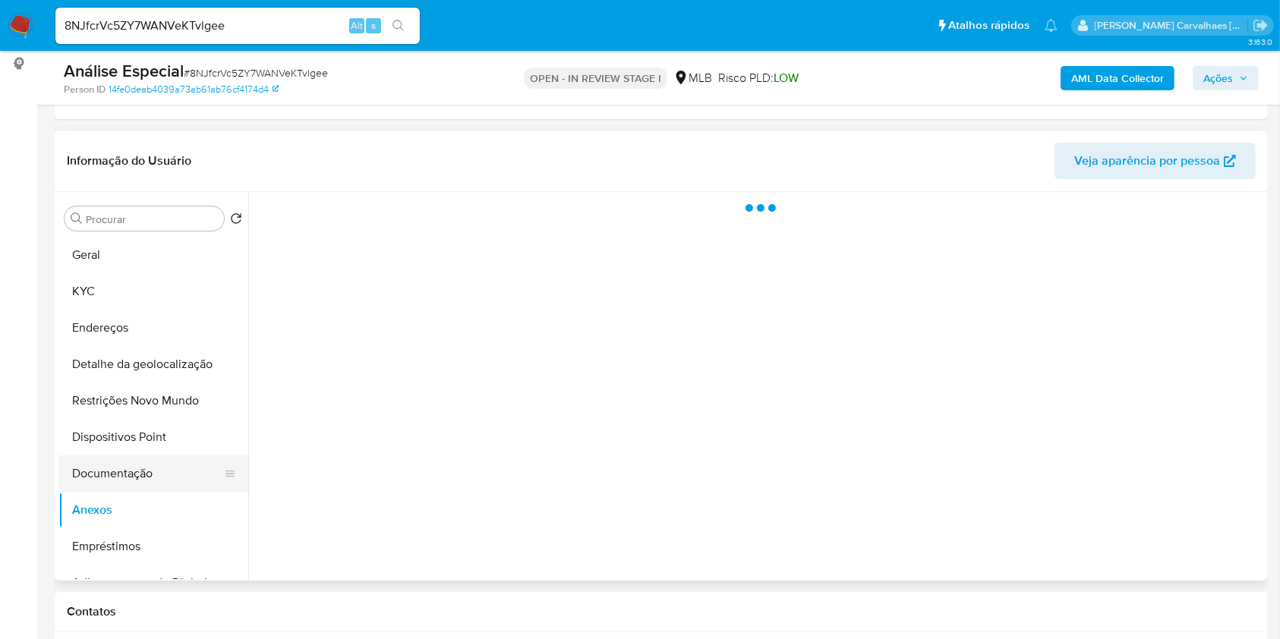
click at [129, 481] on button "Documentação" at bounding box center [147, 474] width 178 height 36
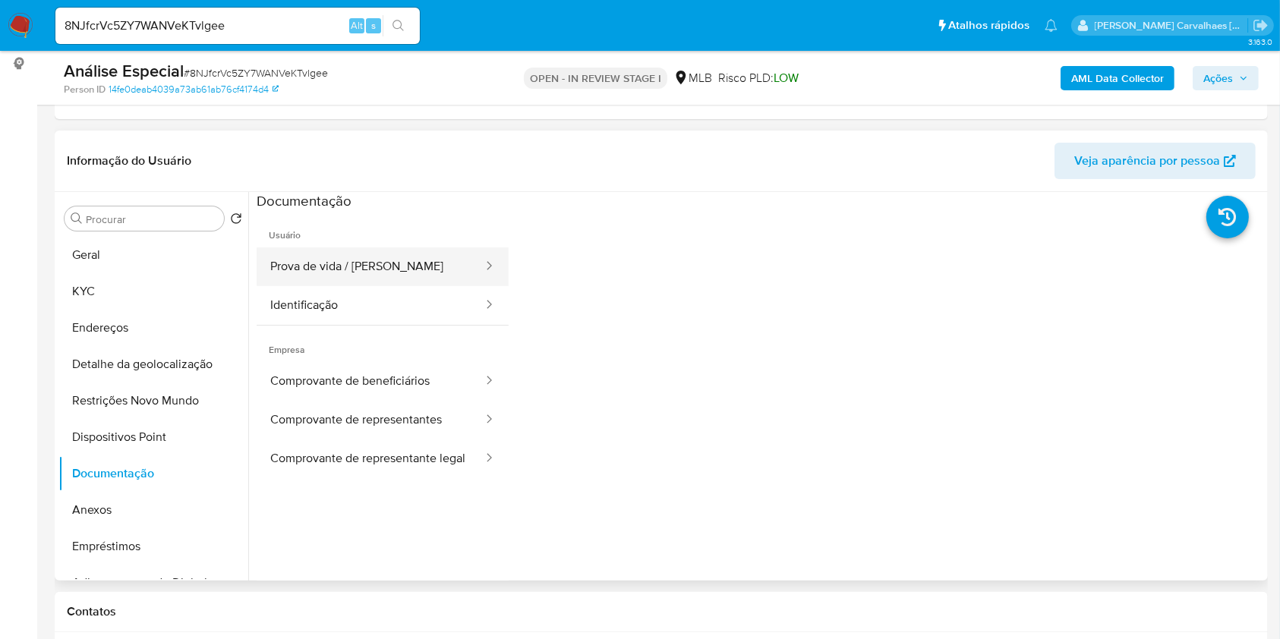
click at [410, 256] on button "Prova de vida / Selfie" at bounding box center [371, 267] width 228 height 39
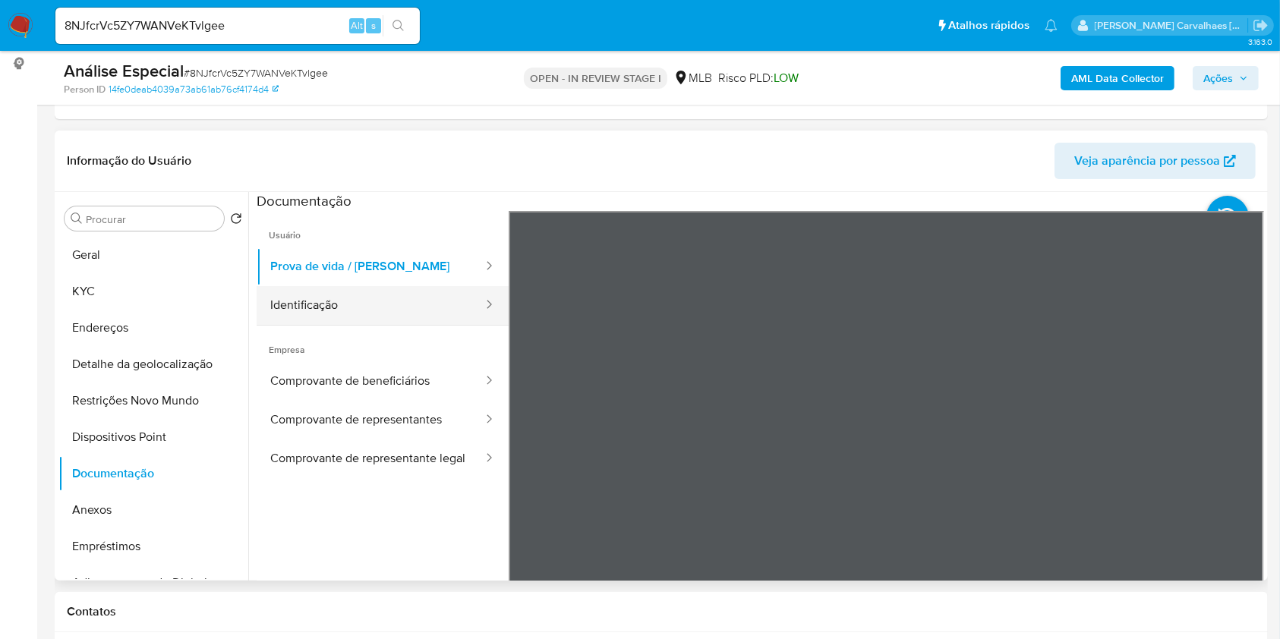
click at [425, 301] on button "Identificação" at bounding box center [371, 305] width 228 height 39
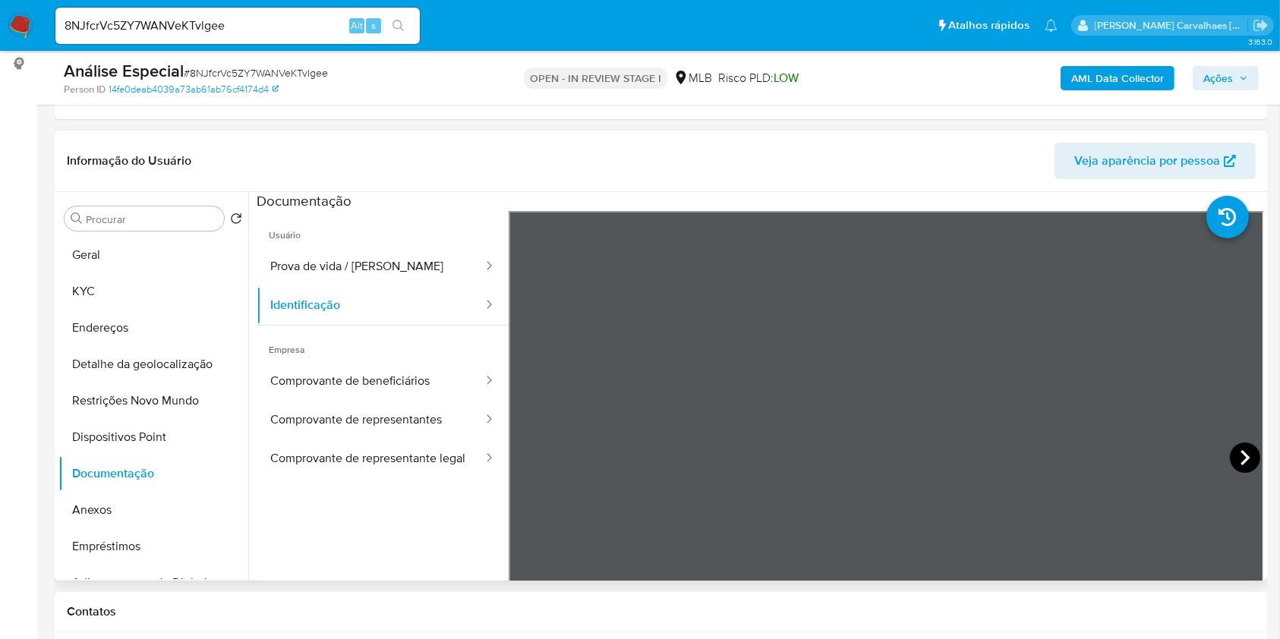
click at [1230, 450] on icon at bounding box center [1245, 458] width 30 height 30
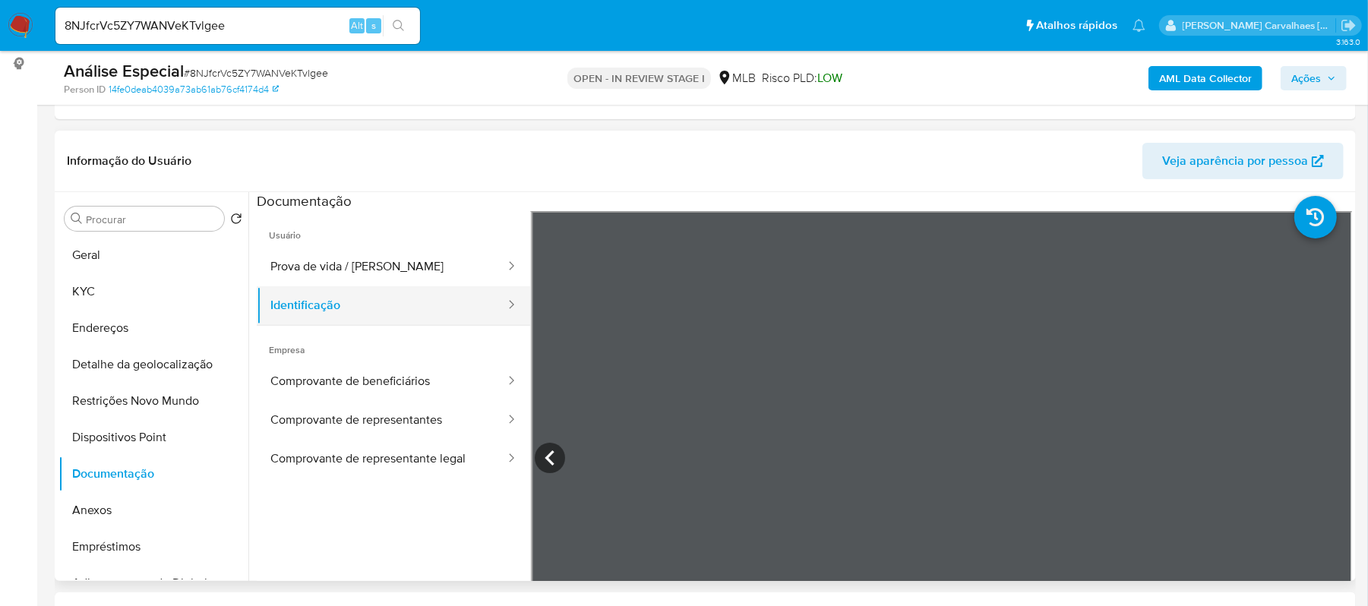
click at [313, 305] on button "Identificação" at bounding box center [382, 305] width 250 height 39
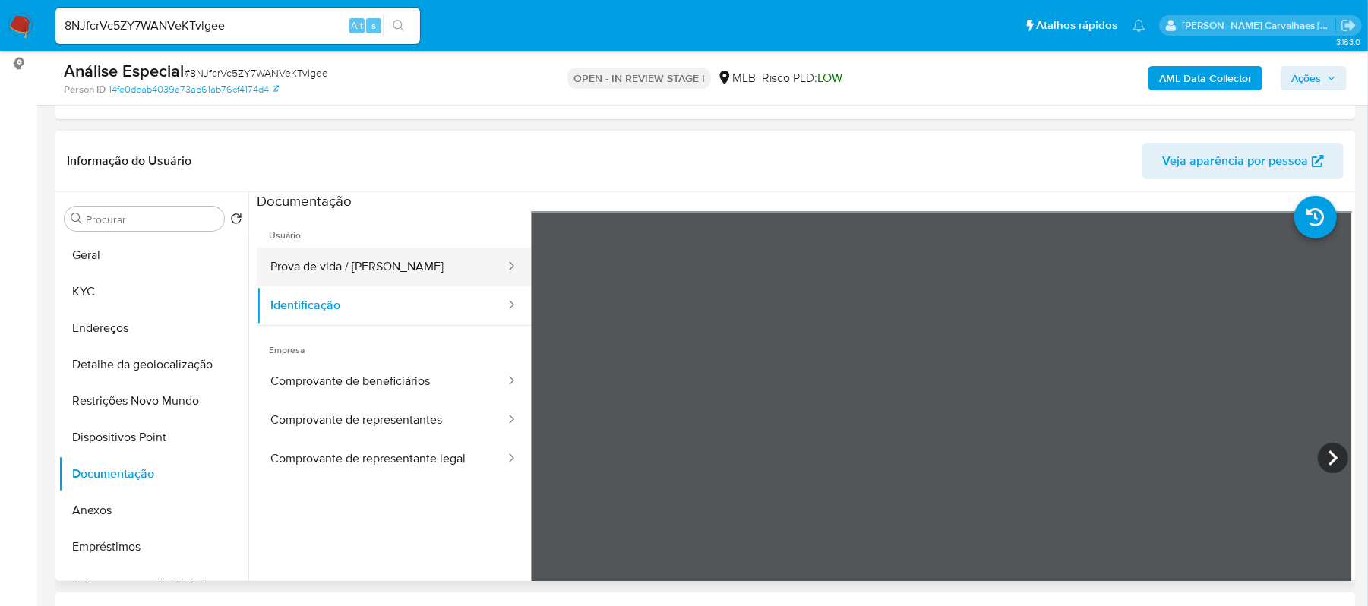
click at [337, 261] on button "Prova de vida / Selfie" at bounding box center [382, 267] width 250 height 39
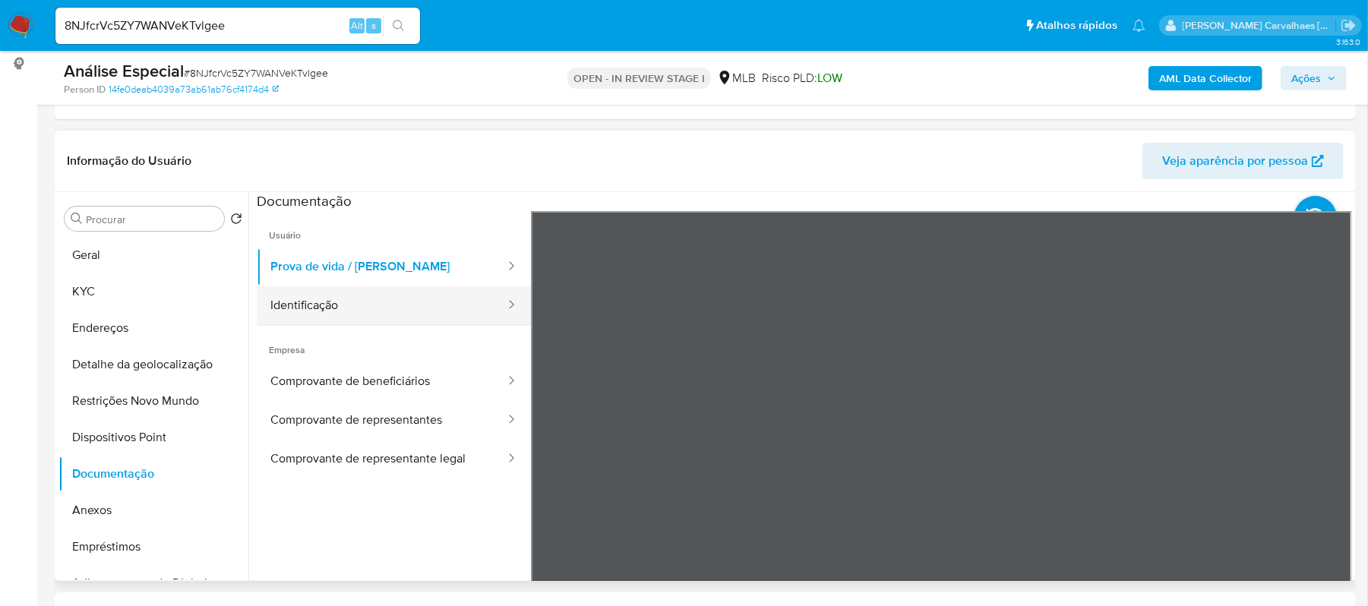
click at [339, 302] on button "Identificação" at bounding box center [382, 305] width 250 height 39
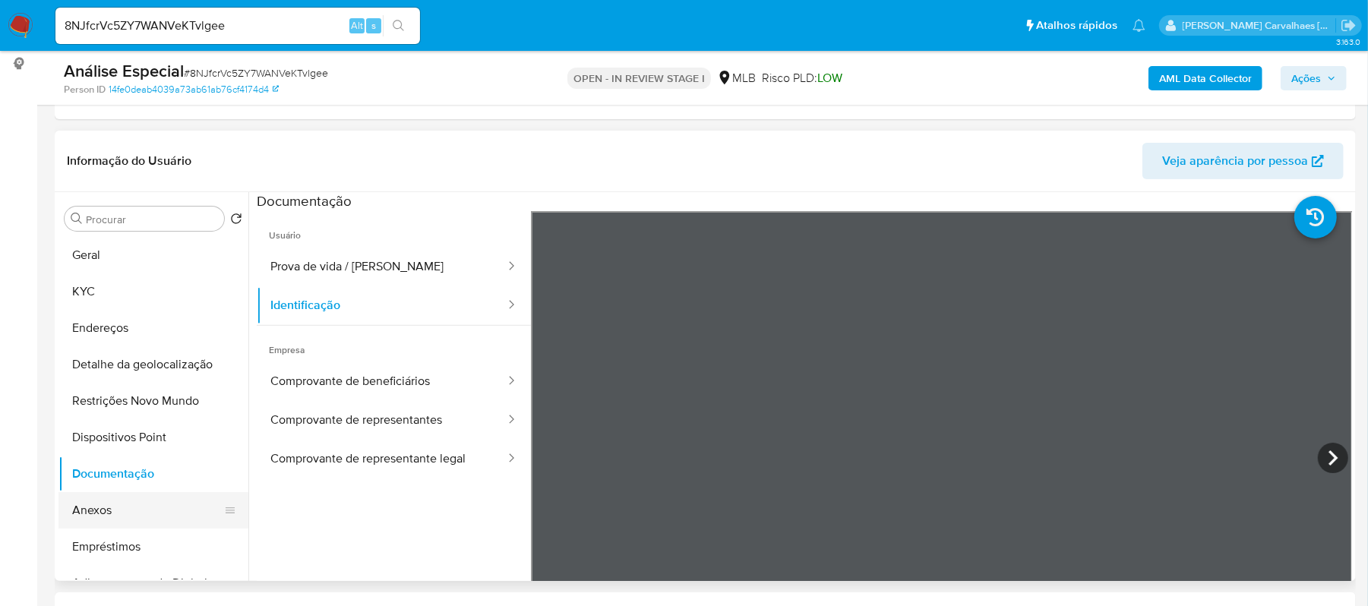
click at [125, 507] on button "Anexos" at bounding box center [147, 510] width 178 height 36
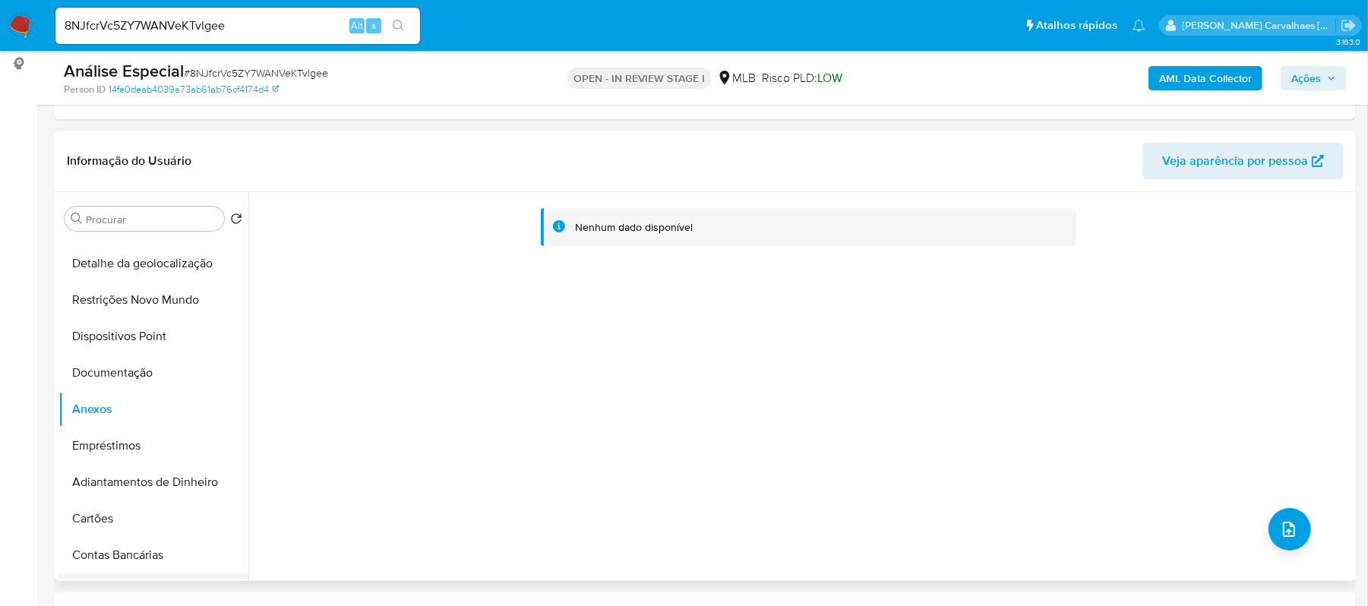
scroll to position [0, 0]
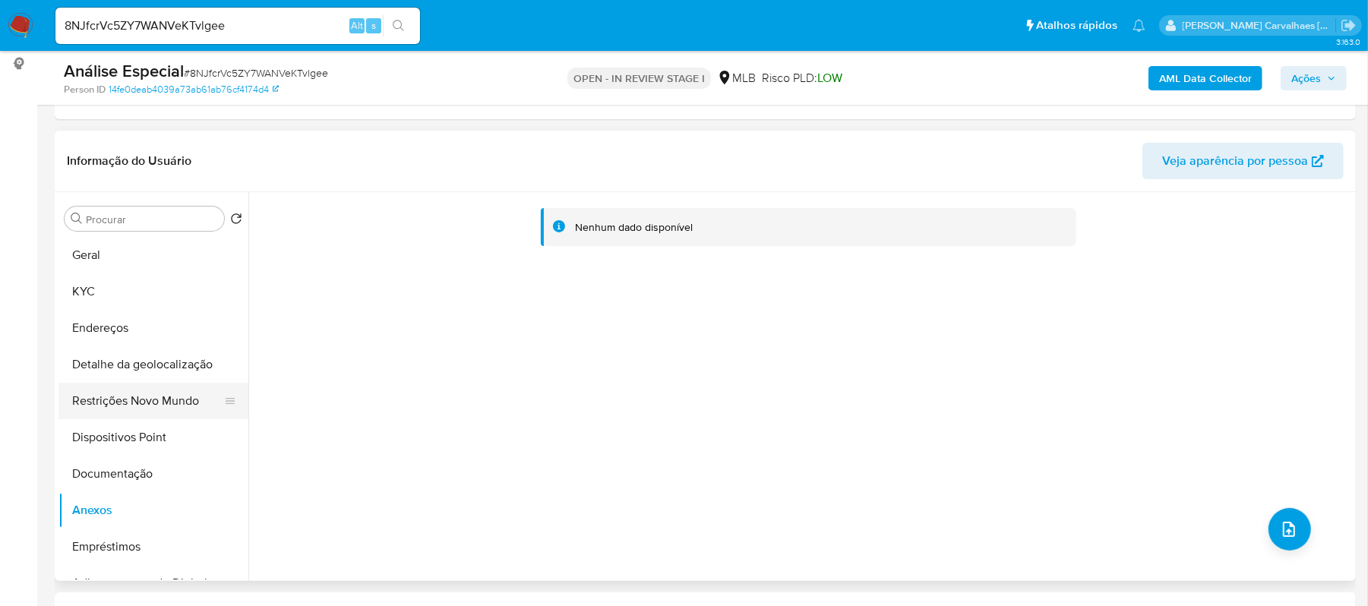
click at [158, 401] on button "Restrições Novo Mundo" at bounding box center [147, 401] width 178 height 36
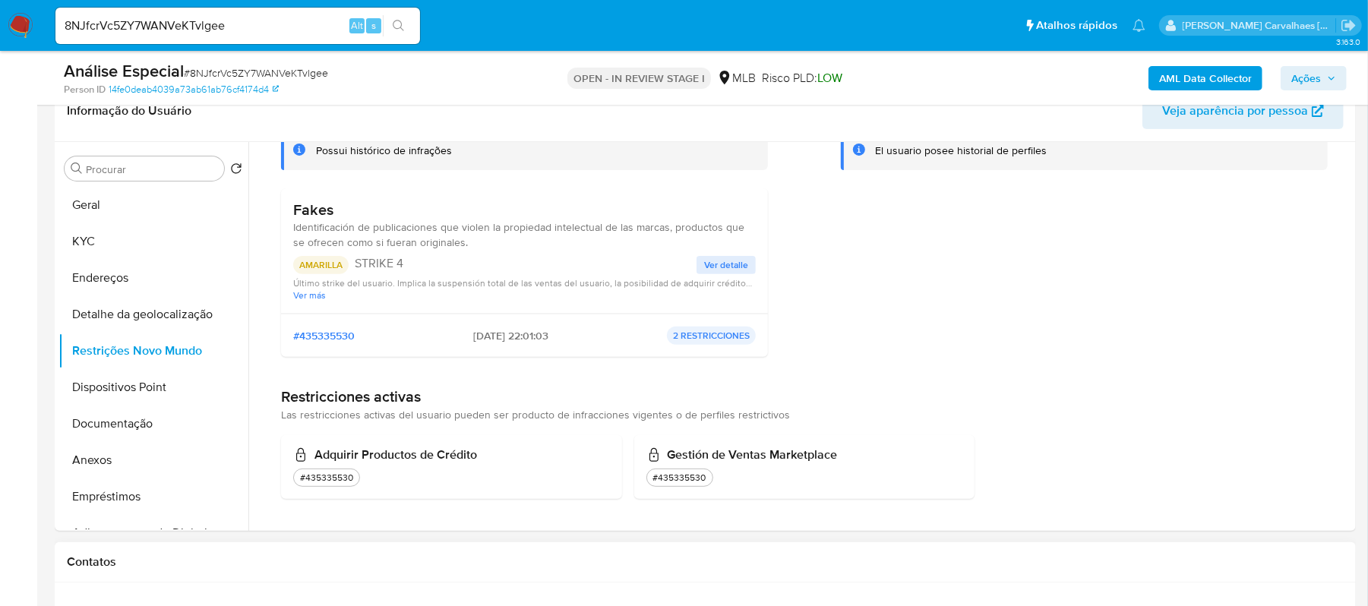
scroll to position [202, 0]
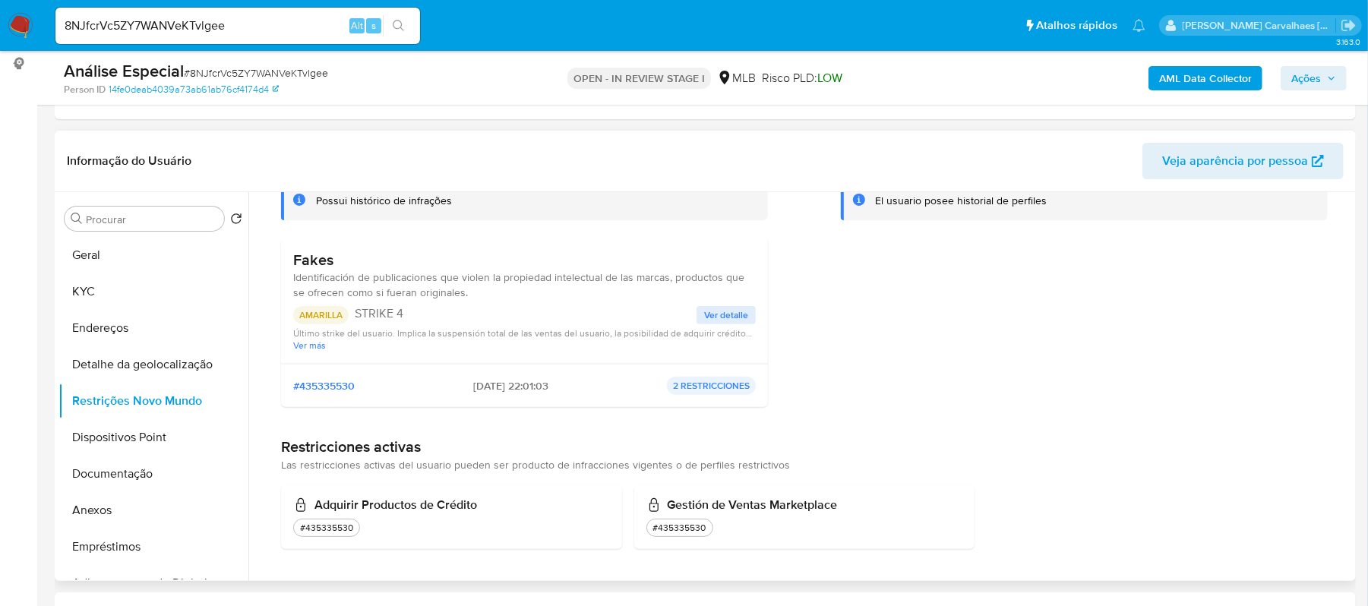
click at [711, 314] on span "Ver detalle" at bounding box center [726, 315] width 44 height 15
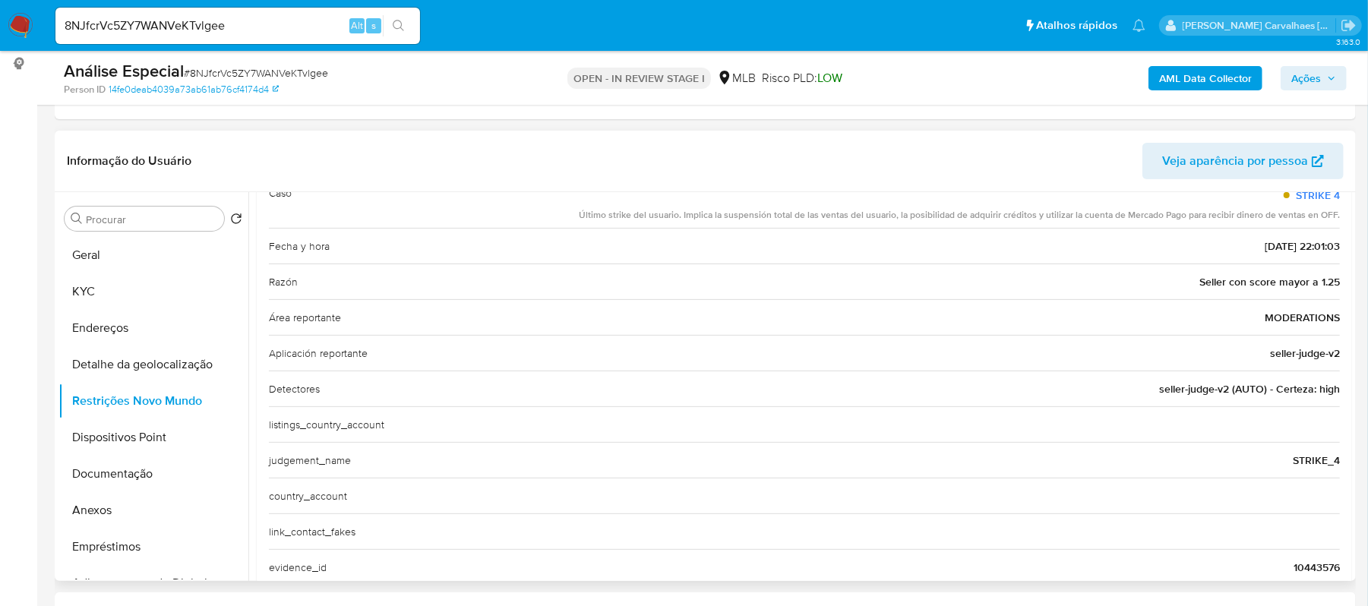
scroll to position [0, 0]
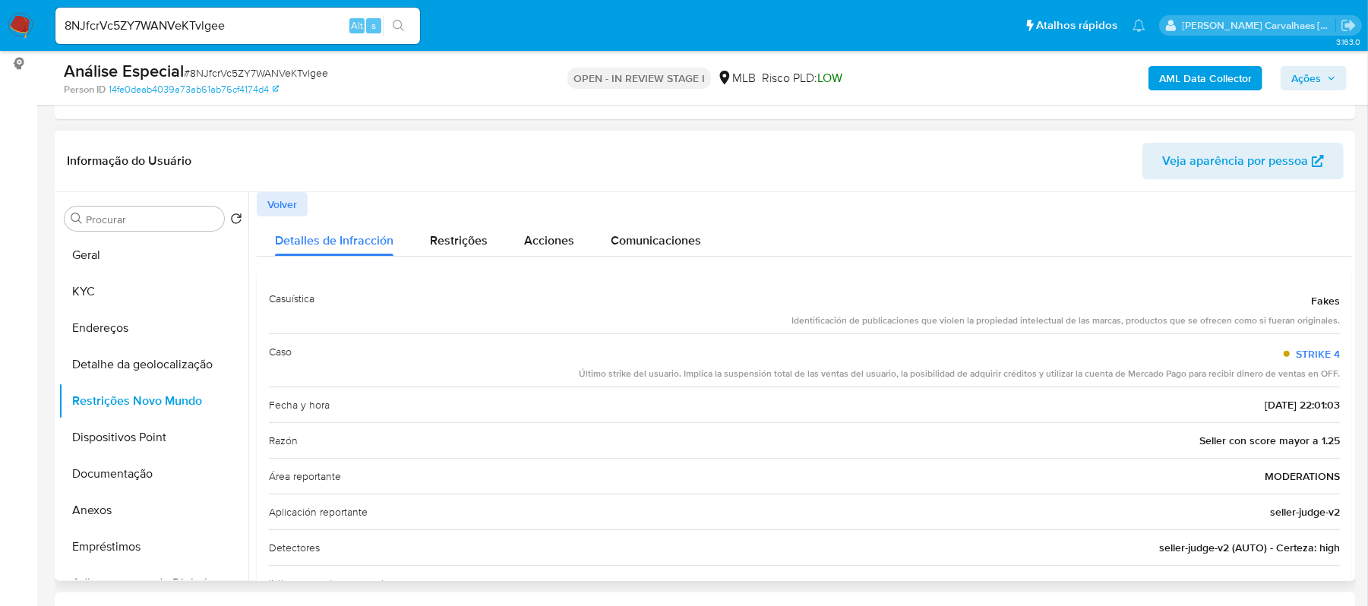
drag, startPoint x: 791, startPoint y: 322, endPoint x: 1340, endPoint y: 325, distance: 549.8
click at [1340, 325] on div "Casuística Fakes Identificación de publicaciones que violen la propiedad intele…" at bounding box center [804, 548] width 1095 height 558
click at [140, 261] on button "Geral" at bounding box center [147, 255] width 178 height 36
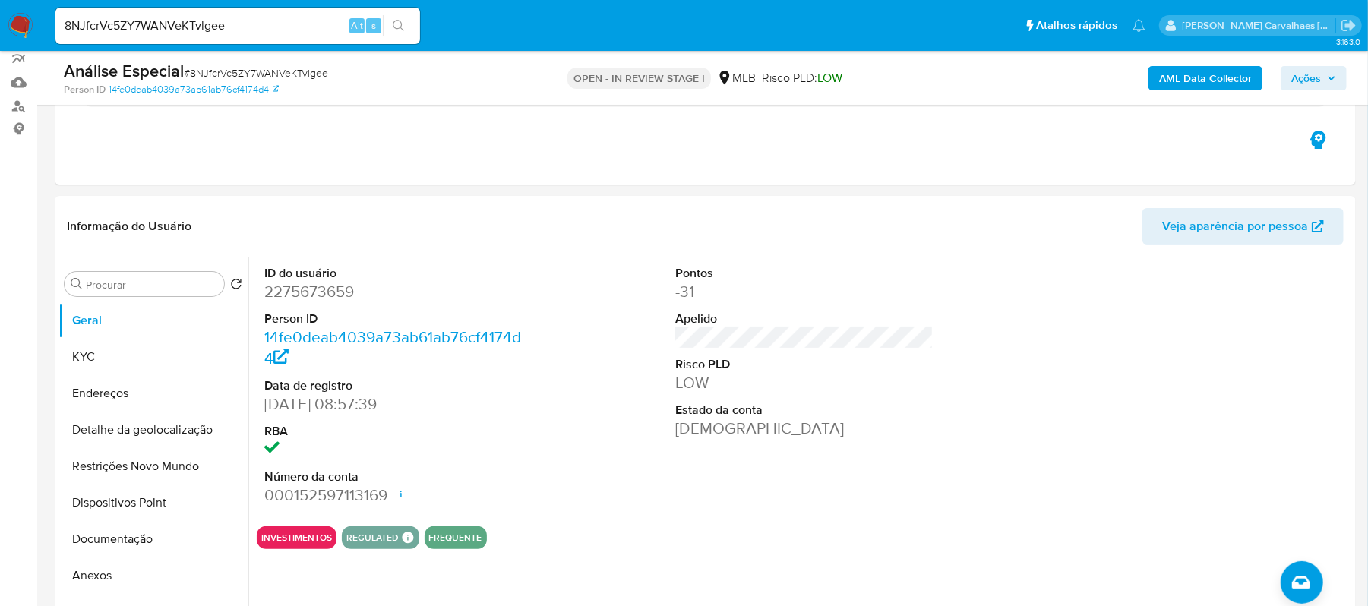
scroll to position [101, 0]
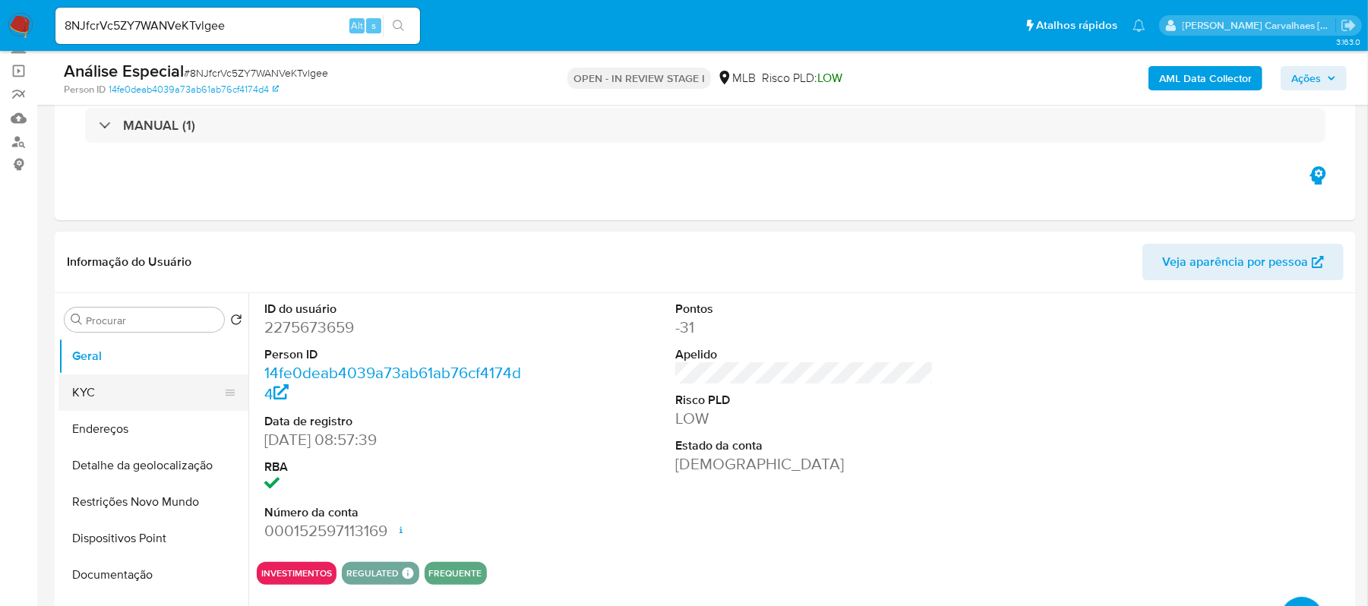
click at [158, 383] on button "KYC" at bounding box center [147, 392] width 178 height 36
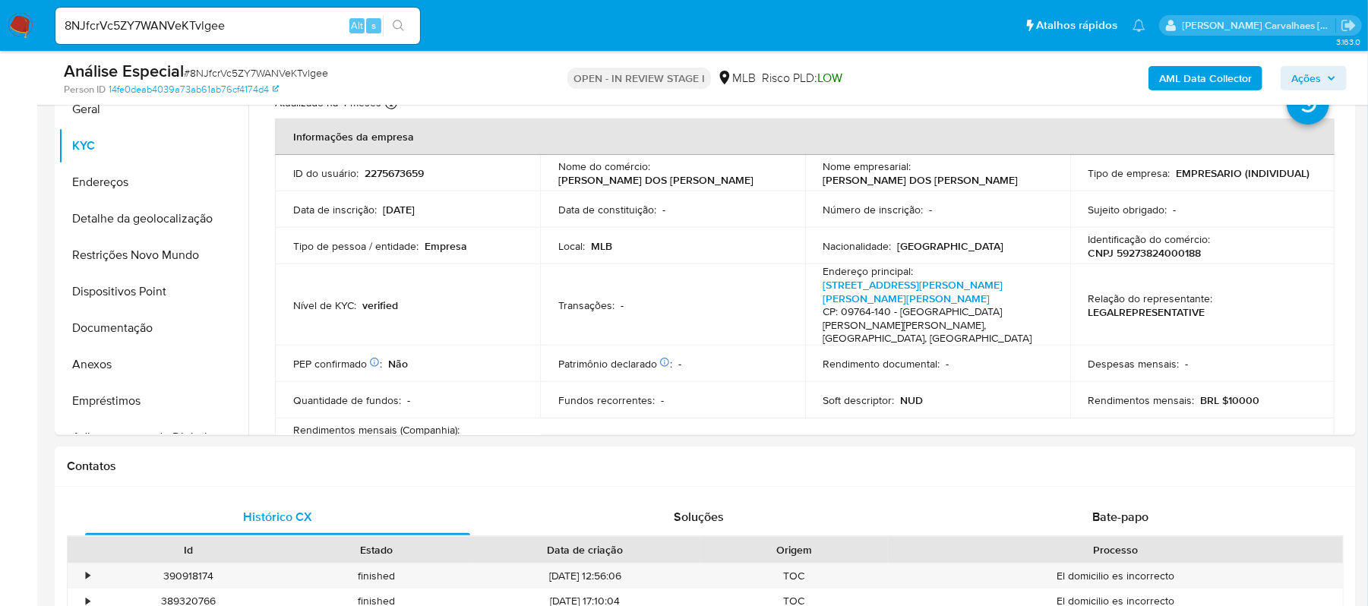
scroll to position [353, 0]
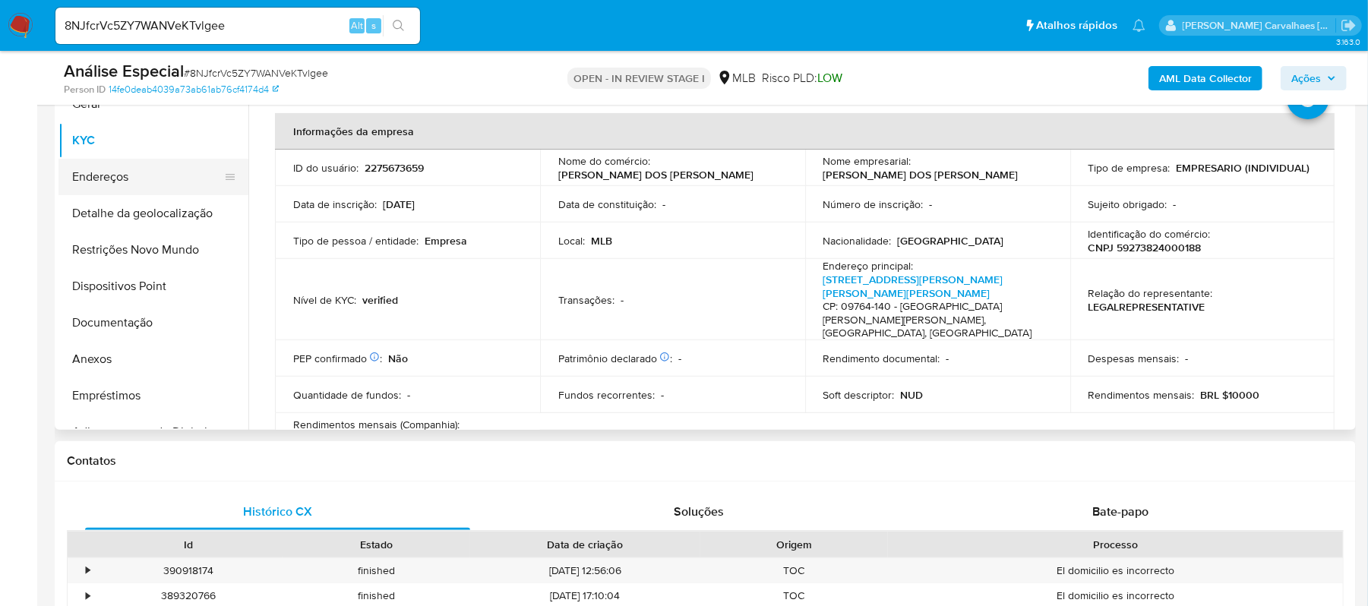
click at [144, 179] on button "Endereços" at bounding box center [147, 177] width 178 height 36
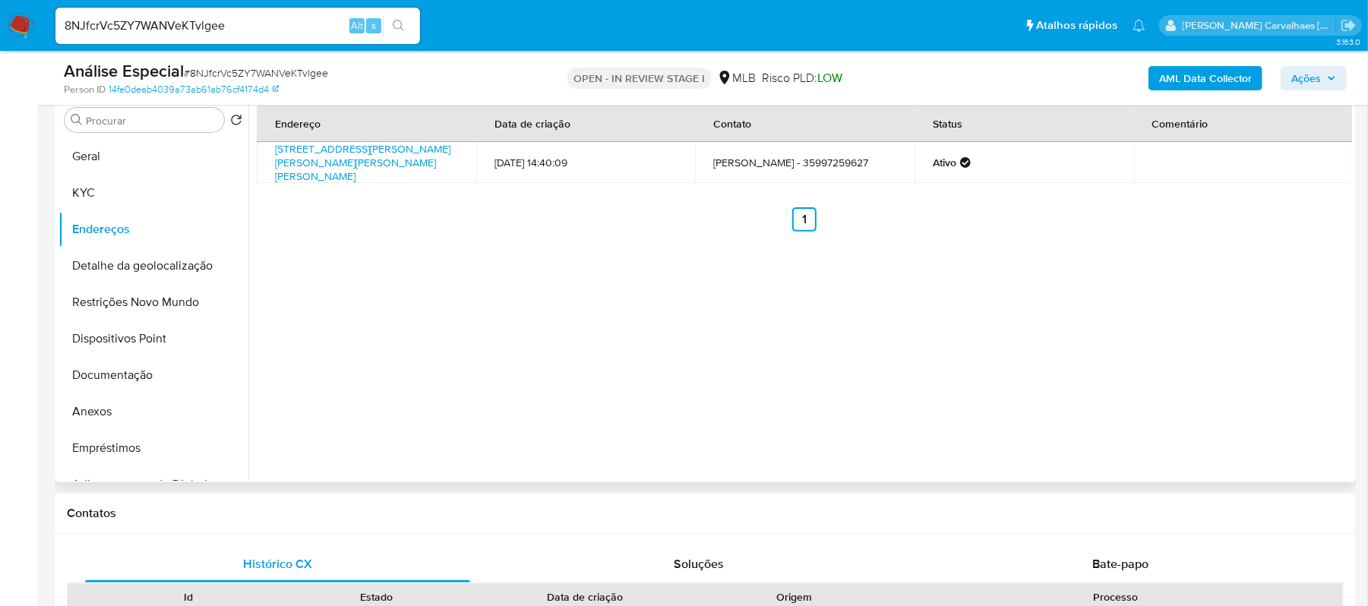
scroll to position [252, 0]
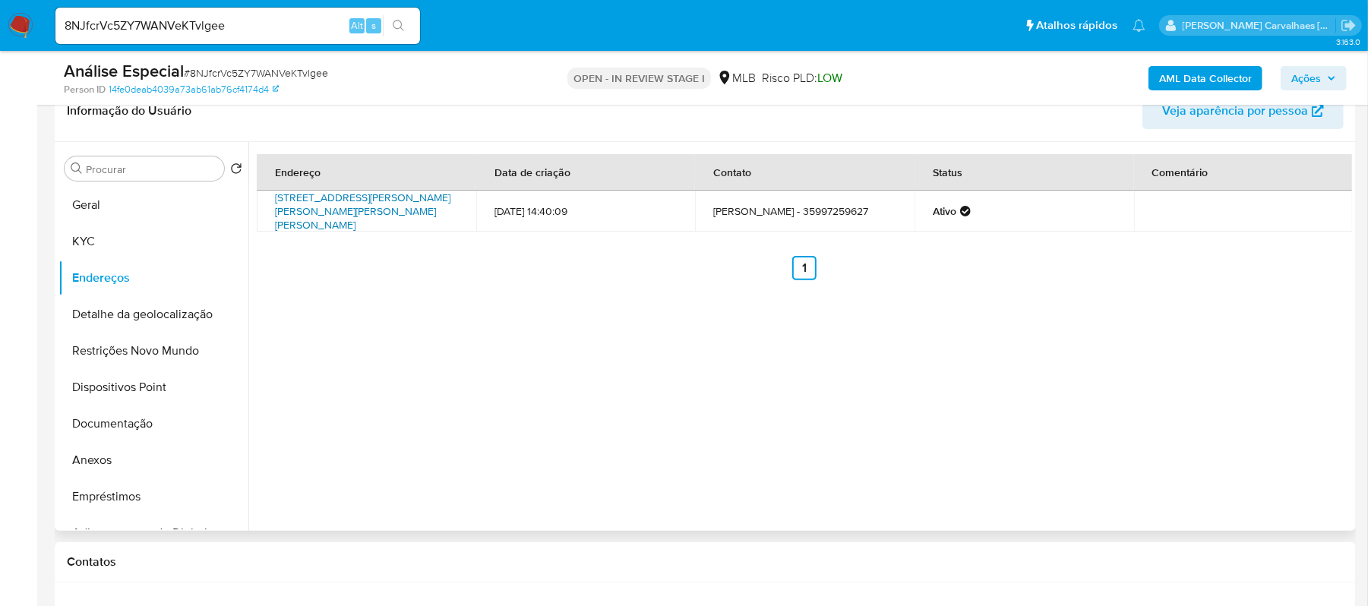
drag, startPoint x: 355, startPoint y: 196, endPoint x: 342, endPoint y: 210, distance: 19.3
click at [355, 198] on link "Rua Hélio Da Matta Souza 2, São Bernardo Do Campo, São Paulo, 09764140, Brasil 2" at bounding box center [362, 211] width 175 height 43
click at [338, 213] on link "Rua Hélio Da Matta Souza 2, São Bernardo Do Campo, São Paulo, 09764140, Brasil 2" at bounding box center [362, 211] width 175 height 43
click at [131, 308] on button "Detalhe da geolocalização" at bounding box center [147, 314] width 178 height 36
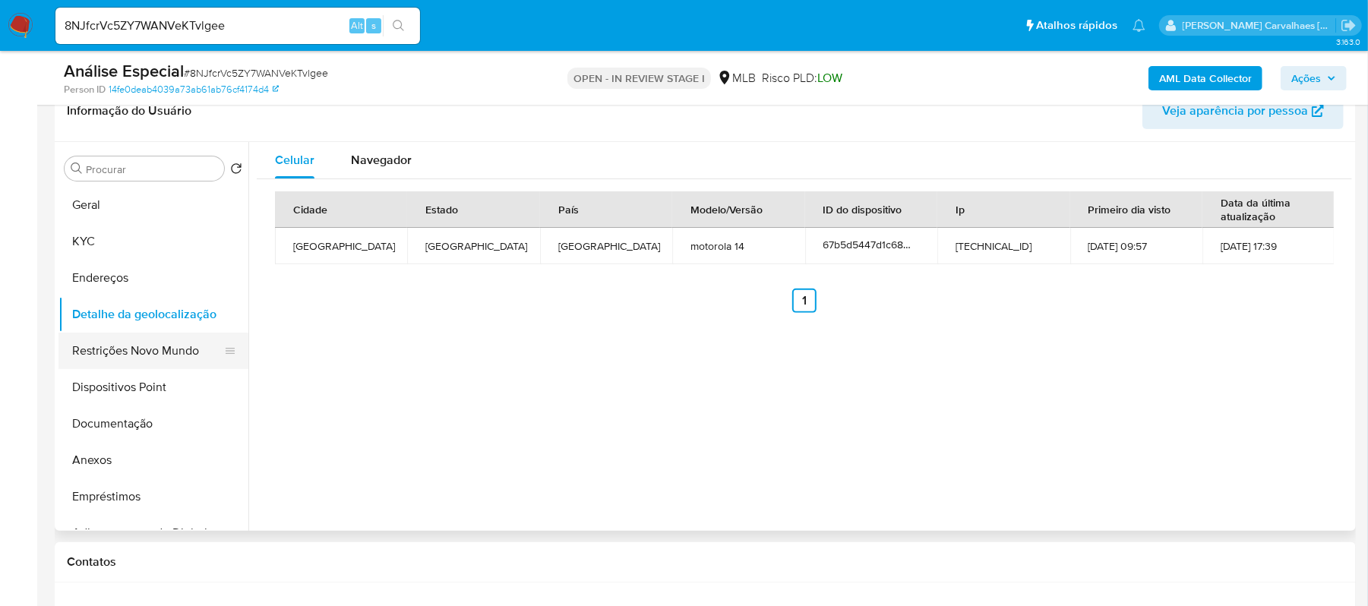
click at [163, 354] on button "Restrições Novo Mundo" at bounding box center [147, 351] width 178 height 36
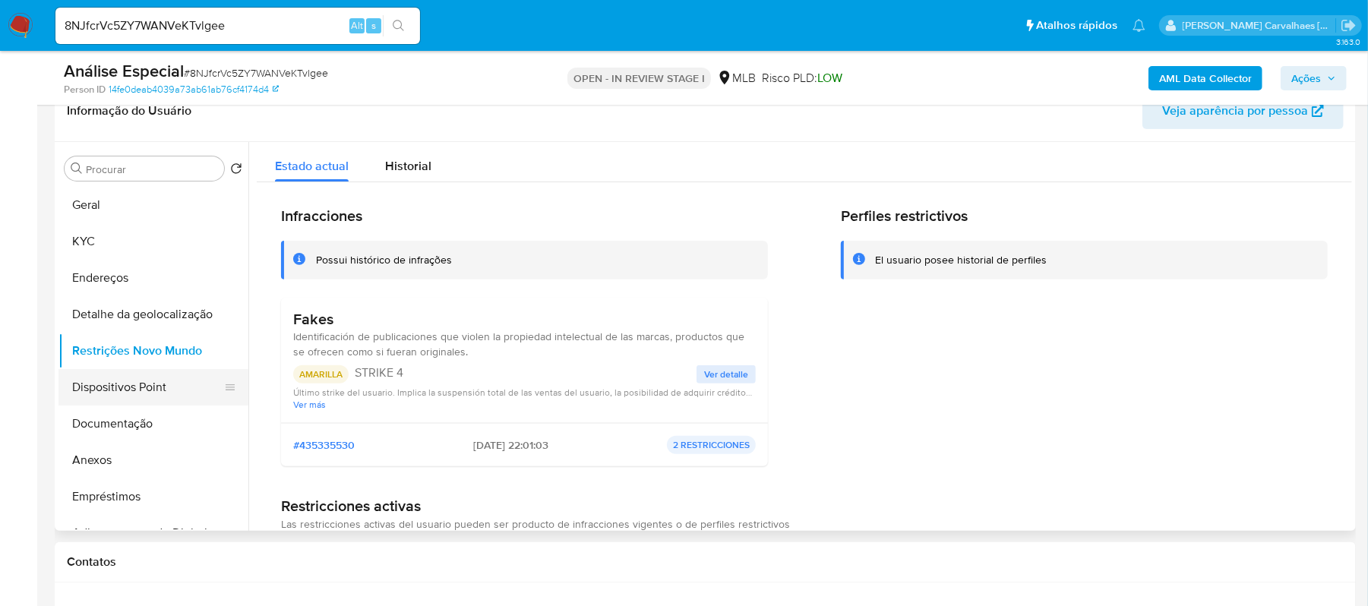
drag, startPoint x: 168, startPoint y: 383, endPoint x: 187, endPoint y: 383, distance: 19.0
click at [168, 383] on button "Dispositivos Point" at bounding box center [147, 387] width 178 height 36
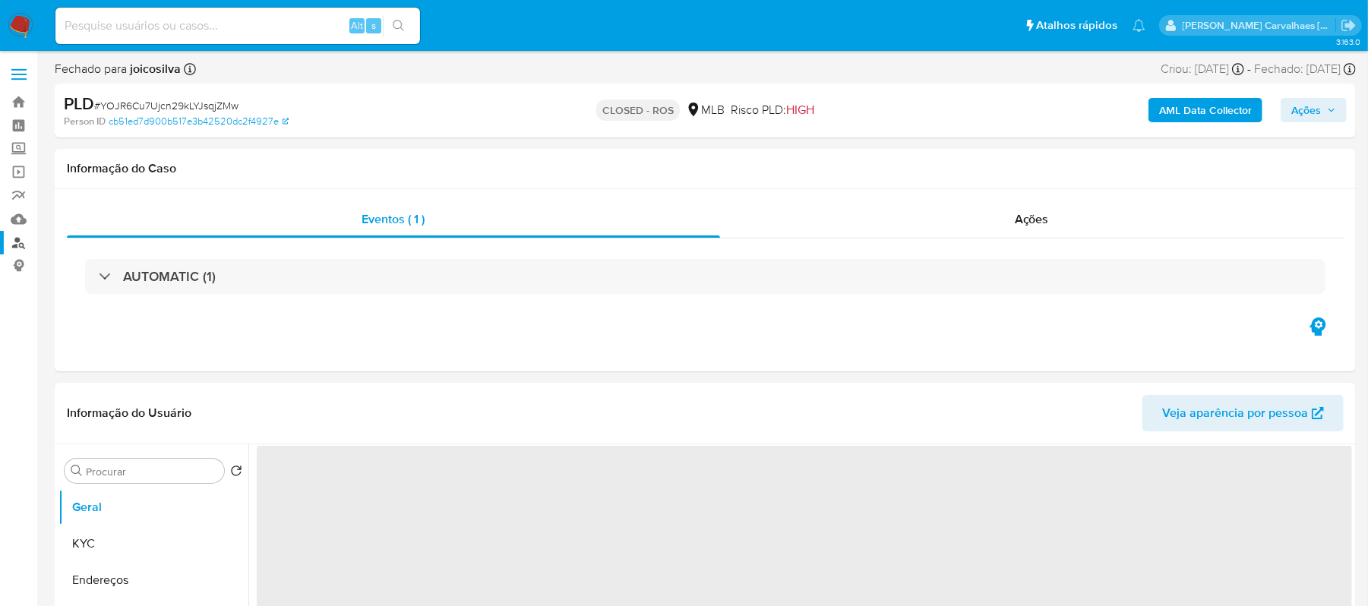
select select "10"
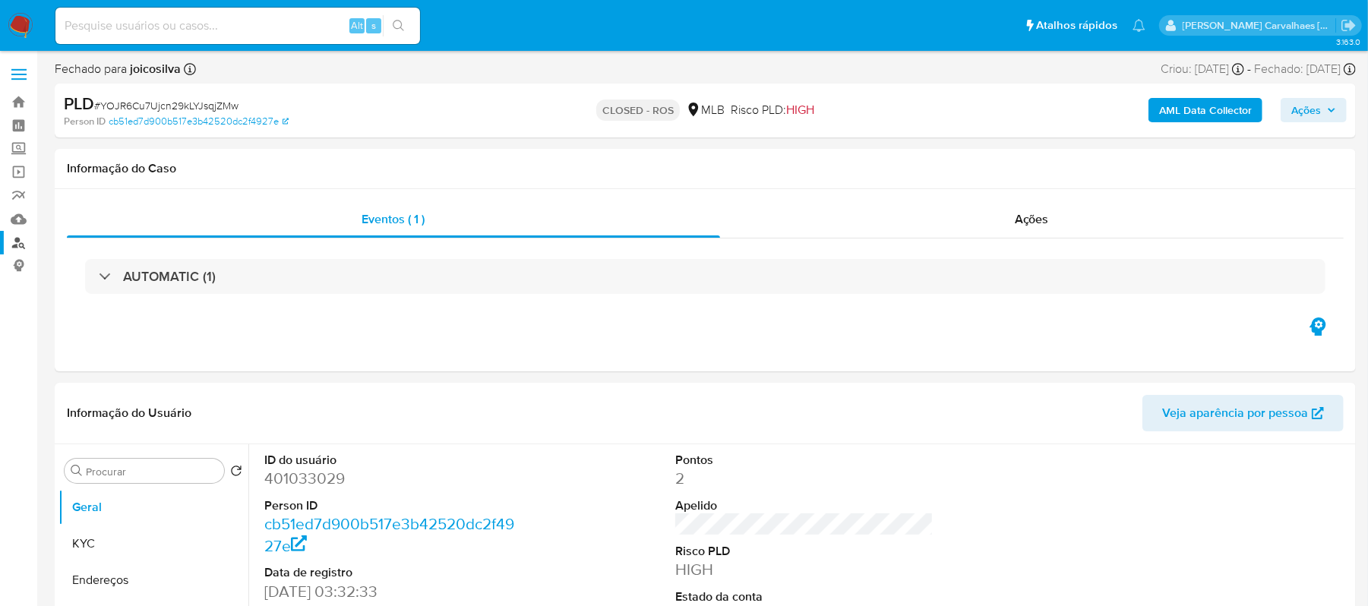
click at [21, 235] on link "Localizador de pessoas" at bounding box center [90, 243] width 181 height 24
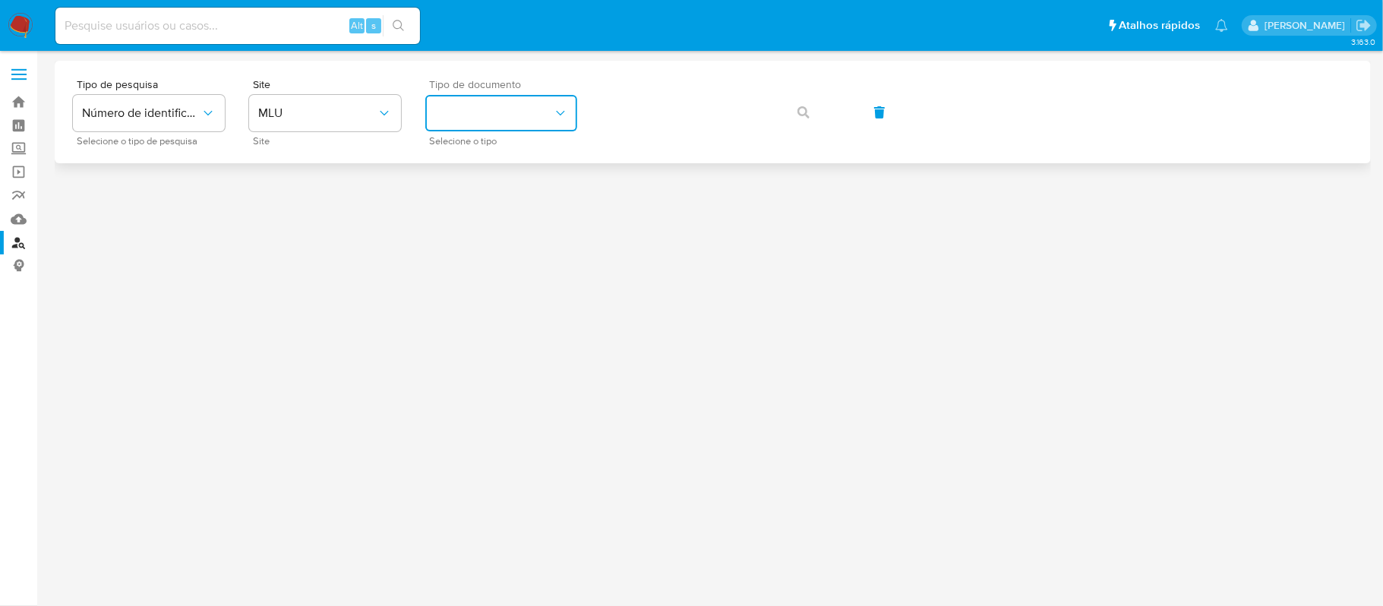
click at [535, 116] on button "identificationType" at bounding box center [501, 113] width 152 height 36
click at [374, 111] on span "MLU" at bounding box center [317, 113] width 118 height 15
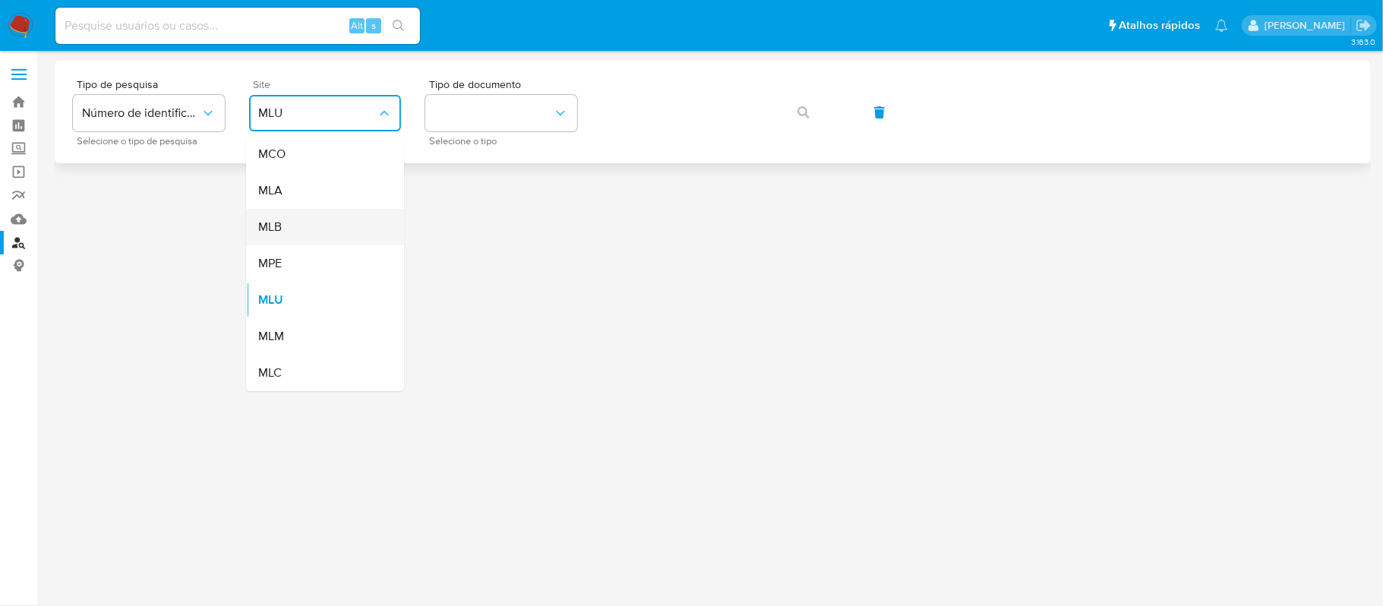
click at [293, 232] on div "MLB" at bounding box center [320, 227] width 125 height 36
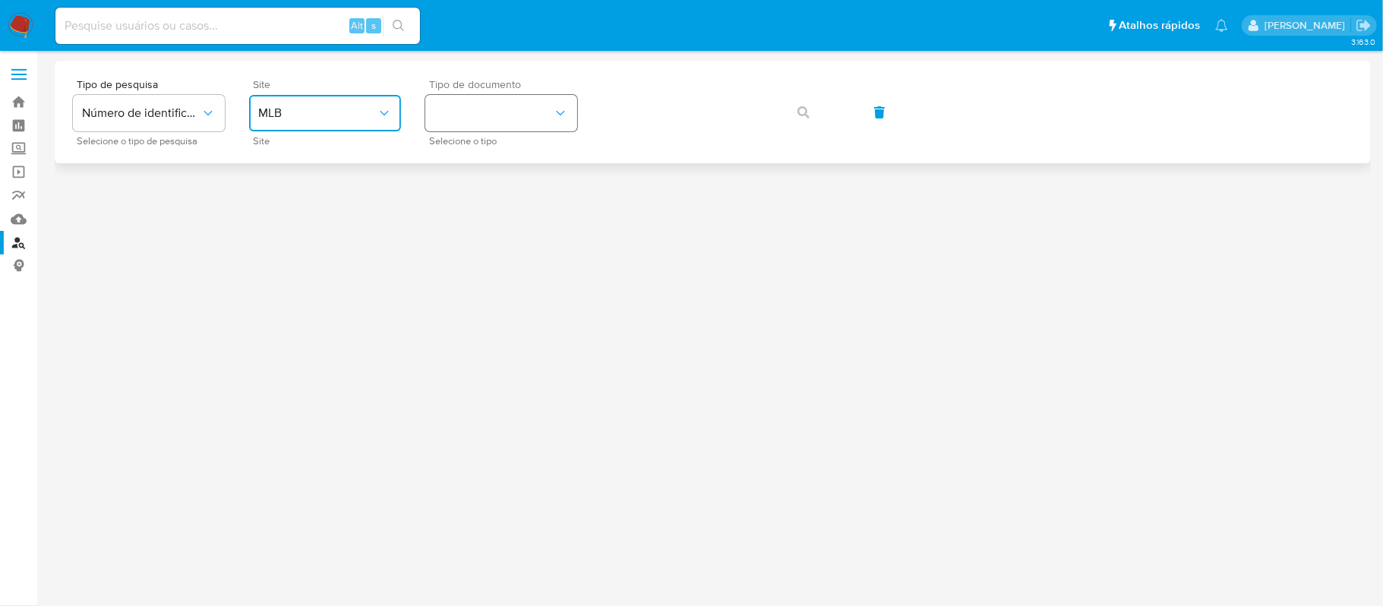
click at [571, 115] on button "identificationType" at bounding box center [501, 113] width 152 height 36
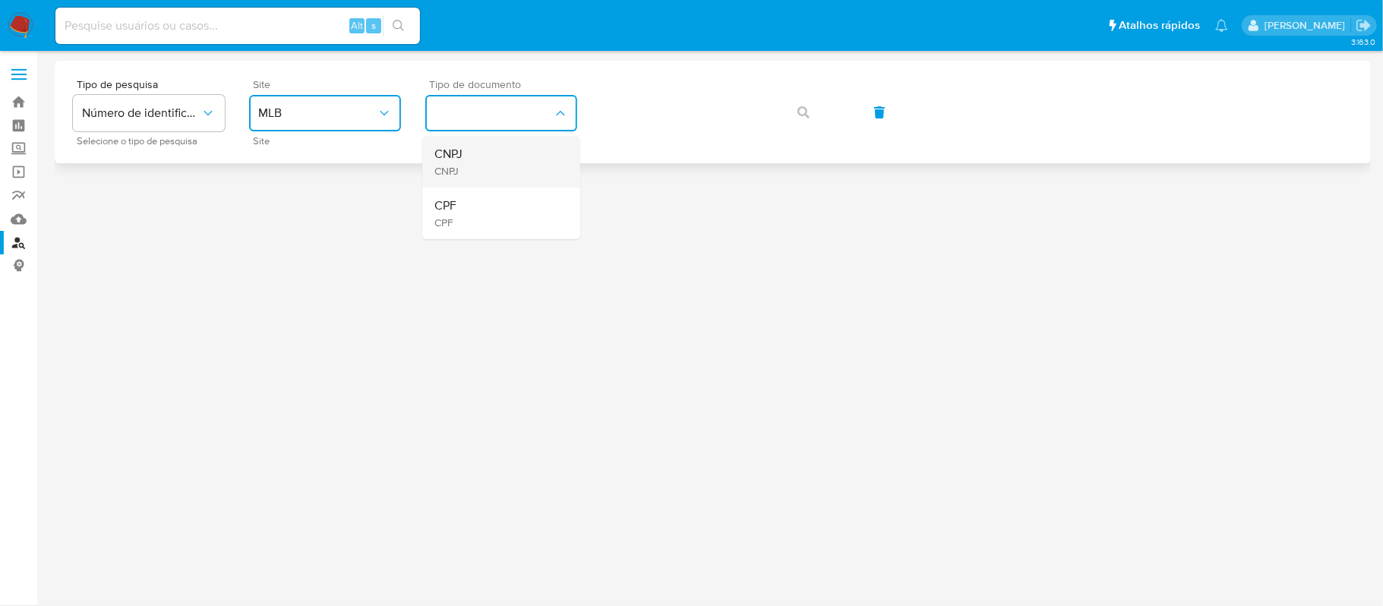
click at [494, 177] on div "CNPJ CNPJ" at bounding box center [496, 162] width 125 height 52
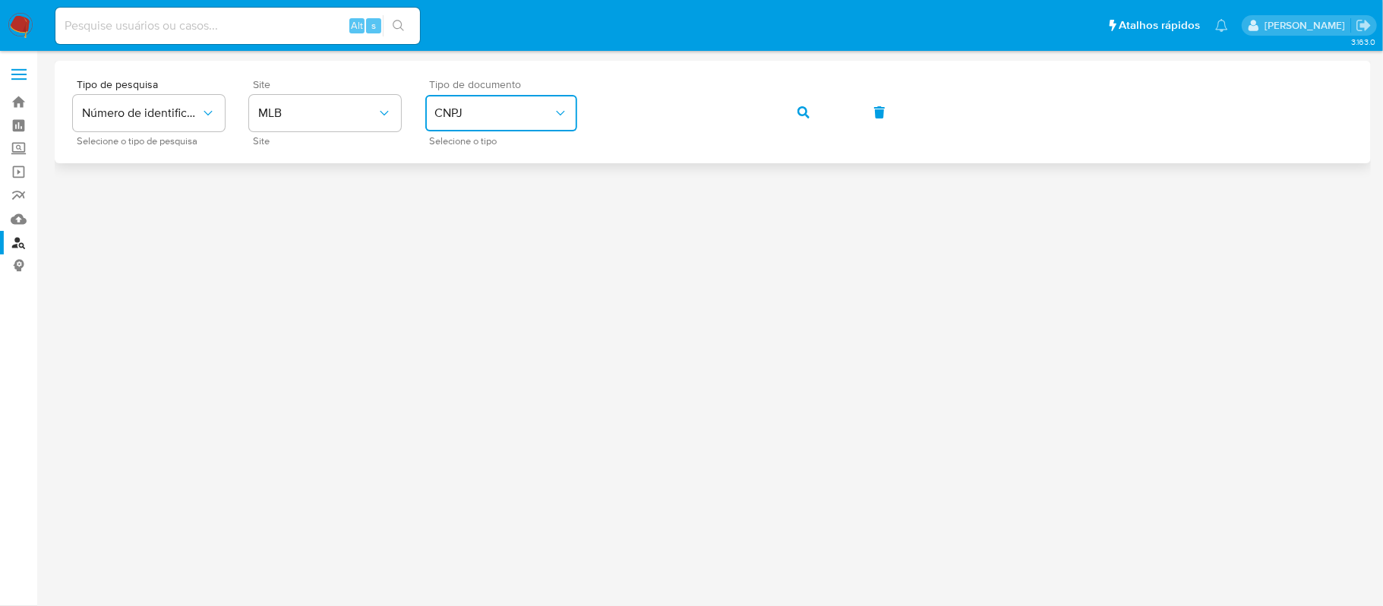
click at [803, 108] on icon "button" at bounding box center [803, 112] width 12 height 12
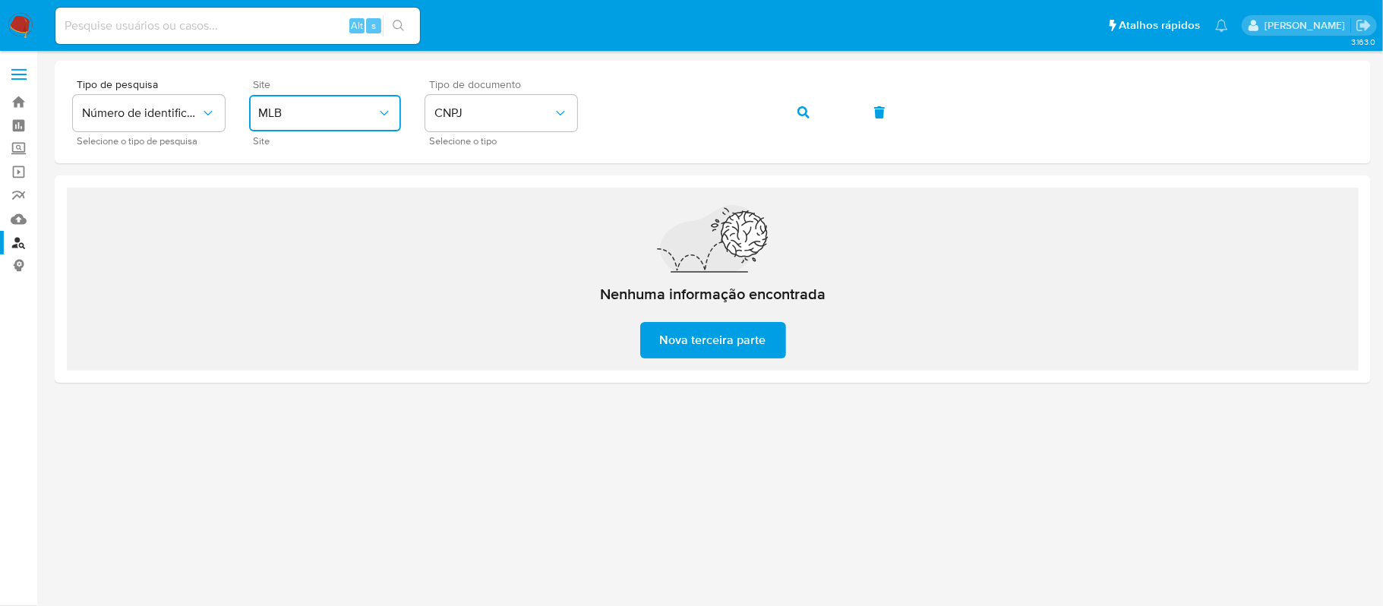
click at [331, 114] on span "MLB" at bounding box center [317, 113] width 118 height 15
click at [204, 111] on icon "typeSearch" at bounding box center [207, 113] width 15 height 15
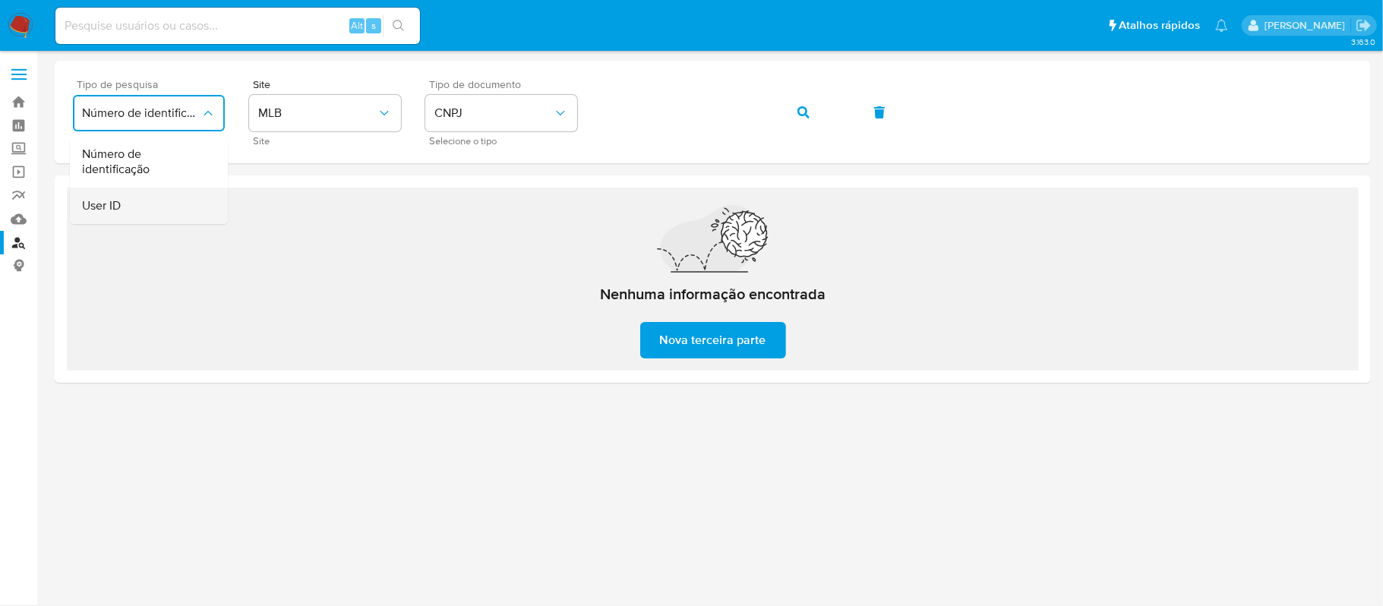
click at [146, 201] on div "User ID" at bounding box center [144, 206] width 125 height 36
click at [562, 107] on div "Tipo de pesquisa User ID Selecione o tipo de pesquisa Site Tipo de documento" at bounding box center [713, 112] width 1280 height 66
click at [806, 111] on icon "button" at bounding box center [803, 112] width 12 height 12
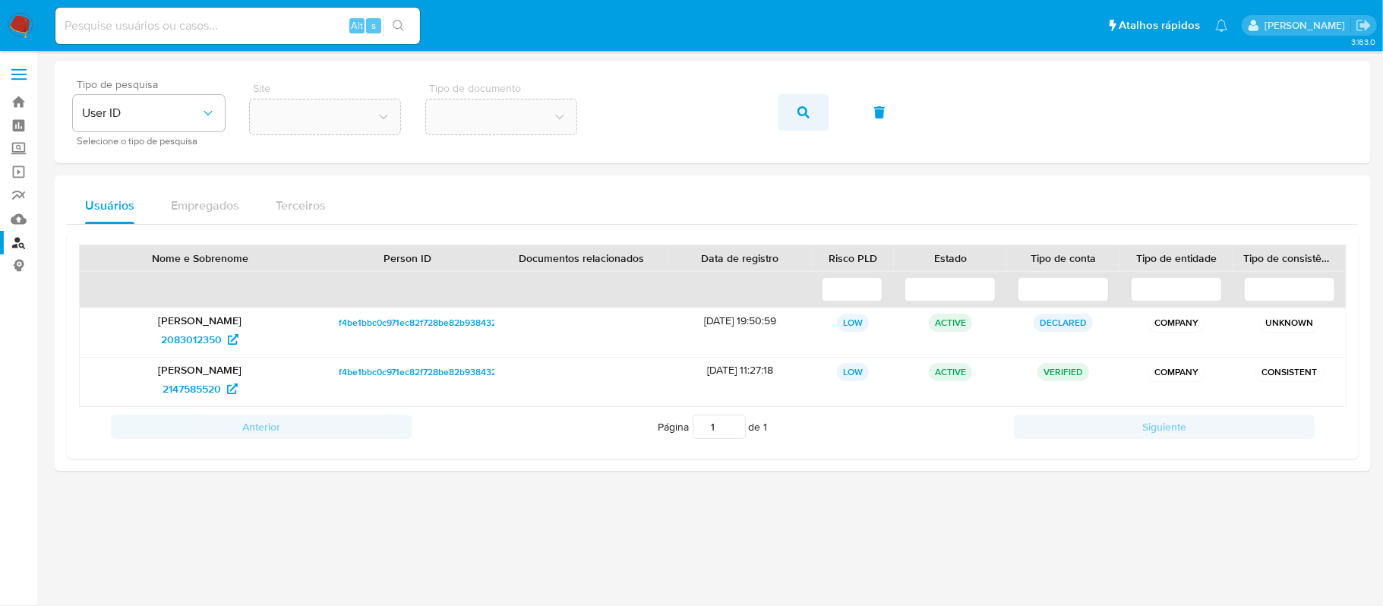
click at [800, 113] on icon "button" at bounding box center [803, 112] width 12 height 12
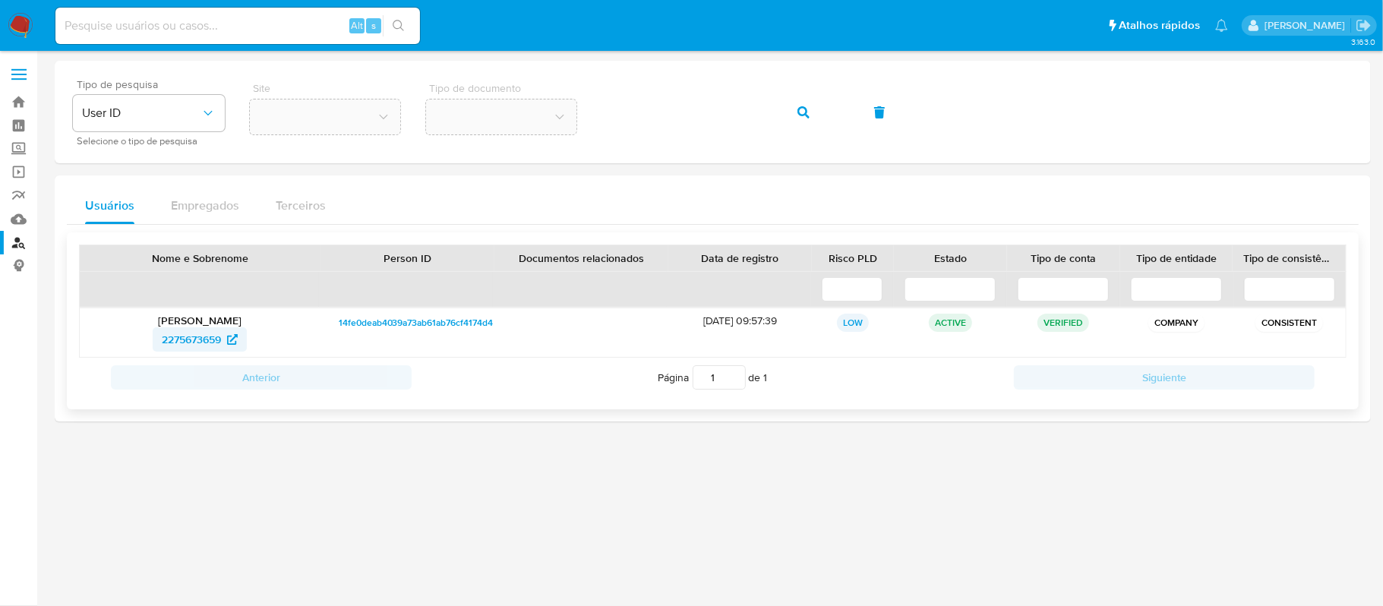
click at [193, 341] on span "2275673659" at bounding box center [191, 339] width 59 height 24
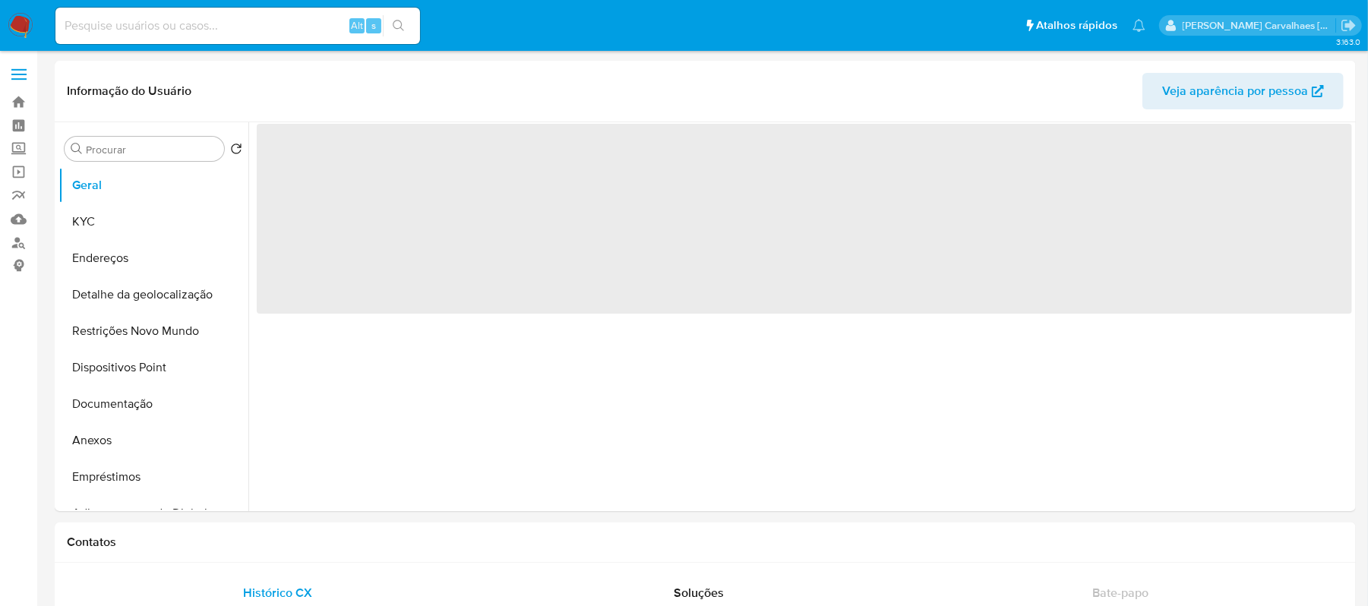
select select "10"
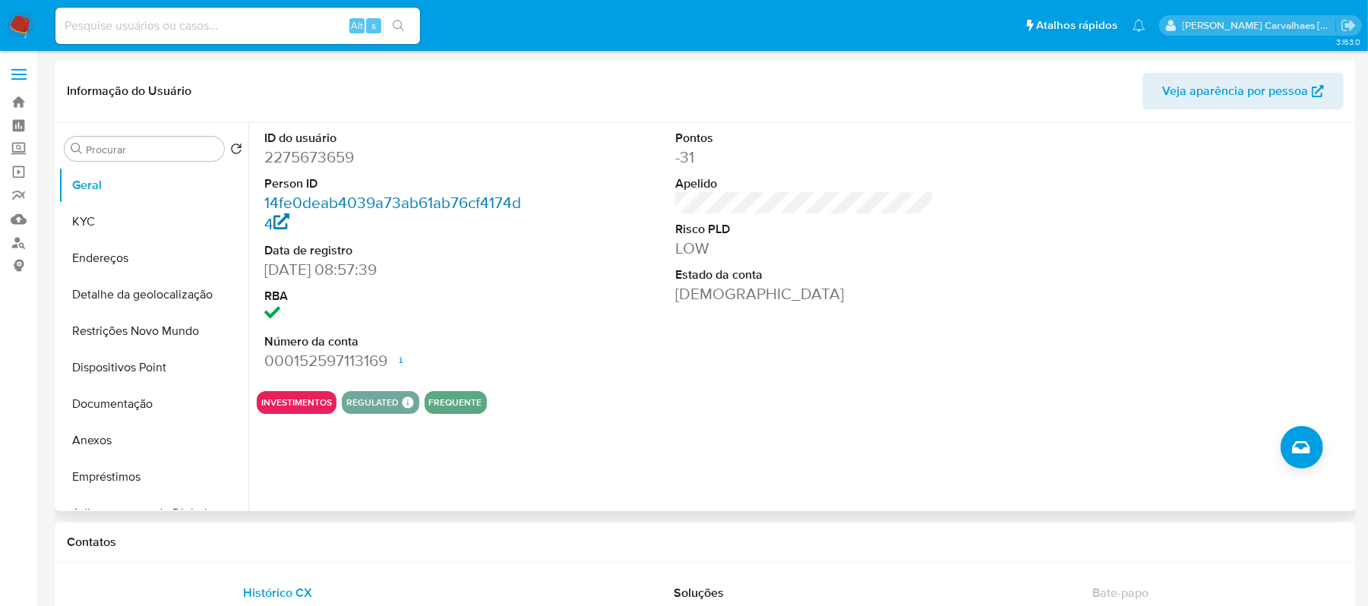
click at [412, 198] on link "14fe0deab4039a73ab61ab76cf4174d4" at bounding box center [392, 212] width 257 height 43
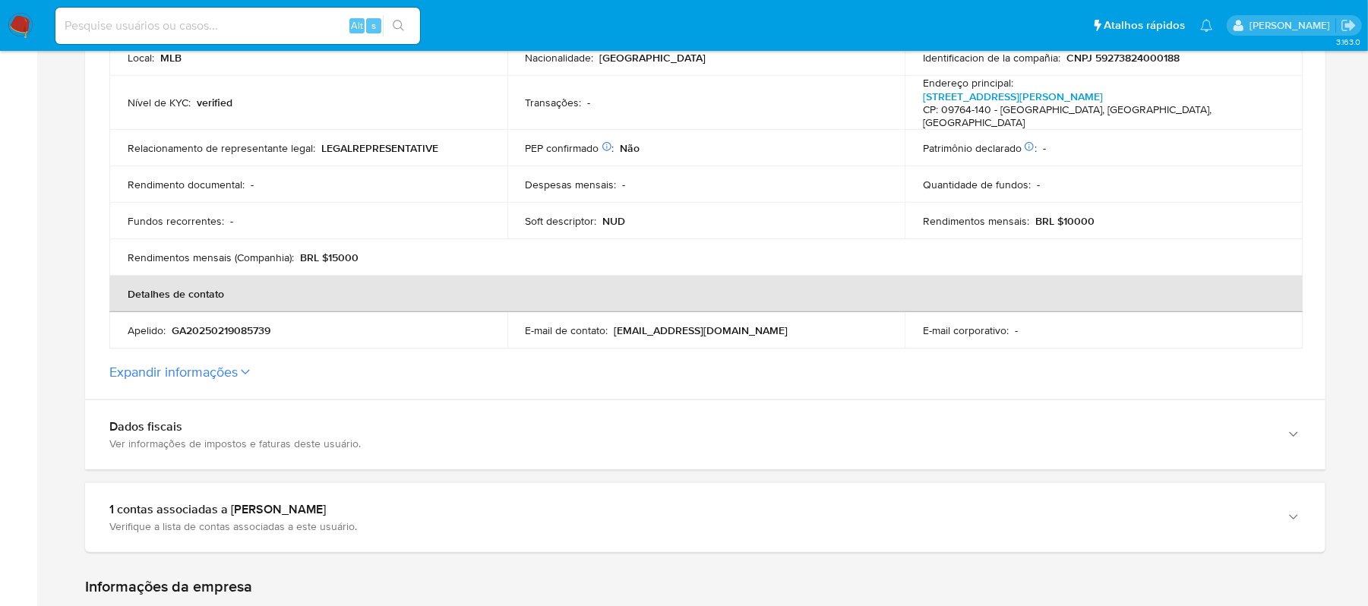
scroll to position [506, 0]
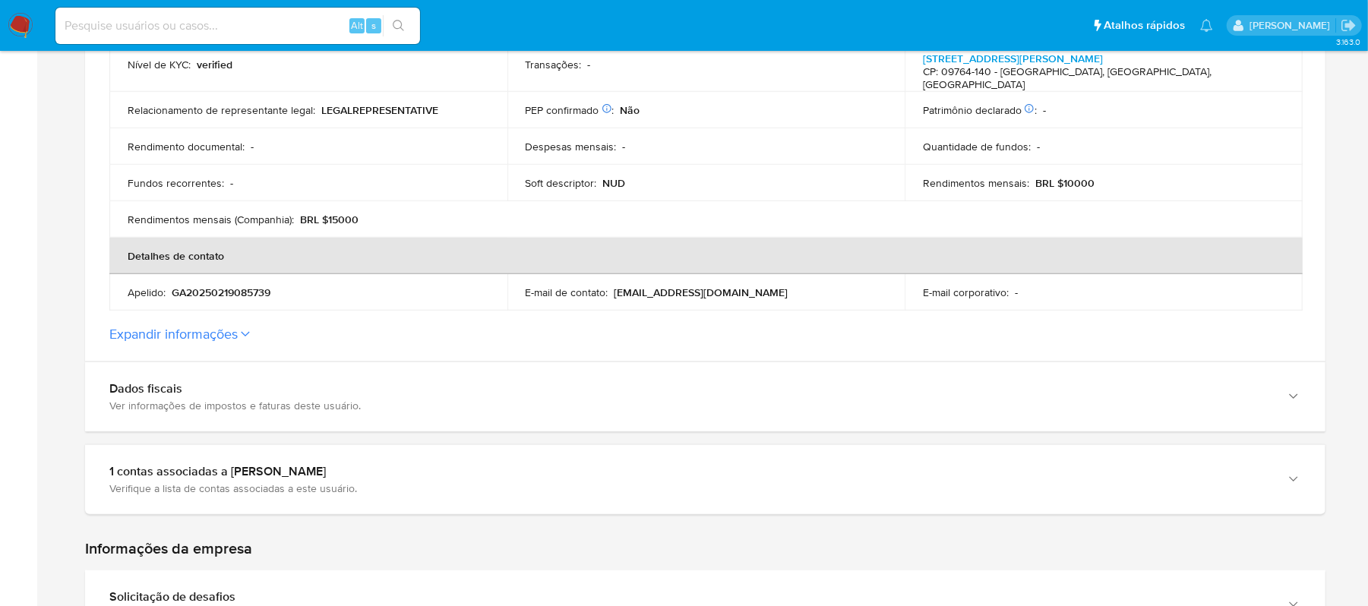
click at [219, 286] on p "GA20250219085739" at bounding box center [221, 293] width 99 height 14
click at [232, 326] on button "Expandir informações" at bounding box center [173, 334] width 128 height 17
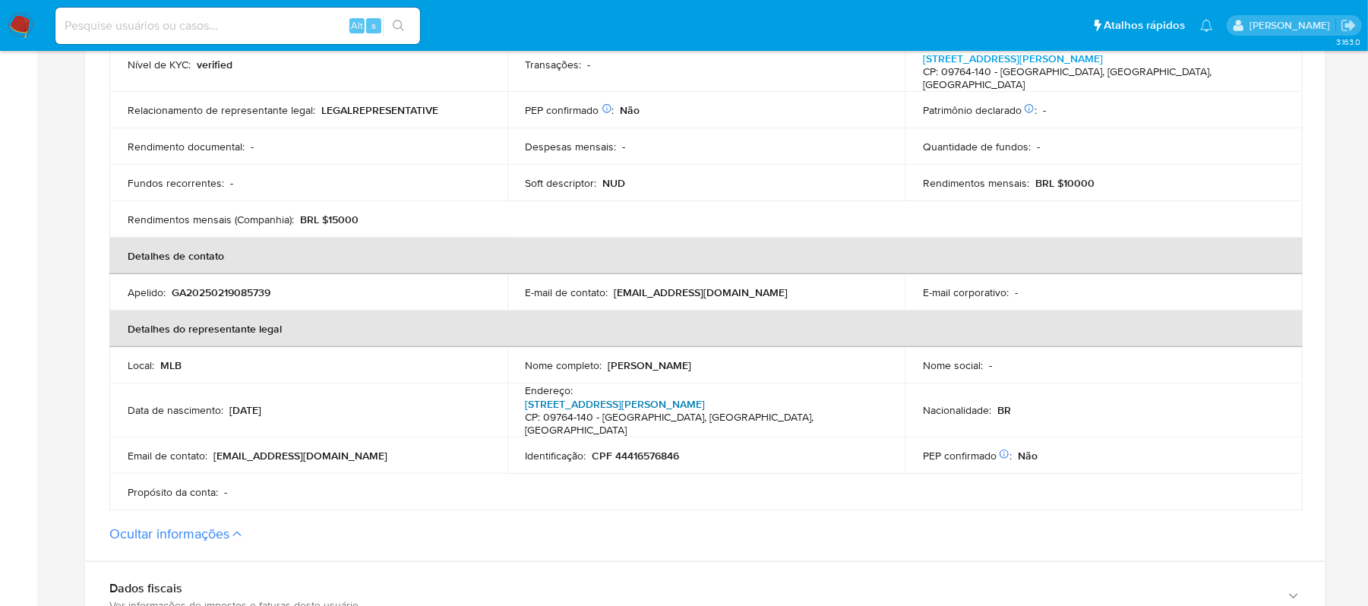
click at [626, 396] on link "Rua Hélio Da Matta Souza 2, Nova Baeta" at bounding box center [615, 403] width 180 height 15
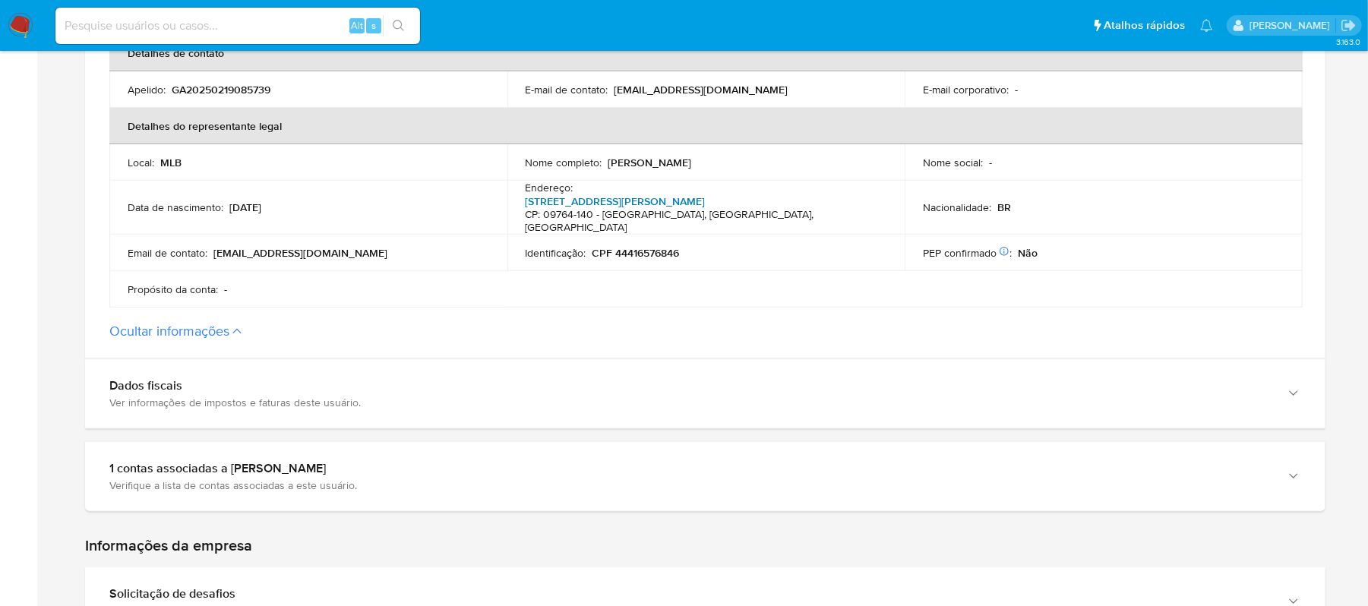
scroll to position [809, 0]
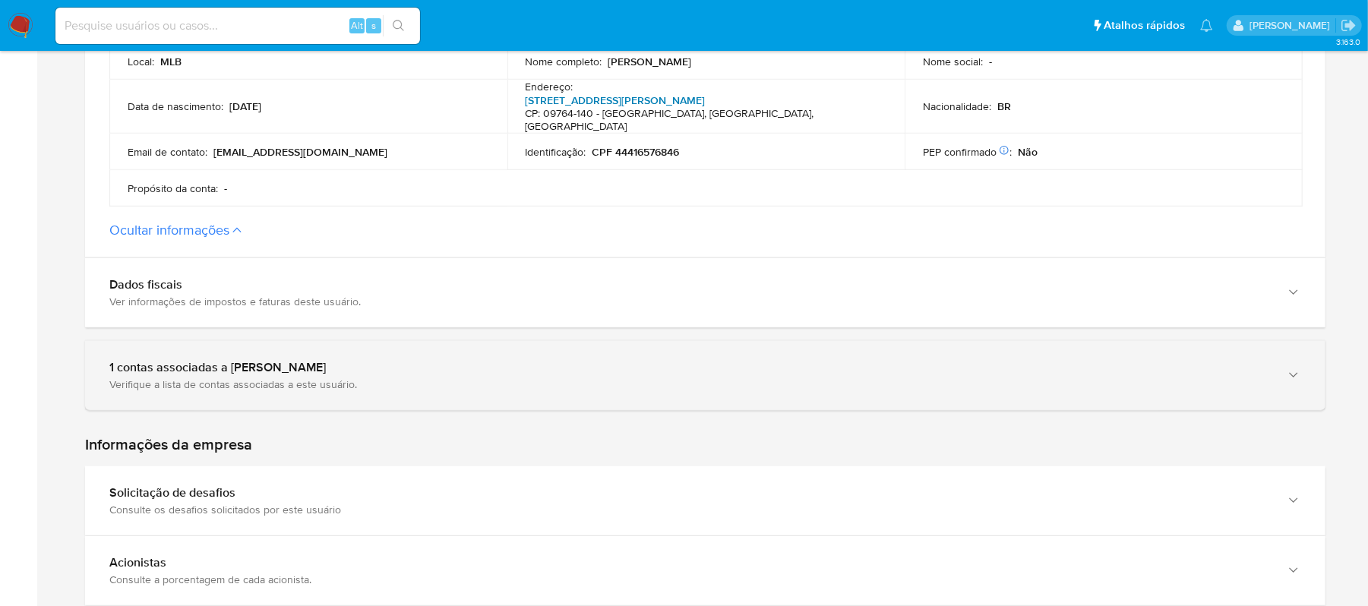
click at [299, 377] on div "Verifique a lista de contas associadas a este usuário." at bounding box center [689, 384] width 1161 height 14
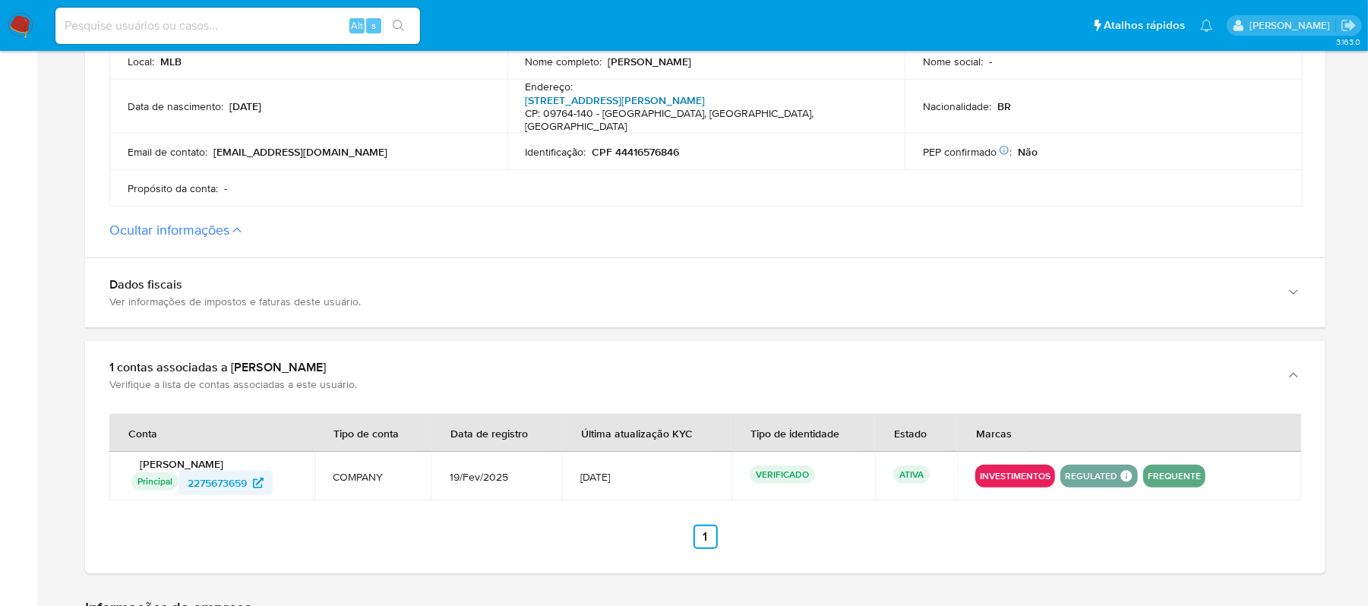
click at [226, 471] on span "2275673659" at bounding box center [217, 483] width 59 height 24
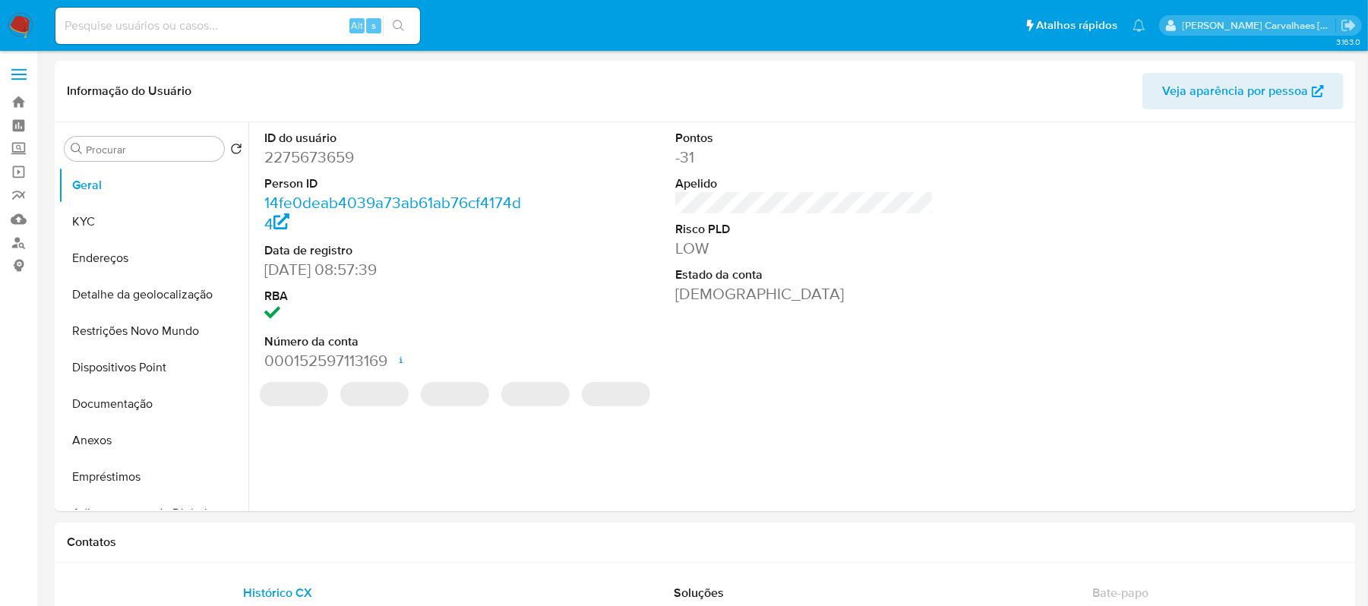
select select "10"
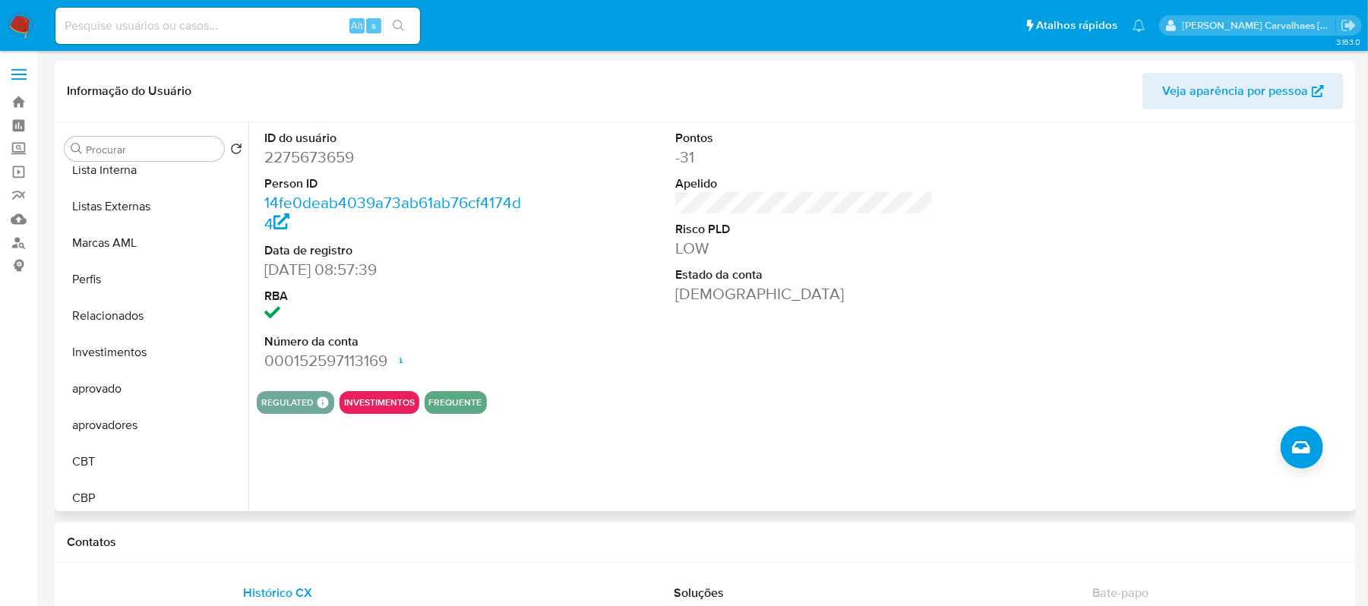
scroll to position [823, 0]
click at [106, 305] on button "Relacionados" at bounding box center [147, 310] width 178 height 36
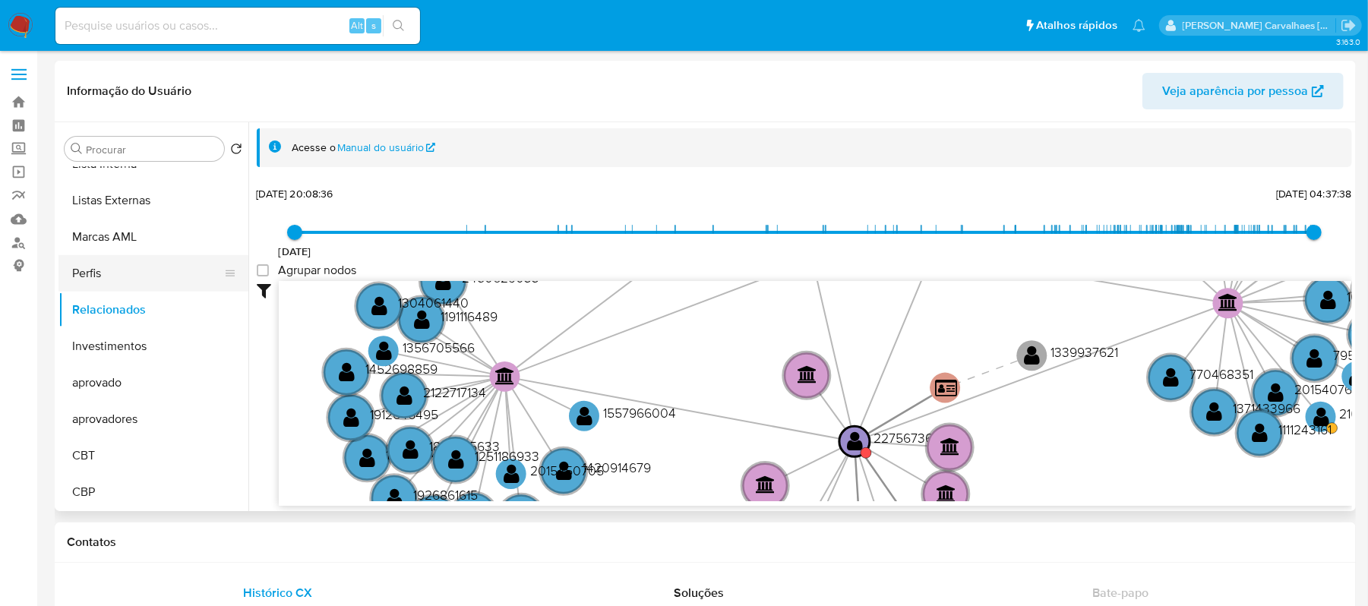
click at [95, 281] on button "Perfis" at bounding box center [147, 273] width 178 height 36
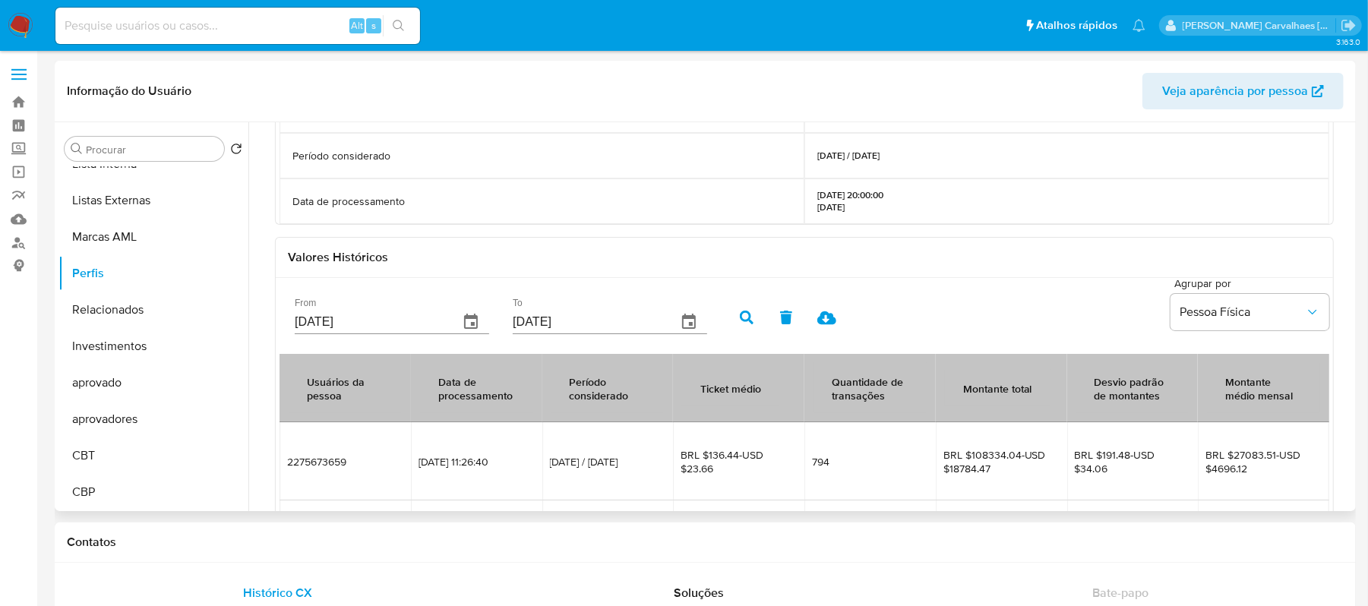
scroll to position [352, 0]
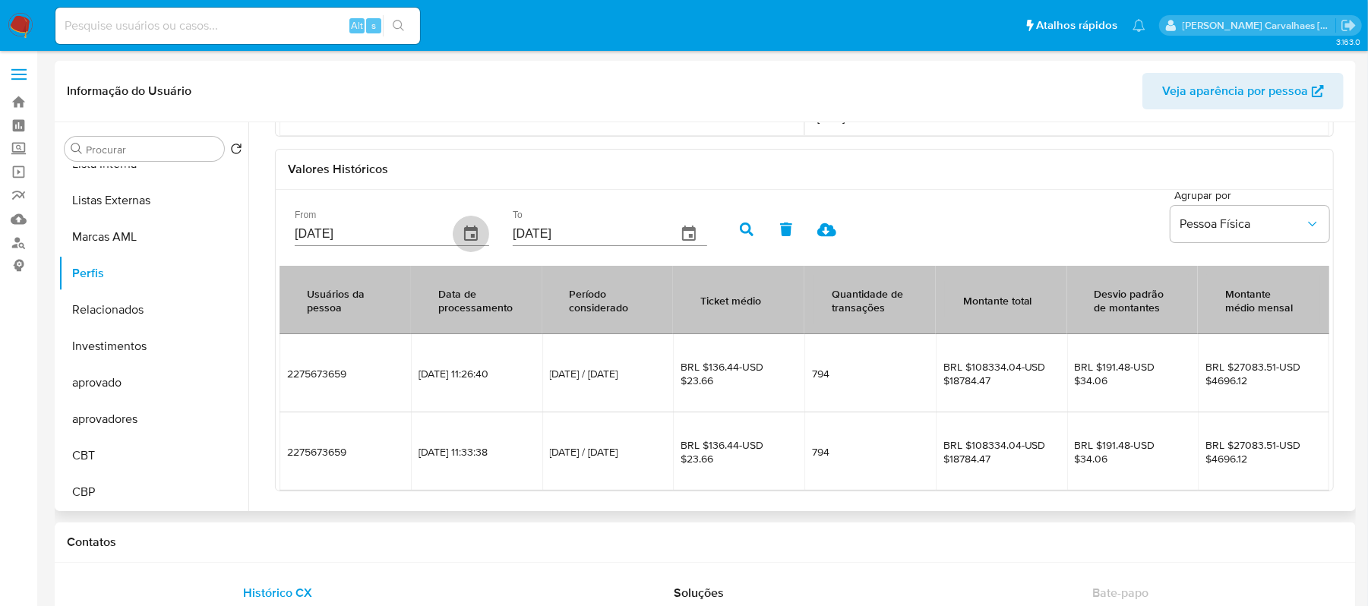
click at [465, 235] on icon "button" at bounding box center [471, 234] width 18 height 18
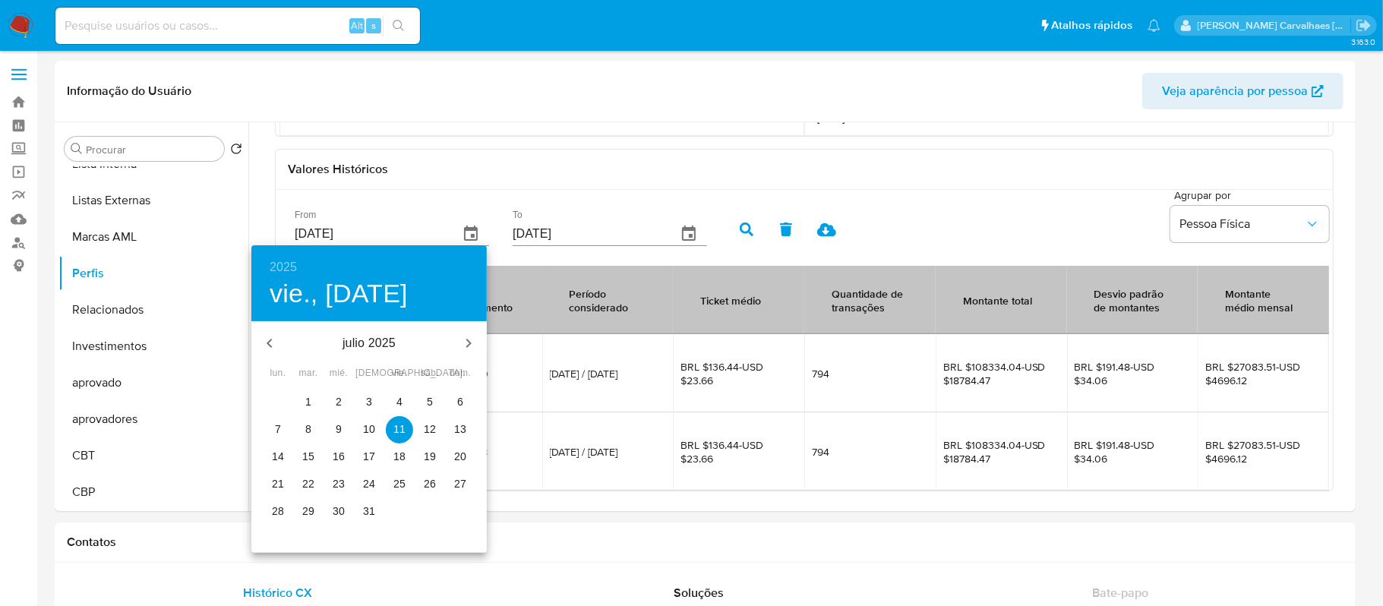
click at [268, 342] on icon "button" at bounding box center [269, 343] width 5 height 9
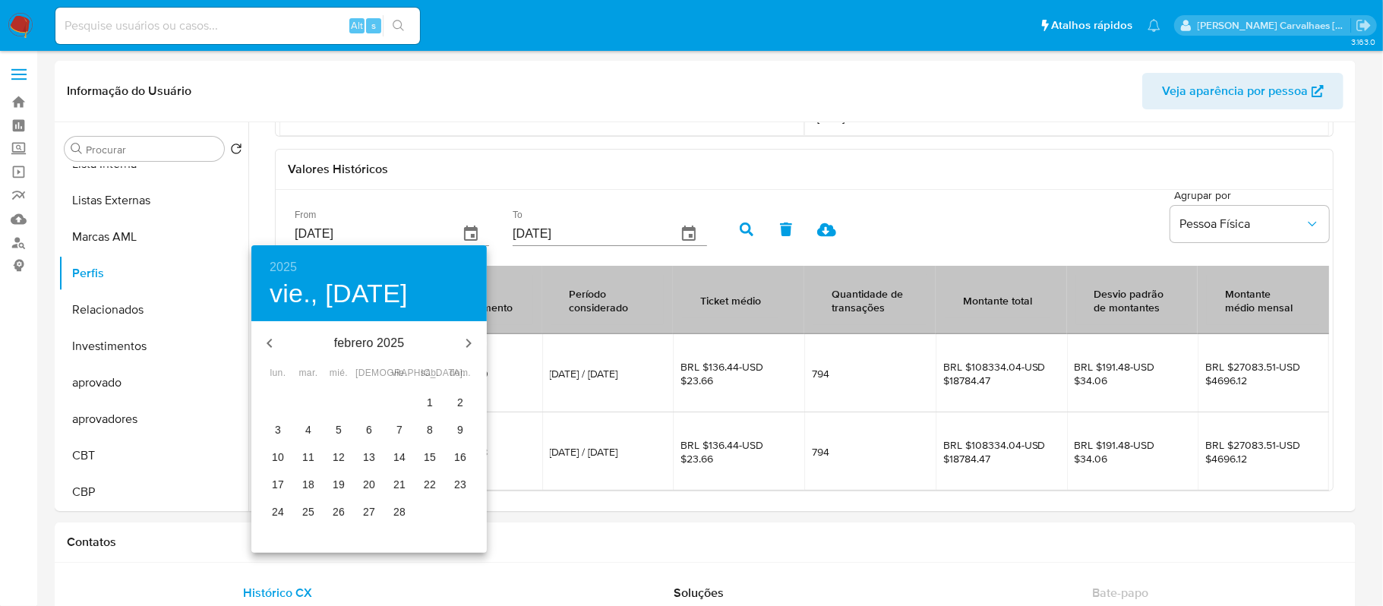
click at [268, 342] on icon "button" at bounding box center [269, 343] width 5 height 9
click at [372, 345] on p "octubre 2024" at bounding box center [369, 343] width 163 height 18
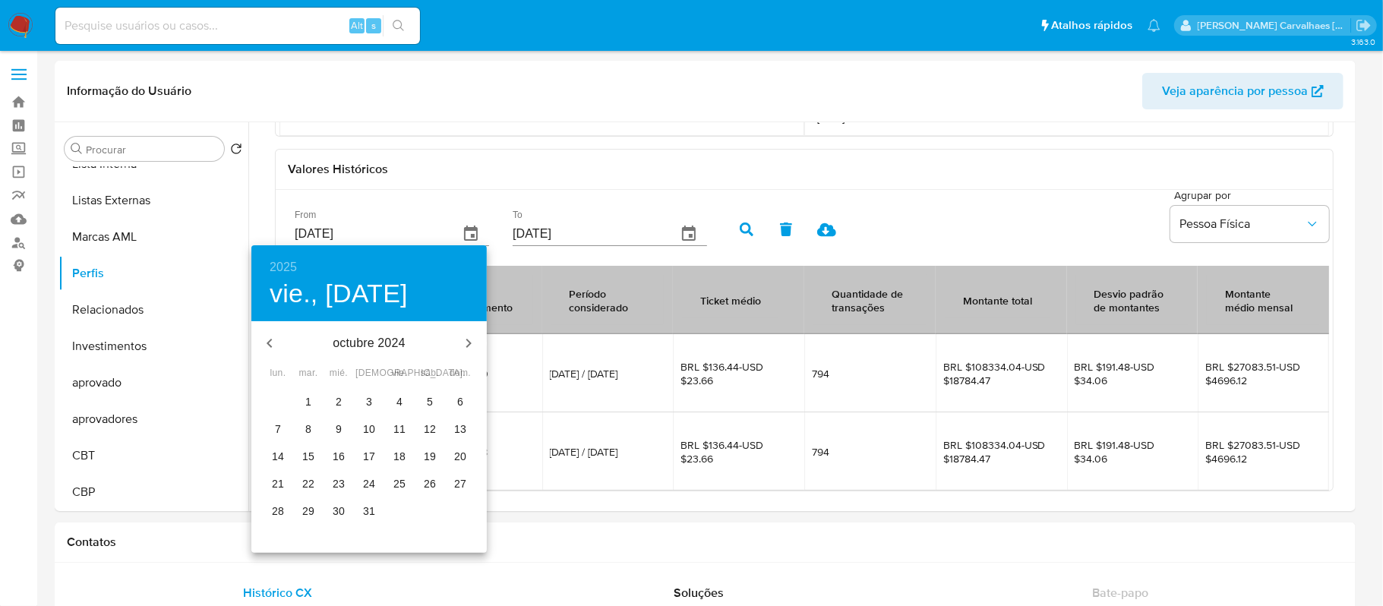
click at [398, 396] on p "4" at bounding box center [399, 401] width 6 height 15
type input "[DATE]"
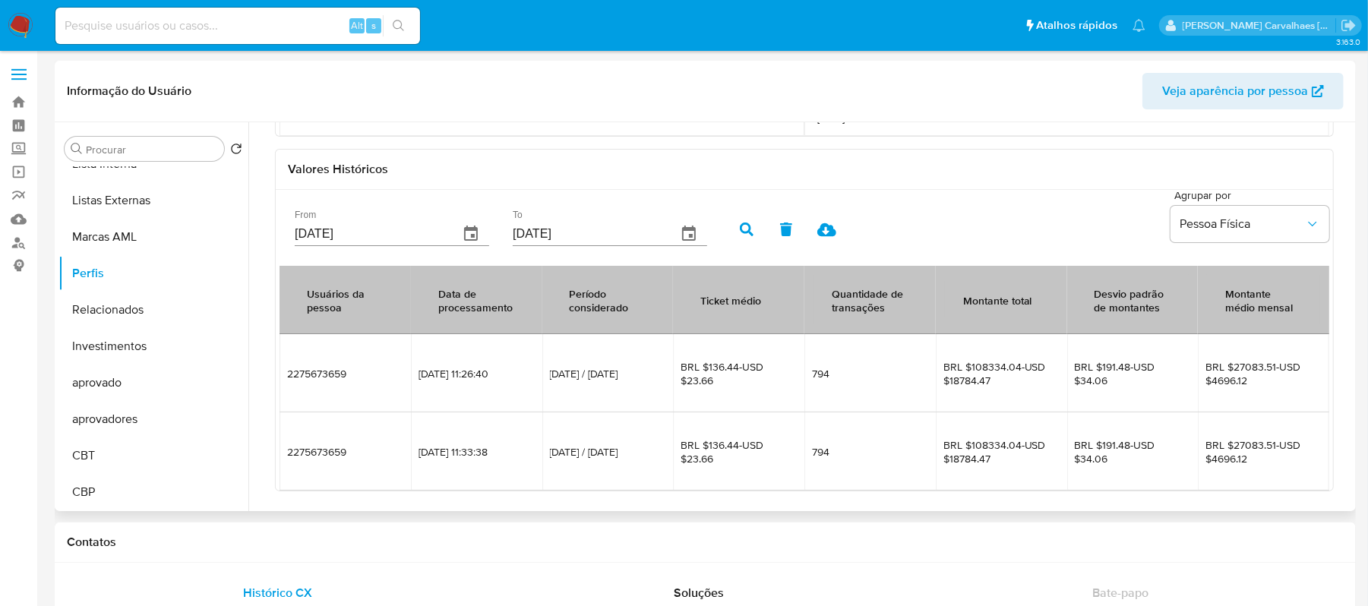
click at [741, 228] on icon "button" at bounding box center [747, 229] width 14 height 14
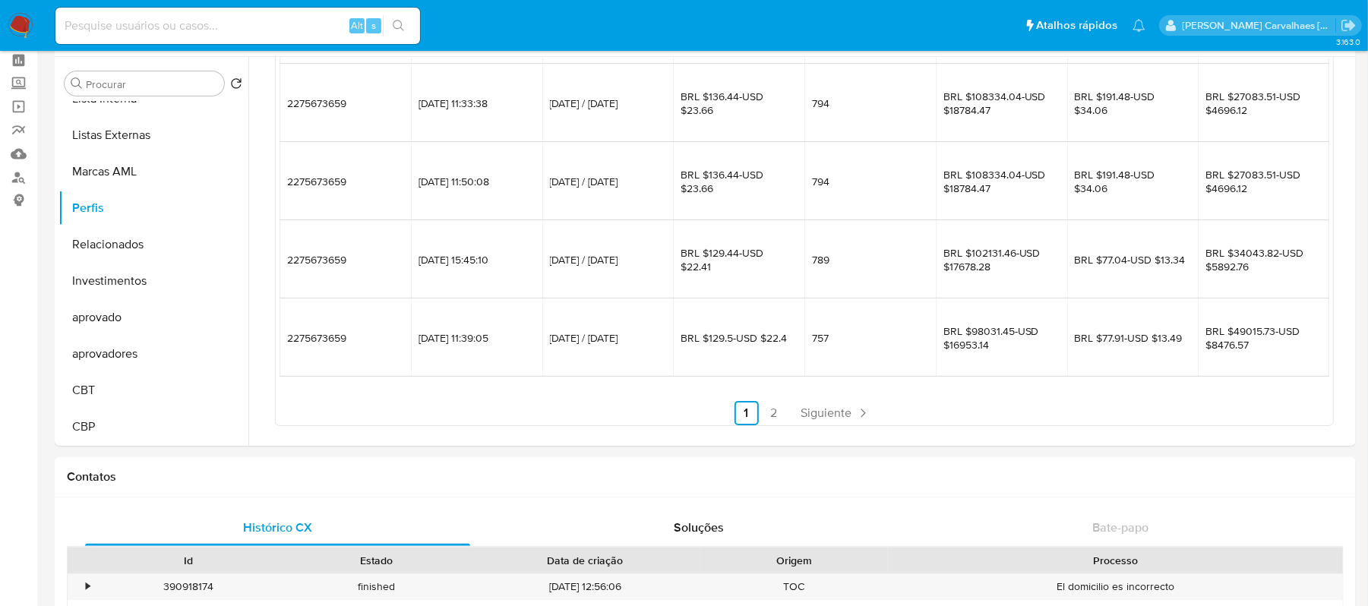
scroll to position [101, 0]
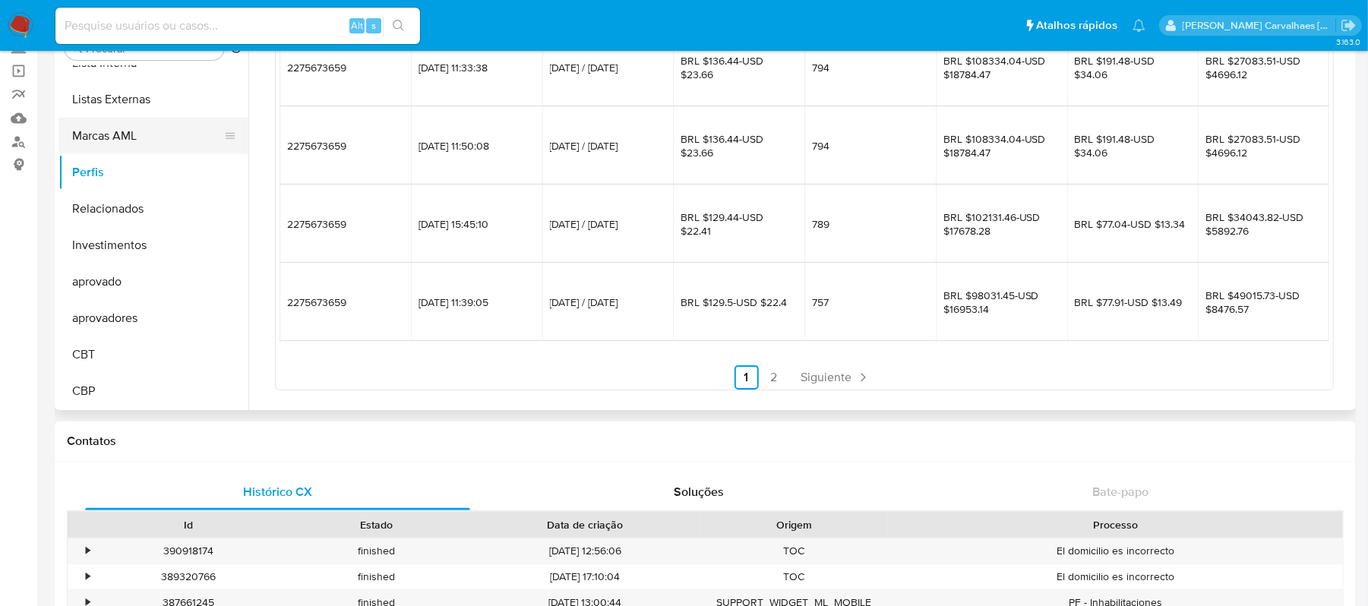
click at [138, 140] on button "Marcas AML" at bounding box center [147, 136] width 178 height 36
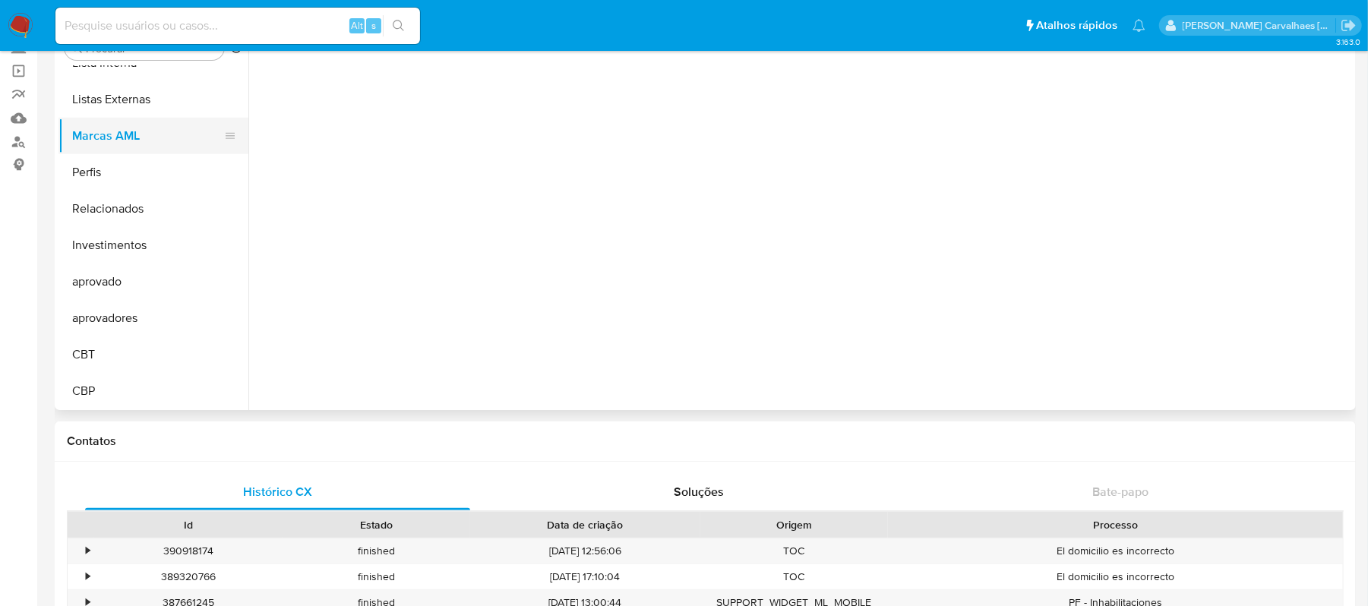
scroll to position [0, 0]
